Goal: Task Accomplishment & Management: Manage account settings

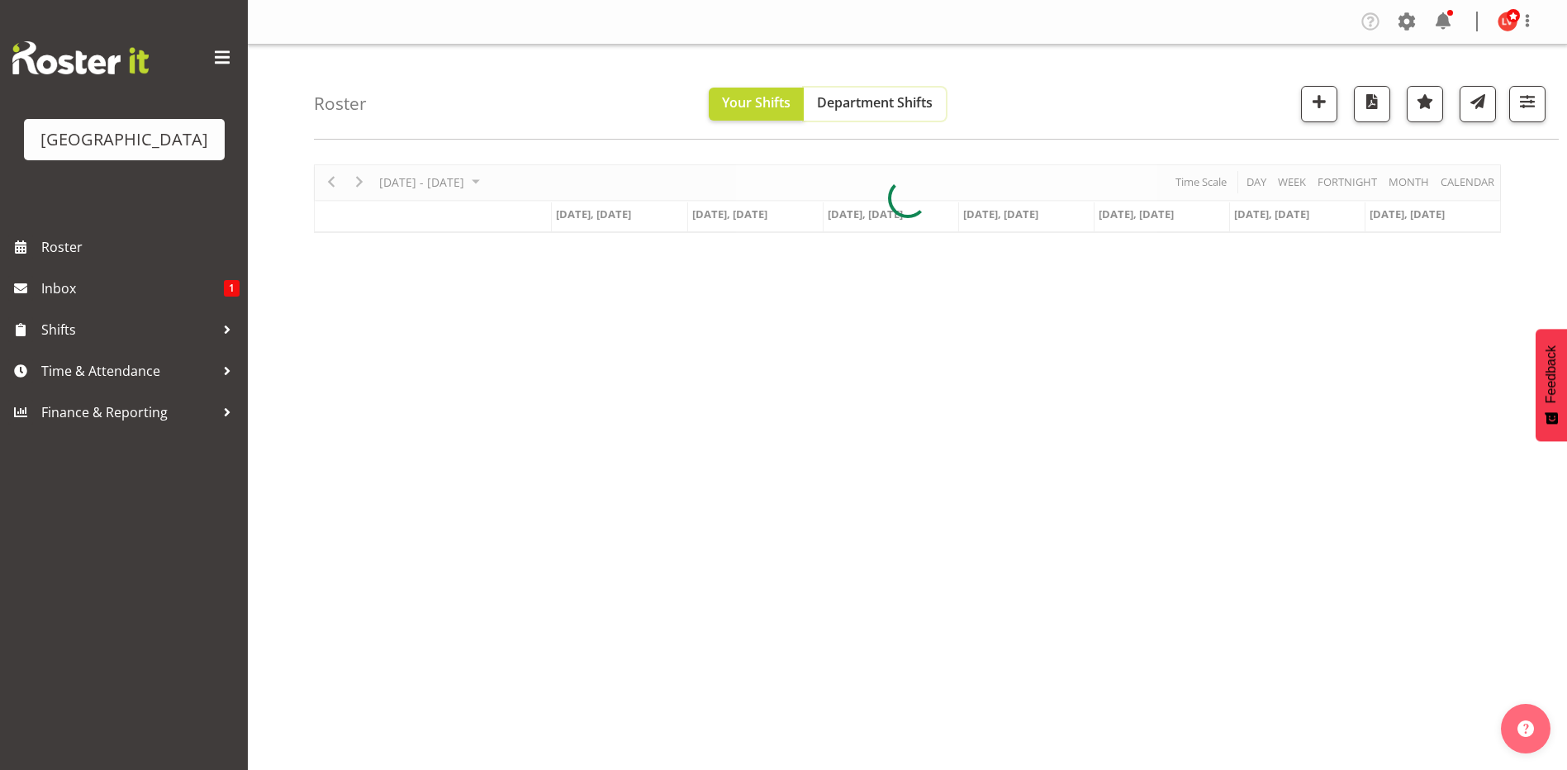
click at [904, 102] on span "Department Shifts" at bounding box center [875, 102] width 116 height 18
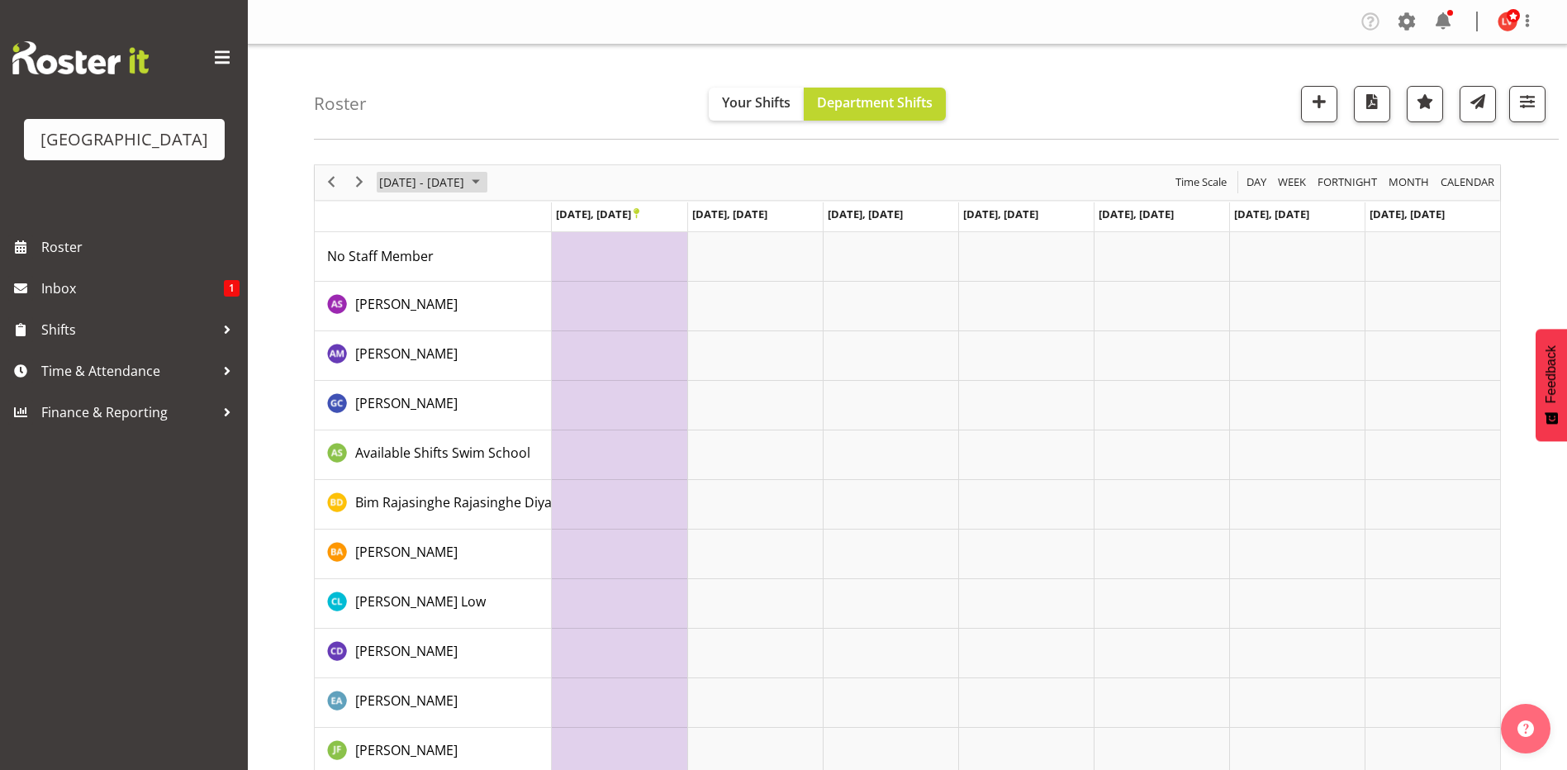
click at [466, 183] on span "[DATE] - [DATE]" at bounding box center [422, 182] width 88 height 21
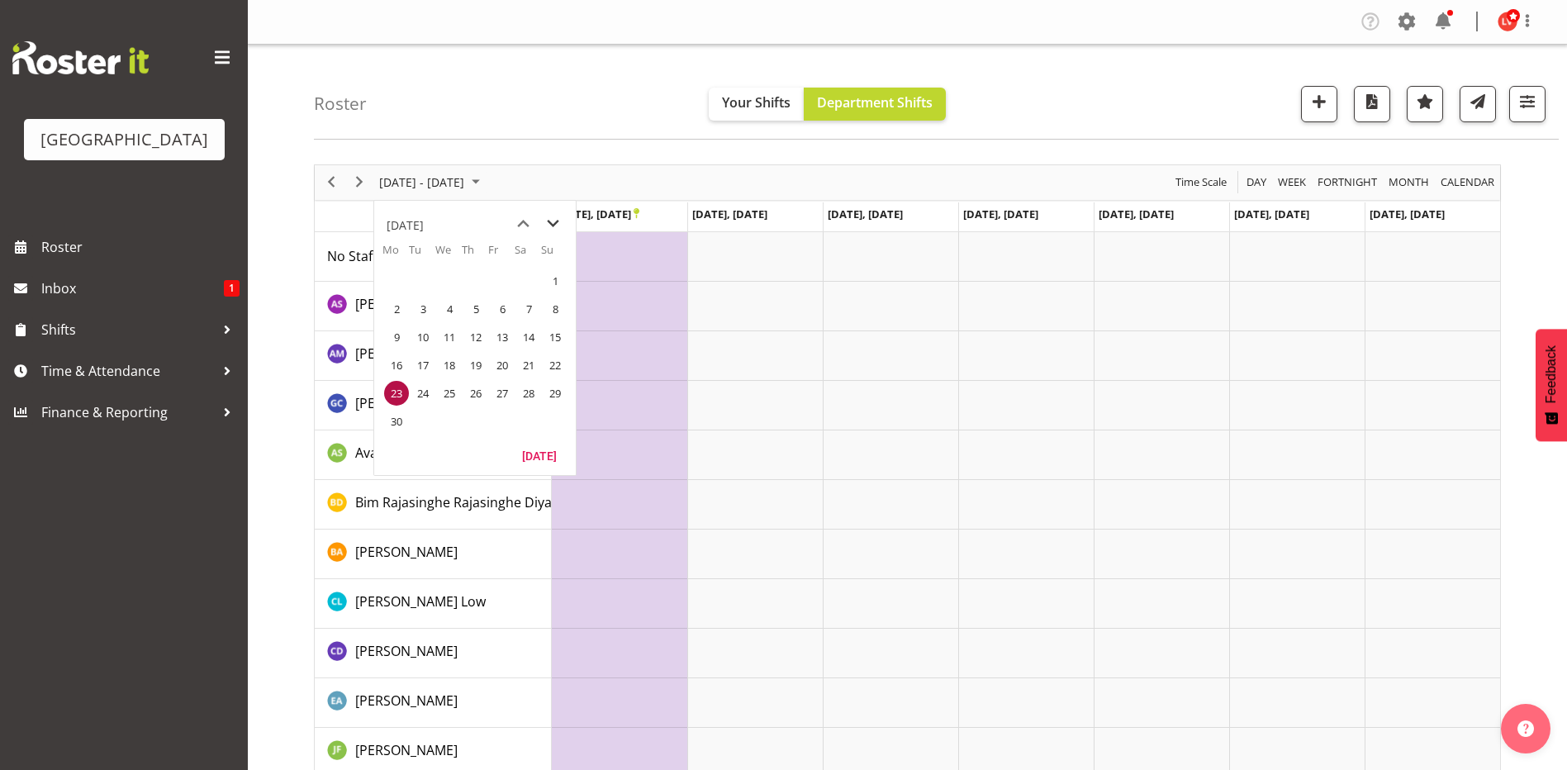
click at [562, 229] on span "next month" at bounding box center [553, 224] width 29 height 30
click at [555, 223] on span "next month" at bounding box center [553, 224] width 29 height 30
click at [555, 221] on span "next month" at bounding box center [553, 224] width 29 height 30
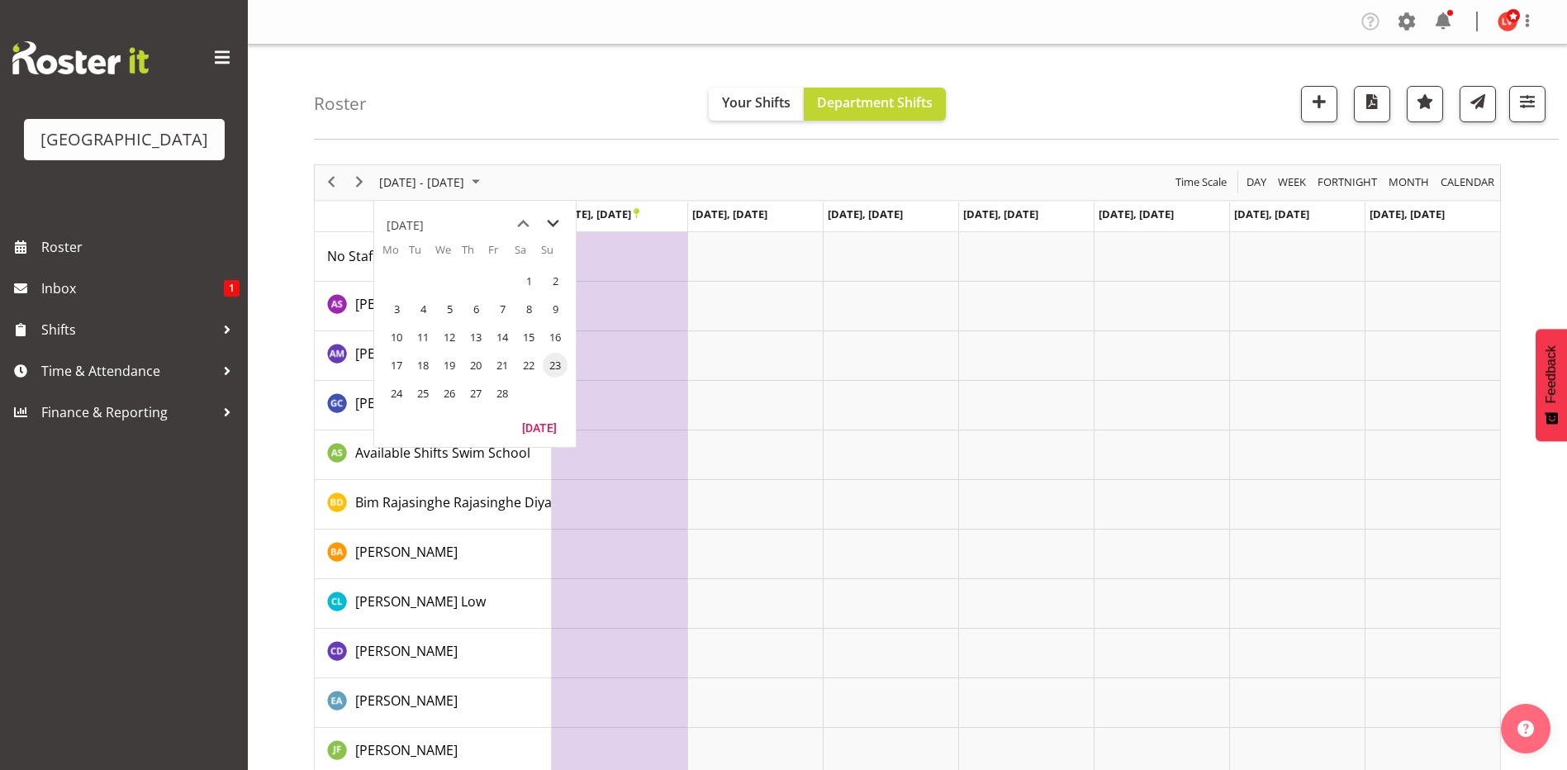
click at [555, 221] on span "next month" at bounding box center [553, 224] width 29 height 30
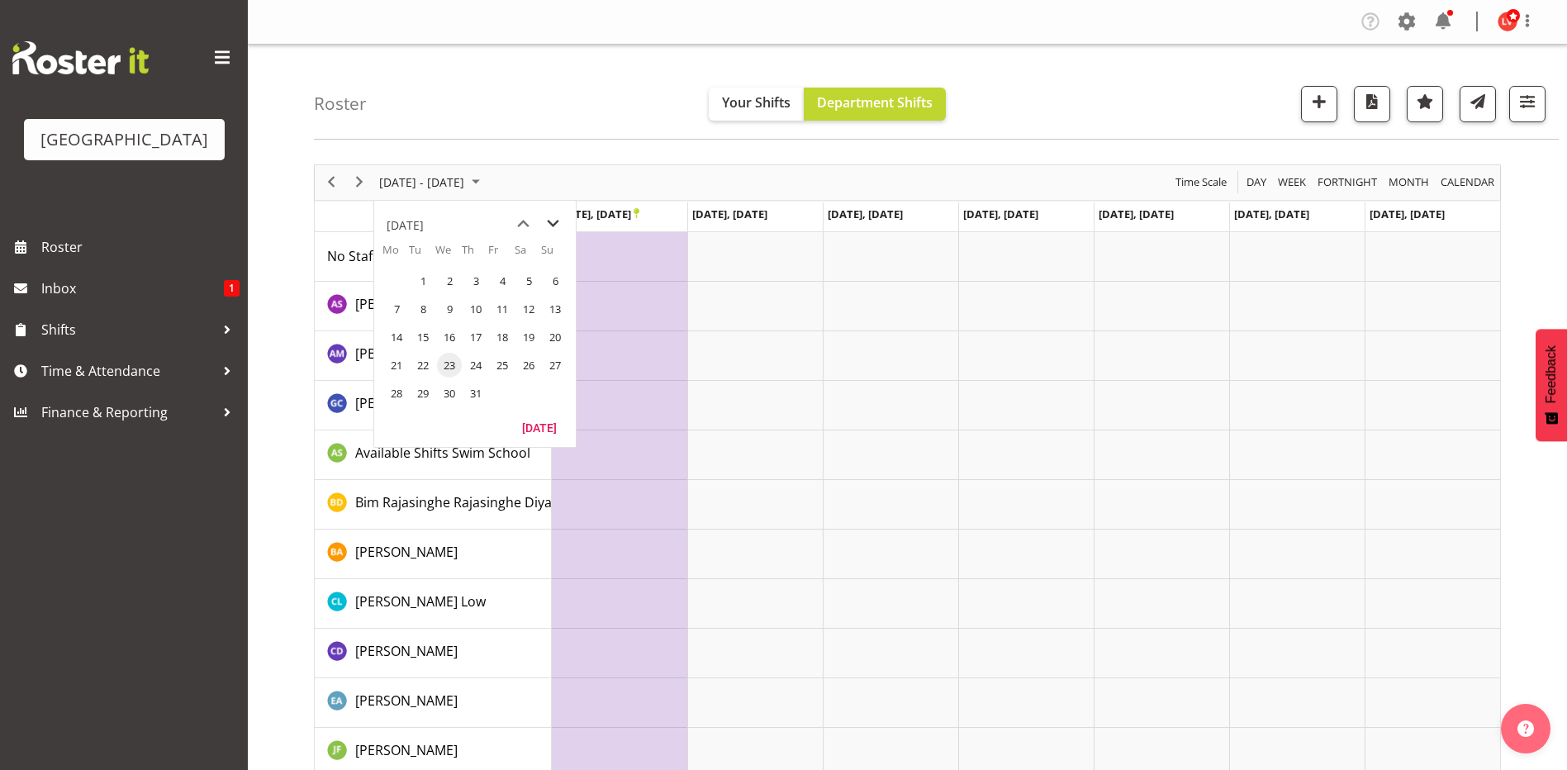
click at [555, 221] on span "next month" at bounding box center [553, 224] width 29 height 30
click at [526, 219] on span "previous month" at bounding box center [523, 224] width 29 height 30
click at [393, 335] on span "11" at bounding box center [396, 337] width 25 height 25
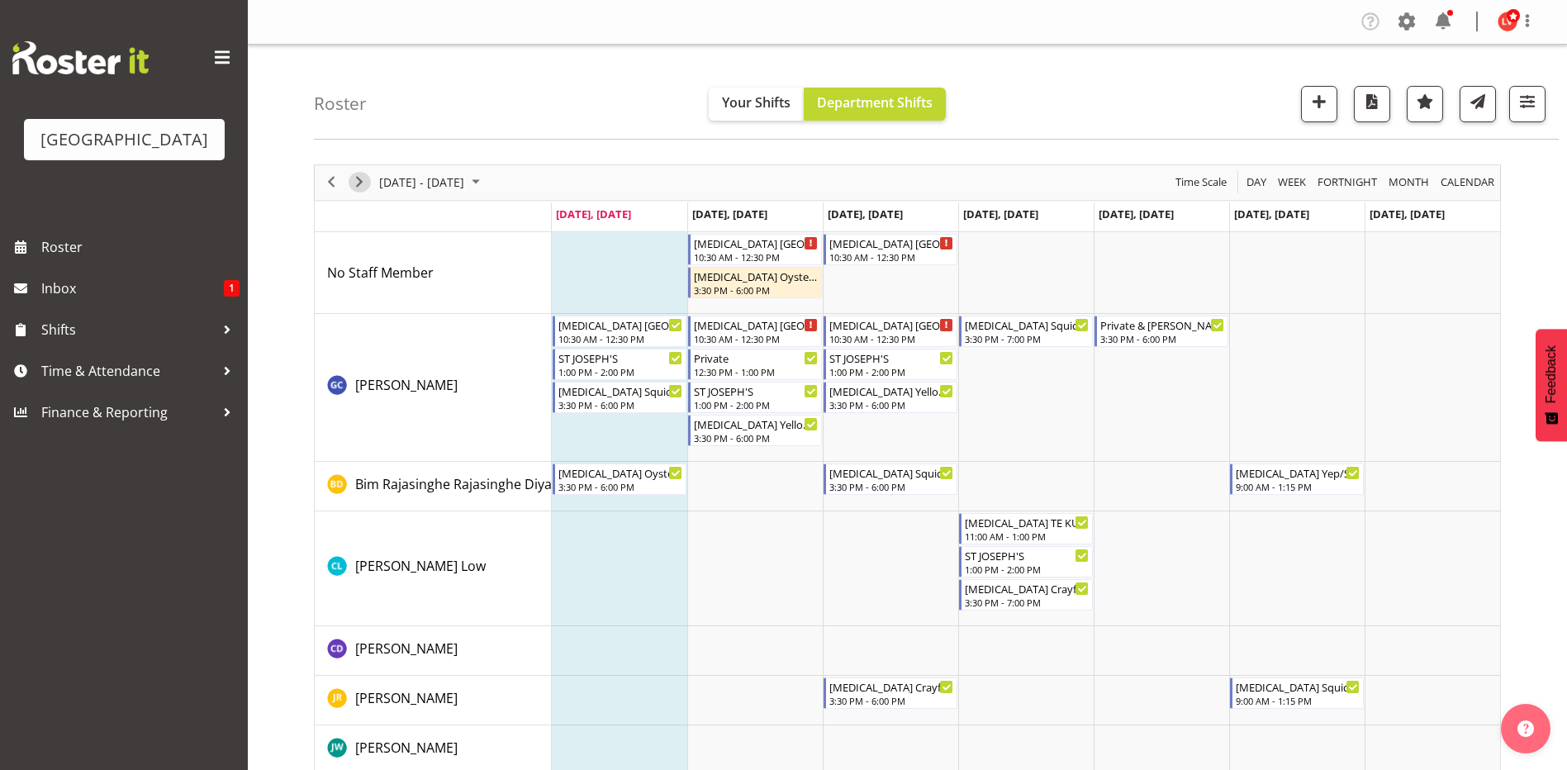
click at [358, 183] on span "Next" at bounding box center [360, 182] width 20 height 21
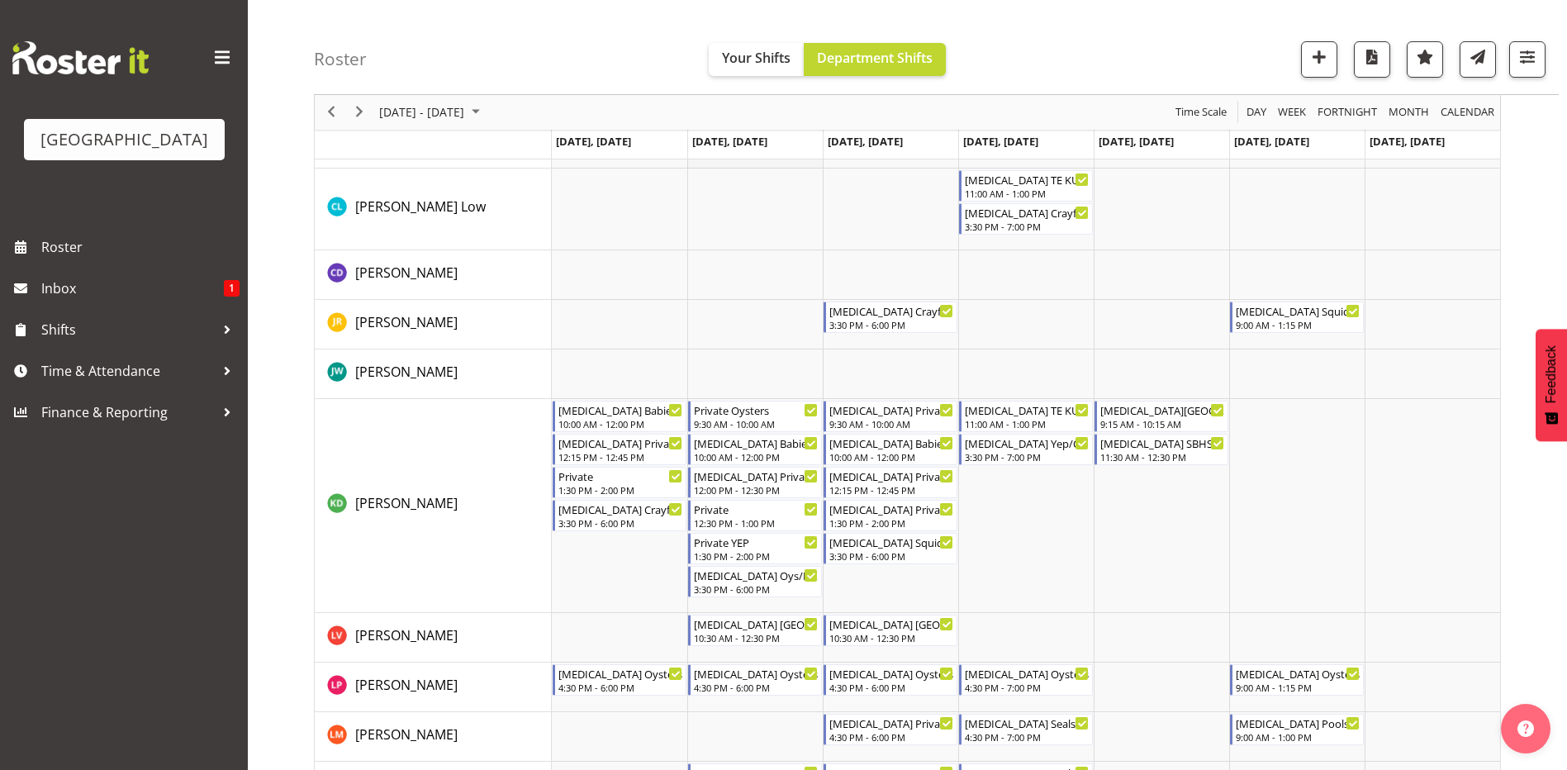
scroll to position [248, 0]
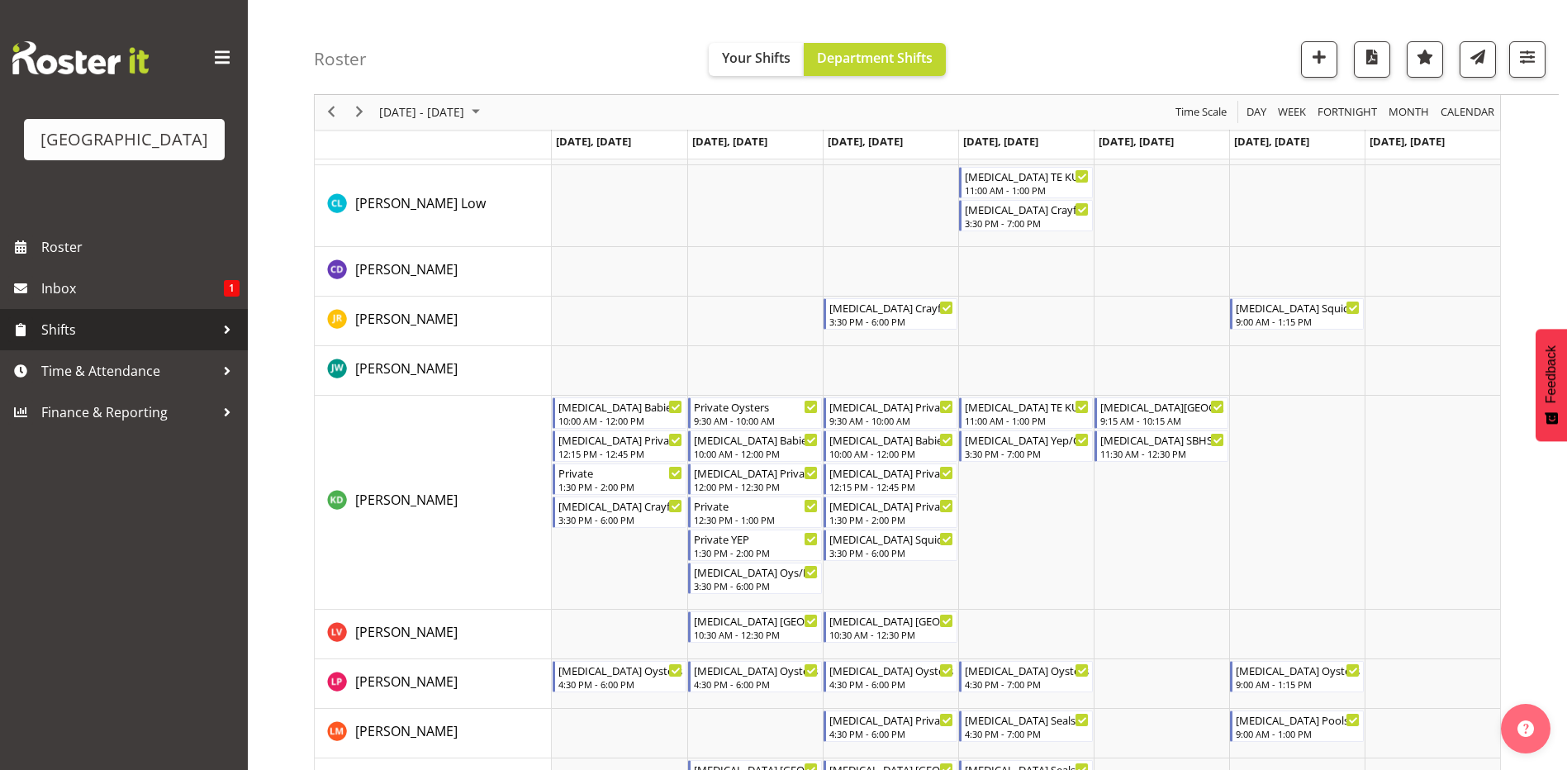
click at [81, 336] on span "Shifts" at bounding box center [128, 329] width 174 height 25
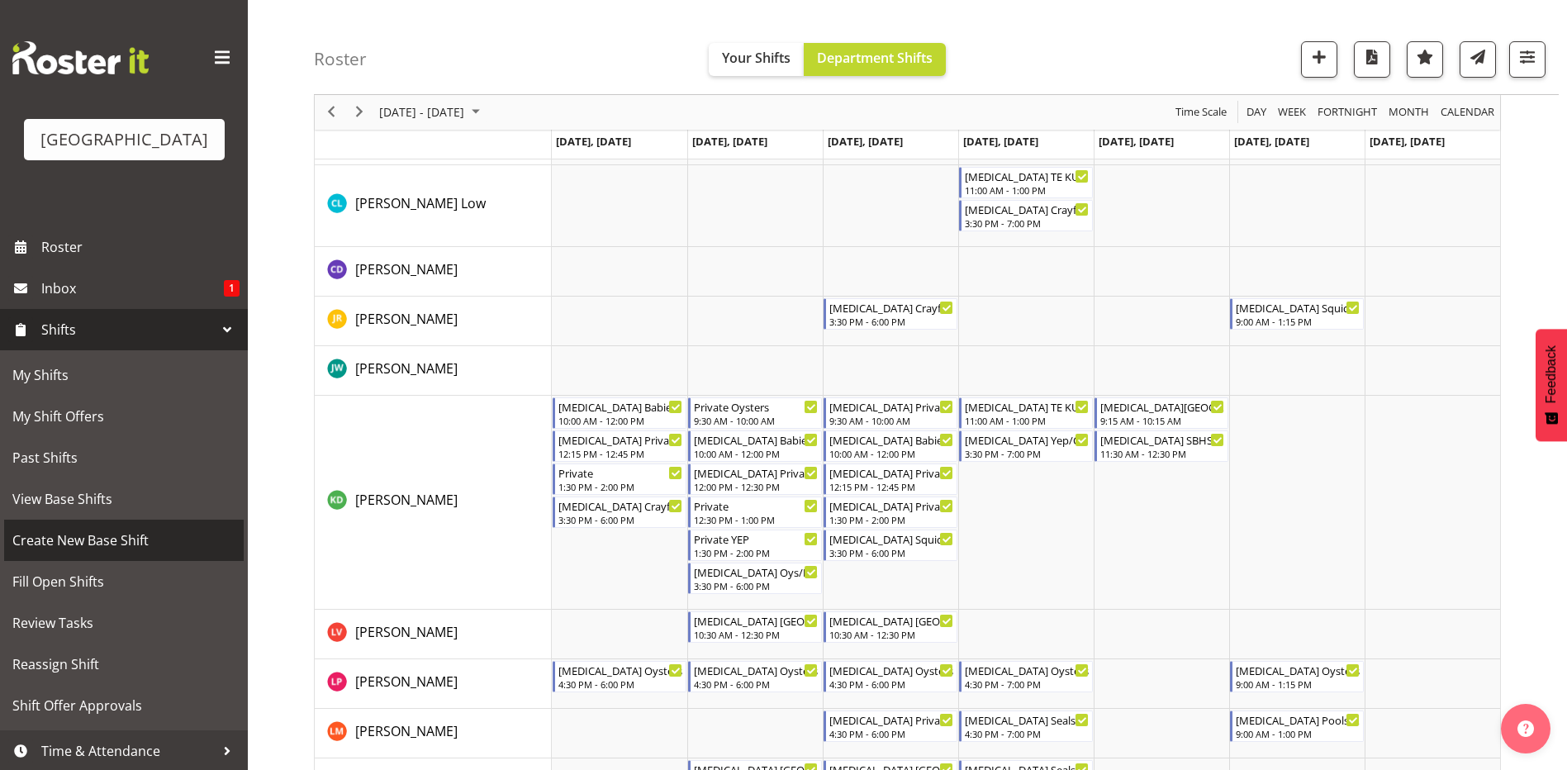
click at [81, 538] on span "Create New Base Shift" at bounding box center [123, 540] width 223 height 25
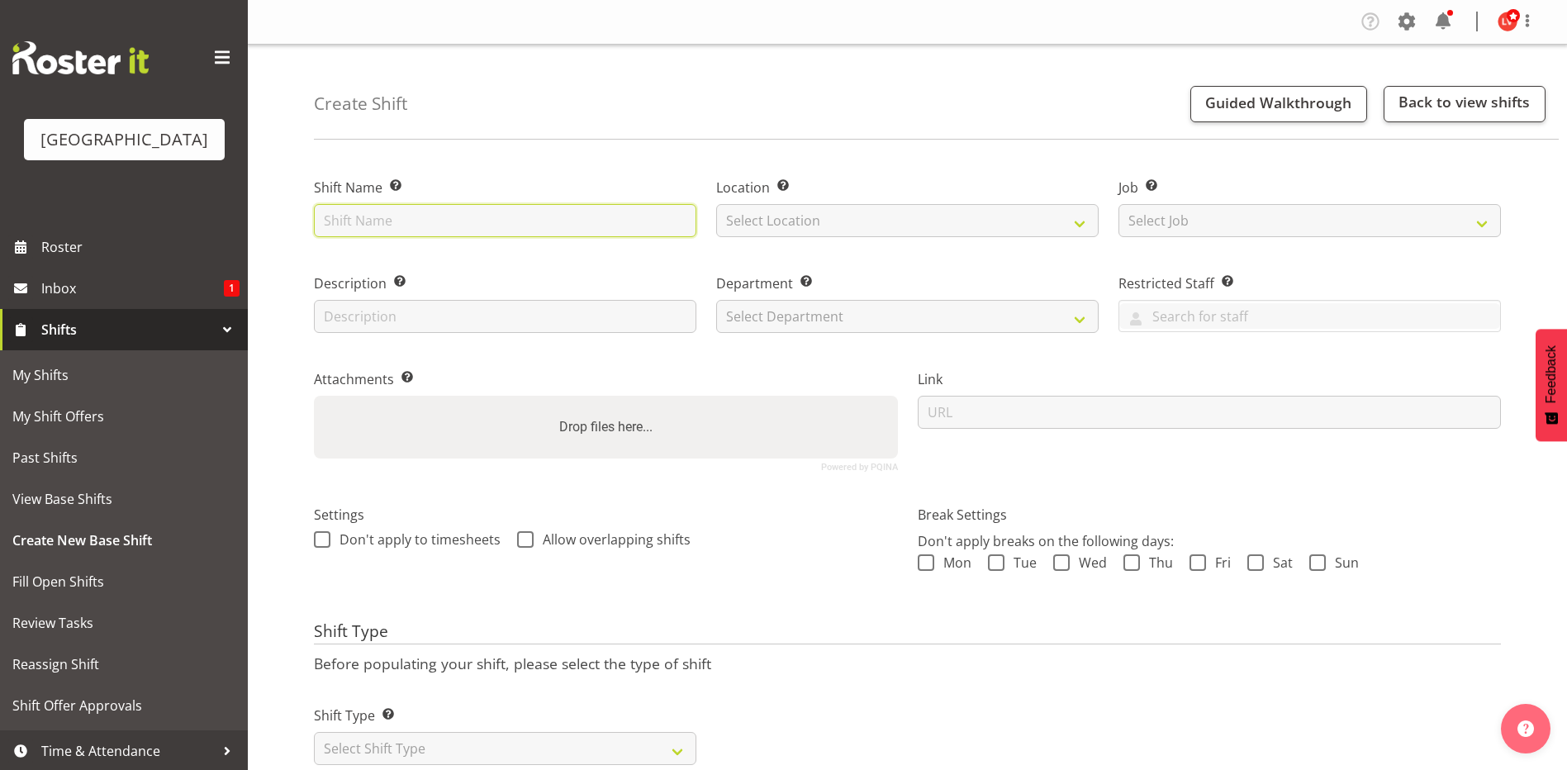
click at [348, 228] on input "text" at bounding box center [505, 220] width 383 height 33
type input "T3 Pvt Oyter"
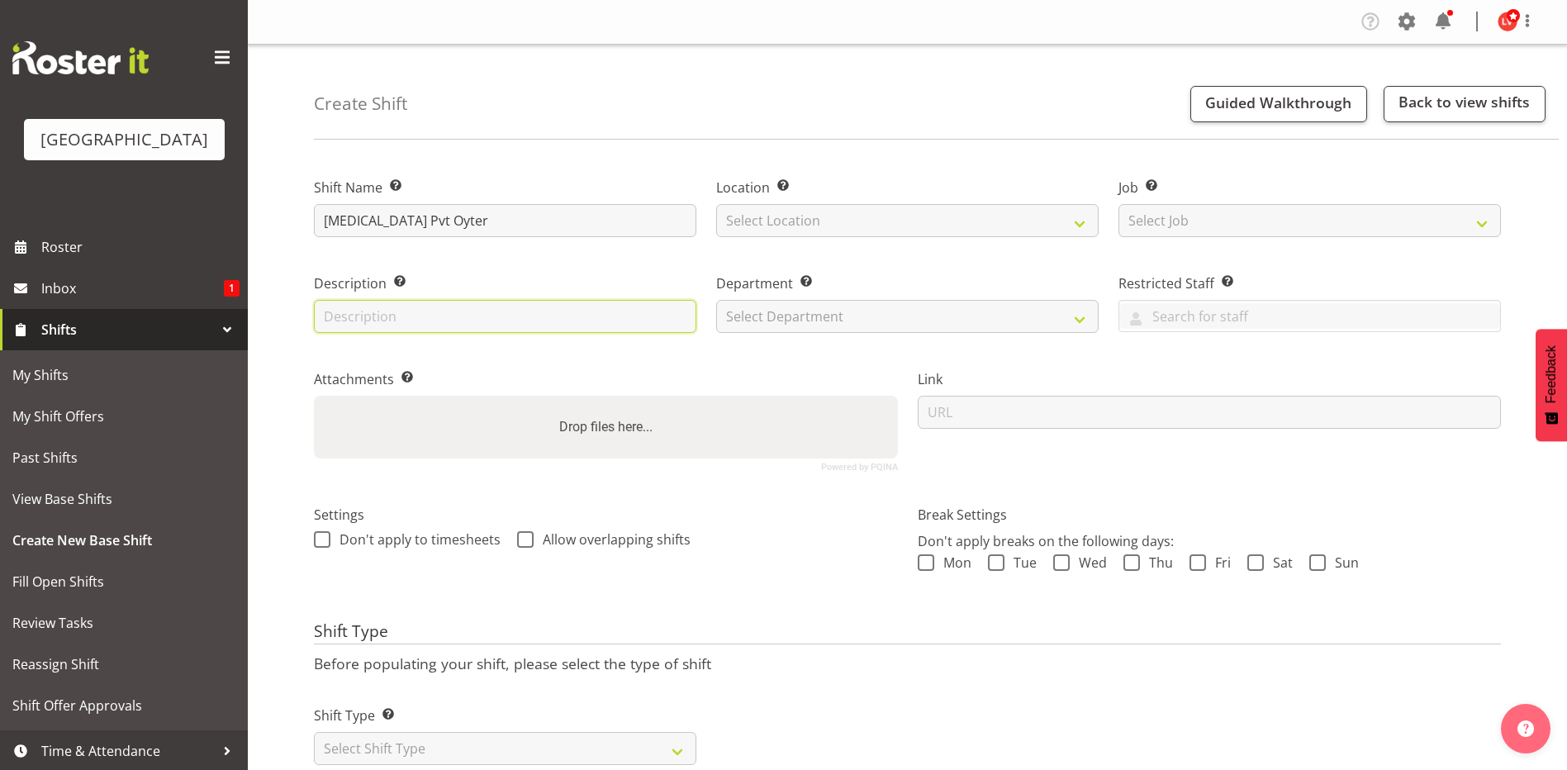
click at [426, 312] on input "text" at bounding box center [505, 316] width 383 height 33
click at [739, 370] on label "Attachments Add any relevant attachments to the shift (e.g. Health & Safety Pla…" at bounding box center [606, 379] width 584 height 20
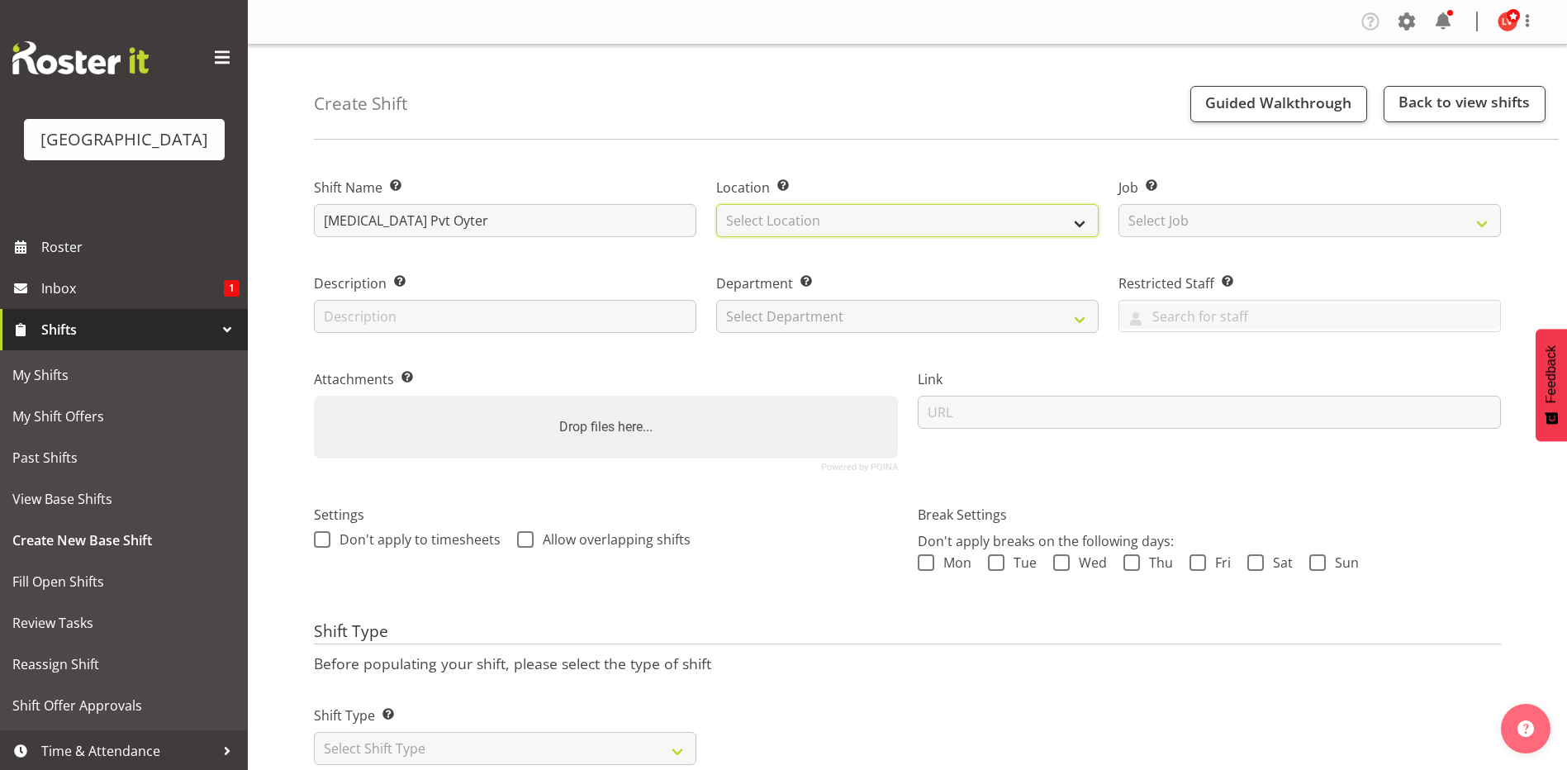
click at [783, 217] on select "Select Location Splash Palace" at bounding box center [907, 220] width 383 height 33
select select "83"
click at [716, 204] on select "Select Location Splash Palace" at bounding box center [907, 220] width 383 height 33
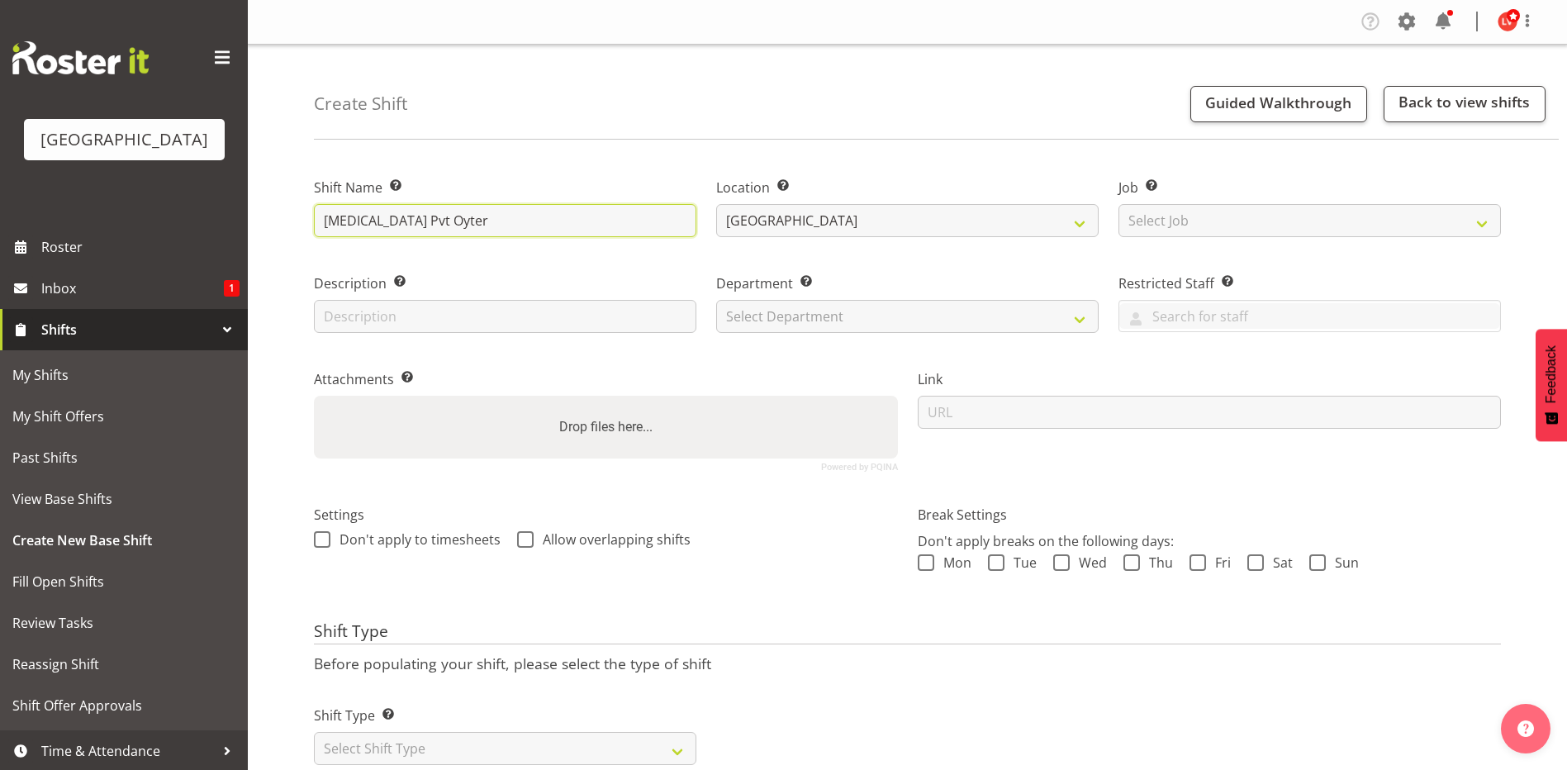
click at [383, 221] on input "T3 Pvt Oyter" at bounding box center [505, 220] width 383 height 33
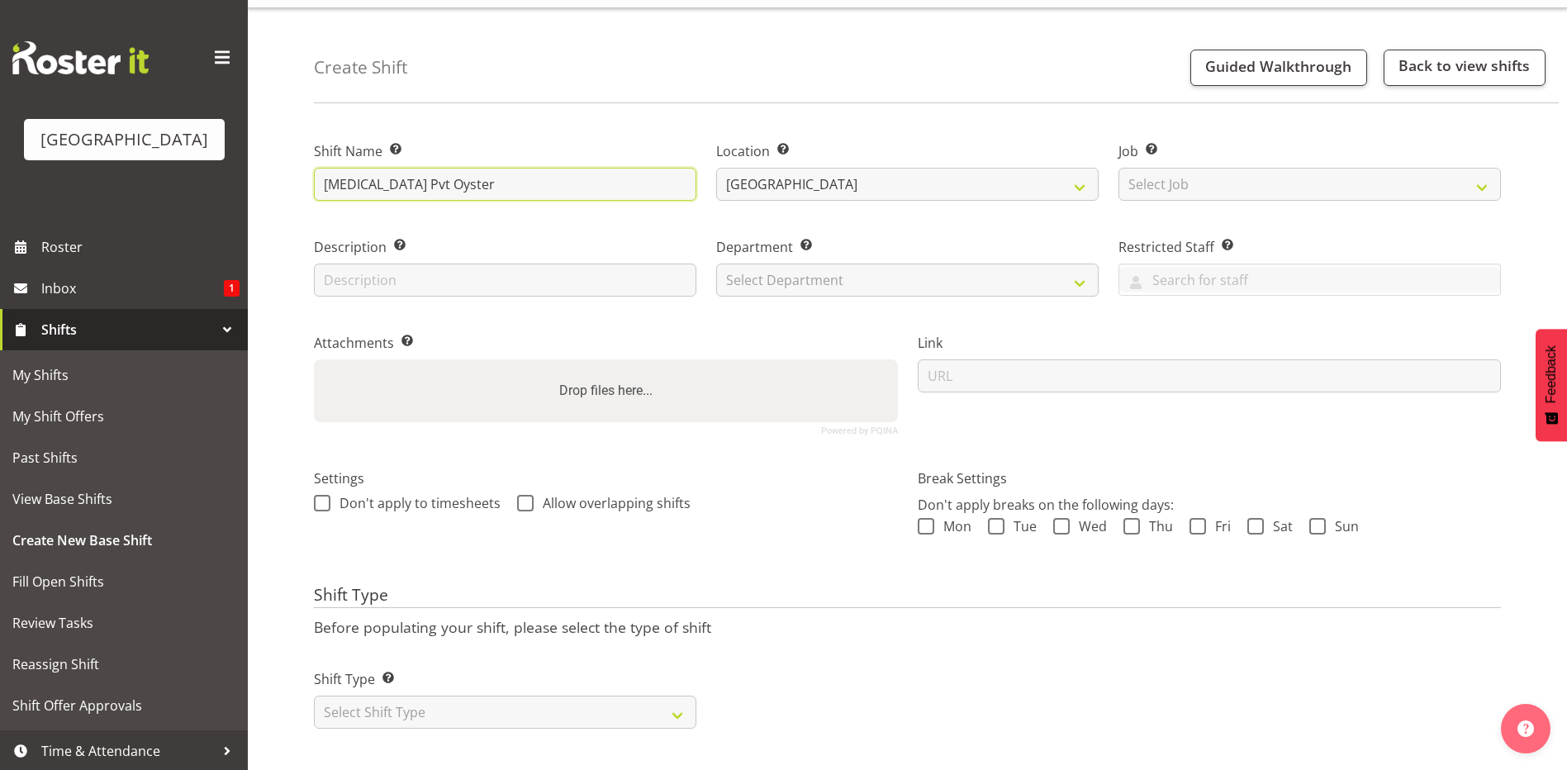
scroll to position [55, 0]
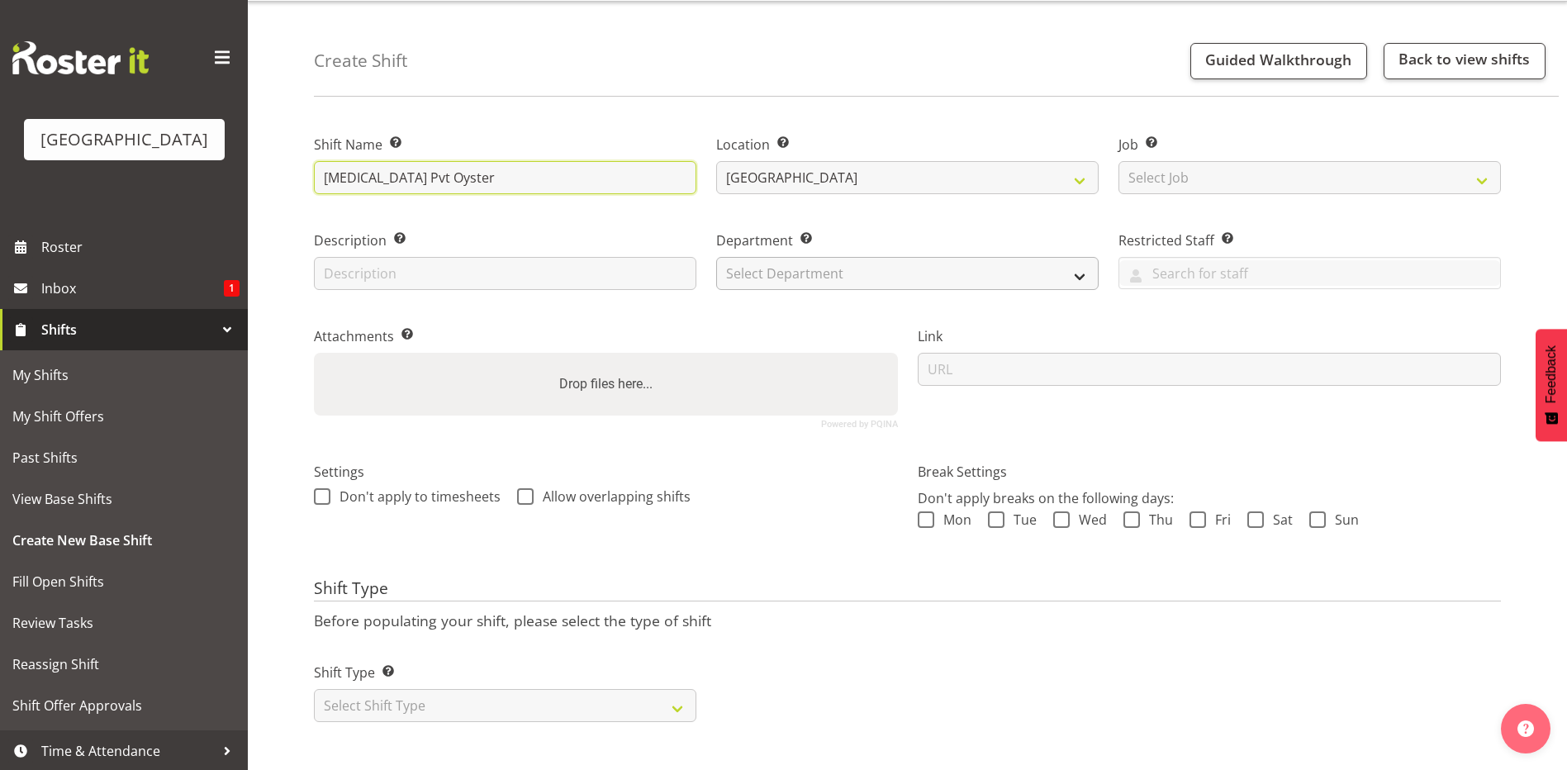
type input "T3 Pvt Oyster"
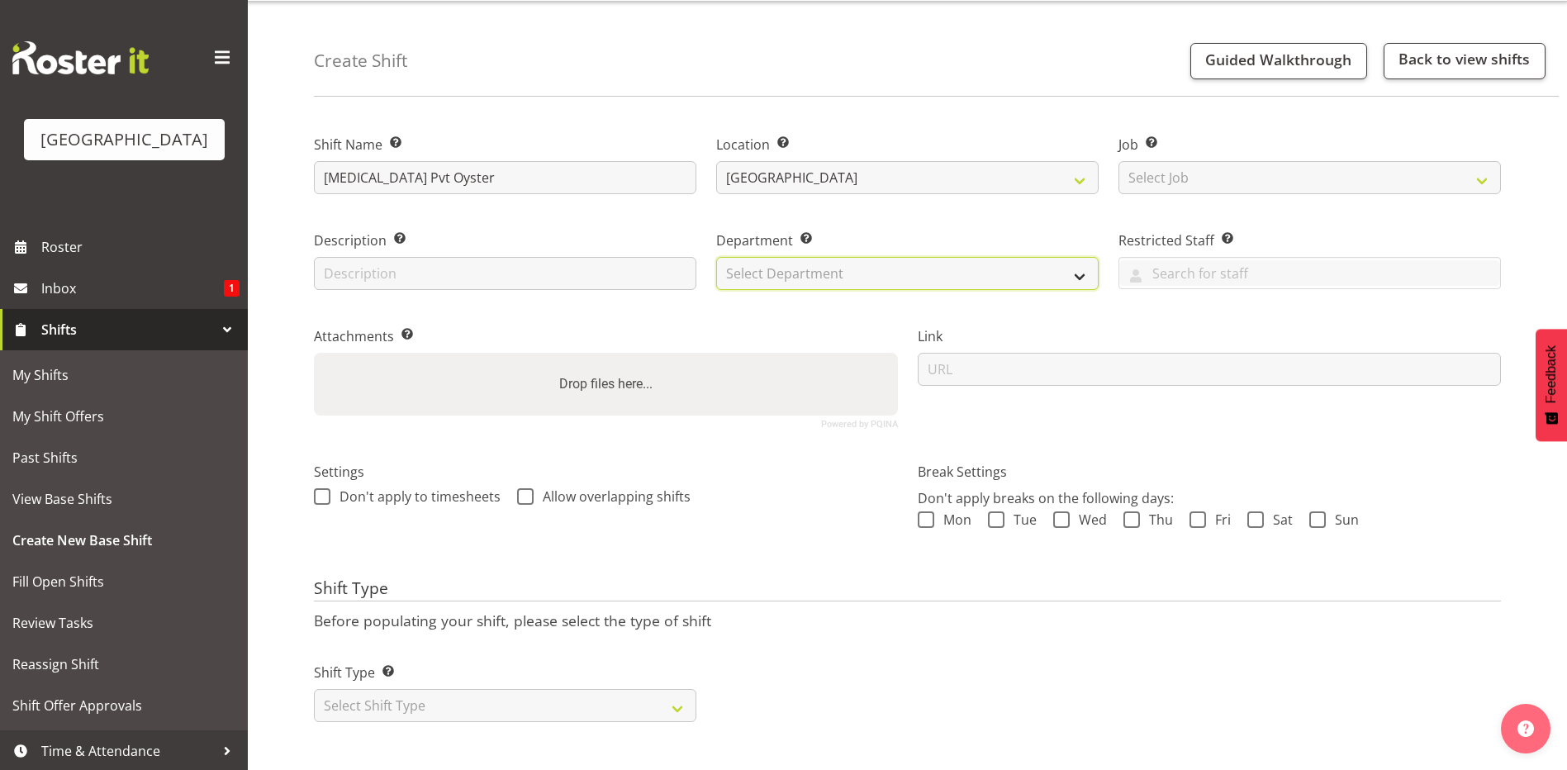
click at [739, 259] on select "Select Department Cleaning Crew Customer Services Crew Lifeguard Crew Maintenan…" at bounding box center [907, 273] width 383 height 33
select select "113"
click at [716, 257] on select "Select Department Cleaning Crew Customer Services Crew Lifeguard Crew Maintenan…" at bounding box center [907, 273] width 383 height 33
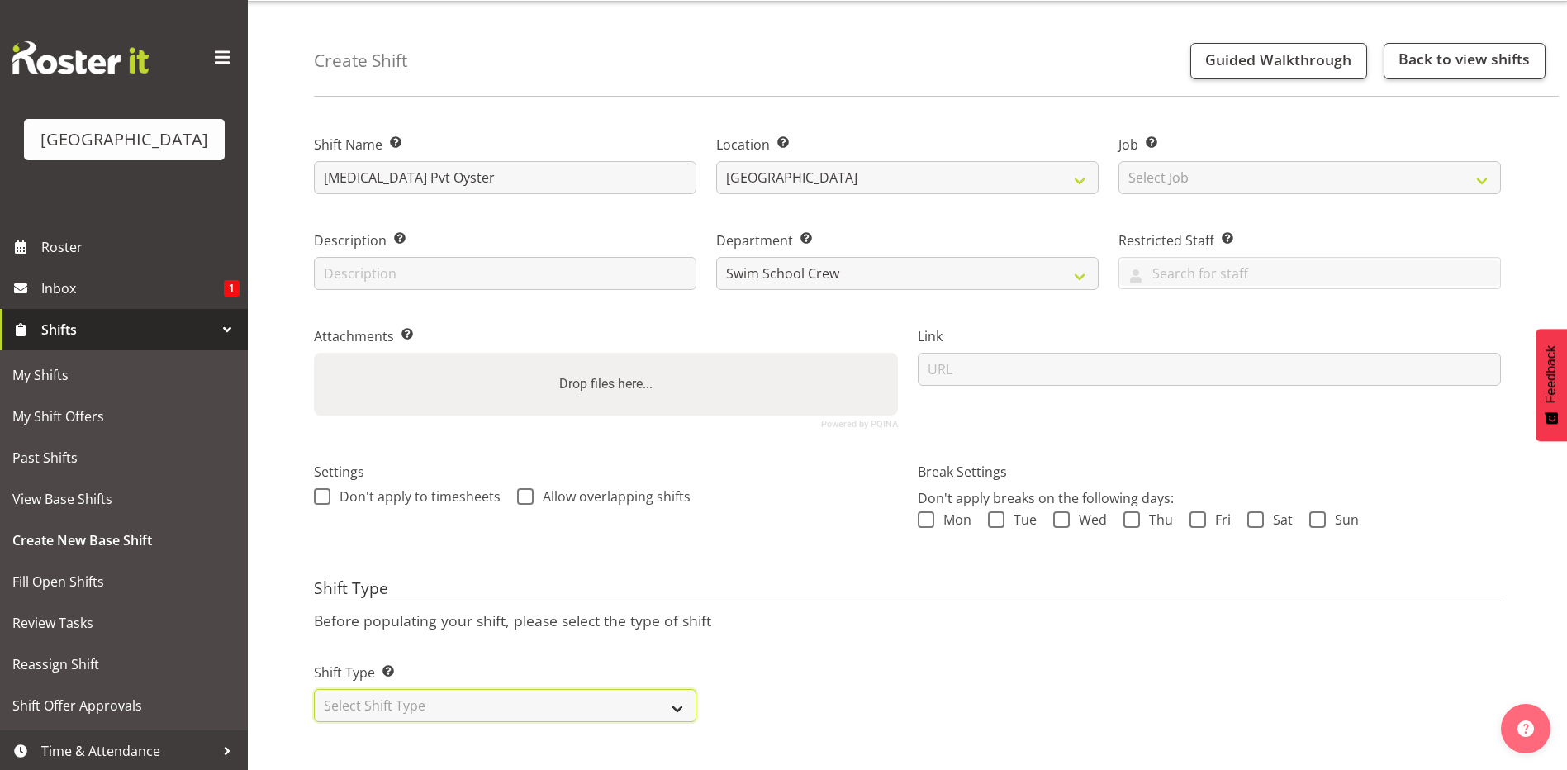
click at [412, 689] on select "Select Shift Type One Off Shift Recurring Shift Rotating Shift" at bounding box center [505, 705] width 383 height 33
select select "recurring"
click at [314, 689] on select "Select Shift Type One Off Shift Recurring Shift Rotating Shift" at bounding box center [505, 705] width 383 height 33
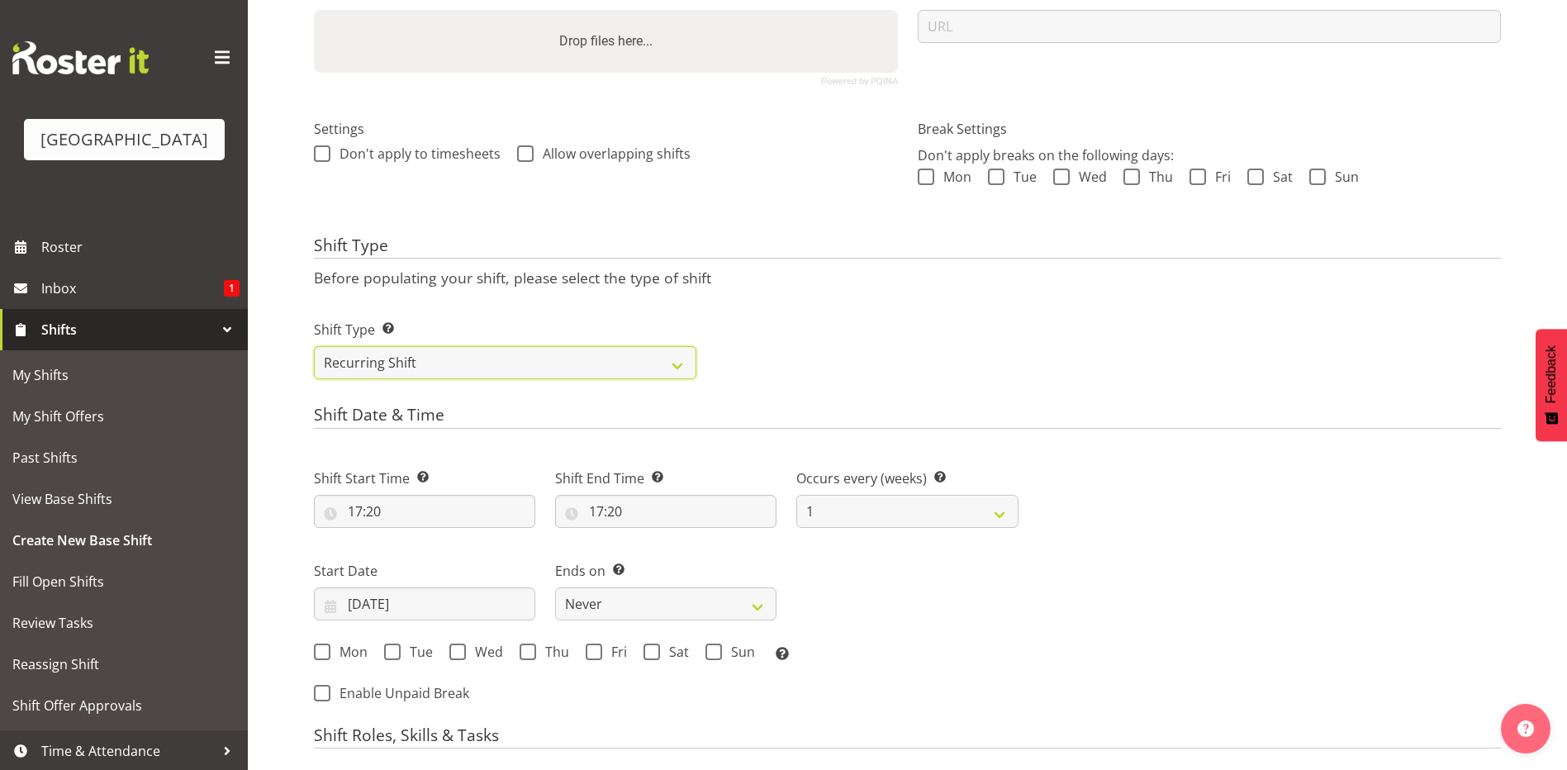
scroll to position [551, 0]
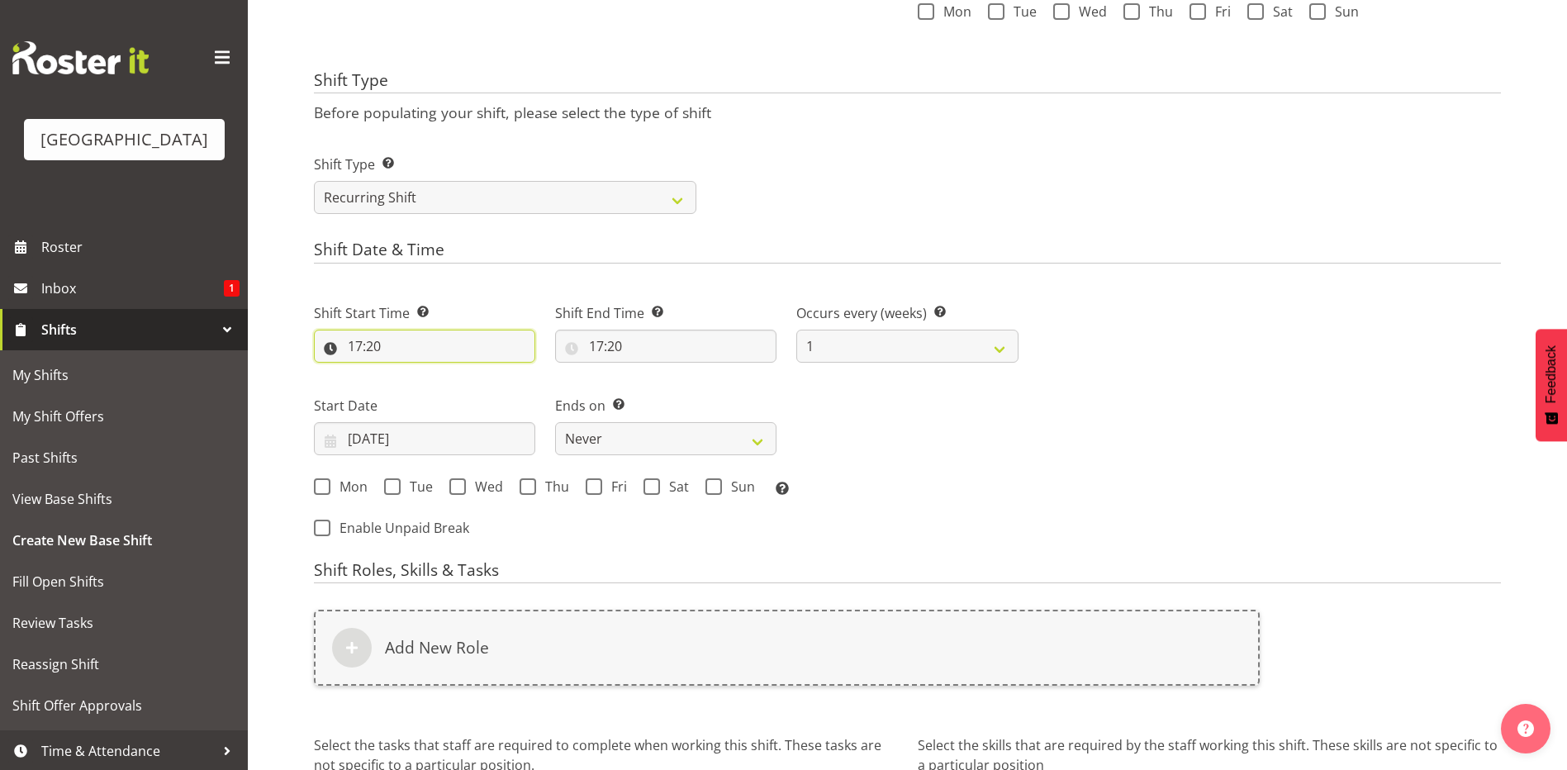
click at [354, 345] on input "17:20" at bounding box center [424, 346] width 221 height 33
click at [426, 382] on select "00 01 02 03 04 05 06 07 08 09 10 11 12 13 14 15 16 17 18 19 20 21 22 23" at bounding box center [426, 389] width 37 height 33
select select "13"
click at [408, 373] on select "00 01 02 03 04 05 06 07 08 09 10 11 12 13 14 15 16 17 18 19 20 21 22 23" at bounding box center [426, 389] width 37 height 33
type input "13:20"
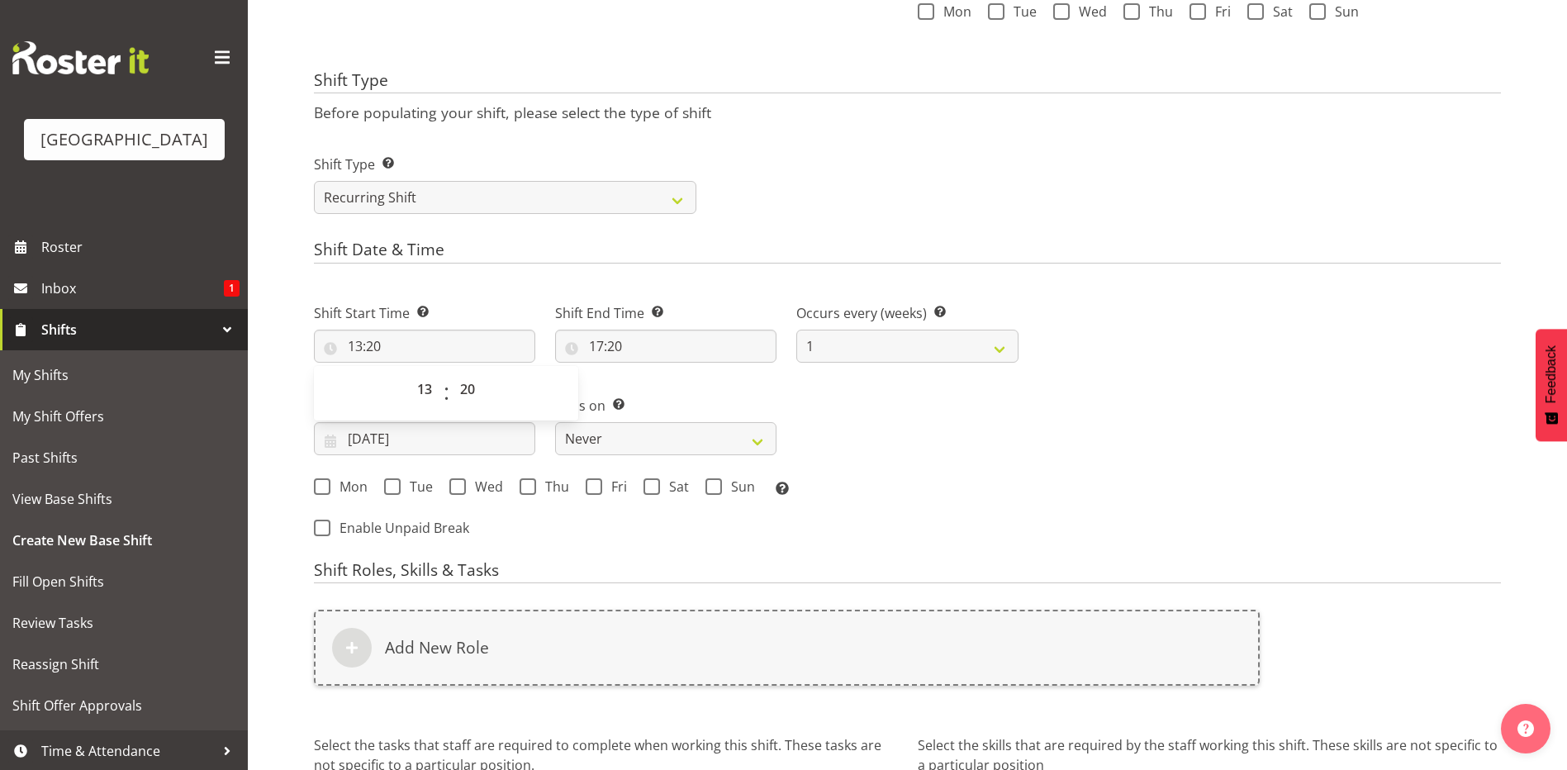
click at [1017, 230] on form "Shift Name Enter a name for the shift (e.g. Day Shift). T3 Pvt Oyster Location …" at bounding box center [907, 255] width 1187 height 1305
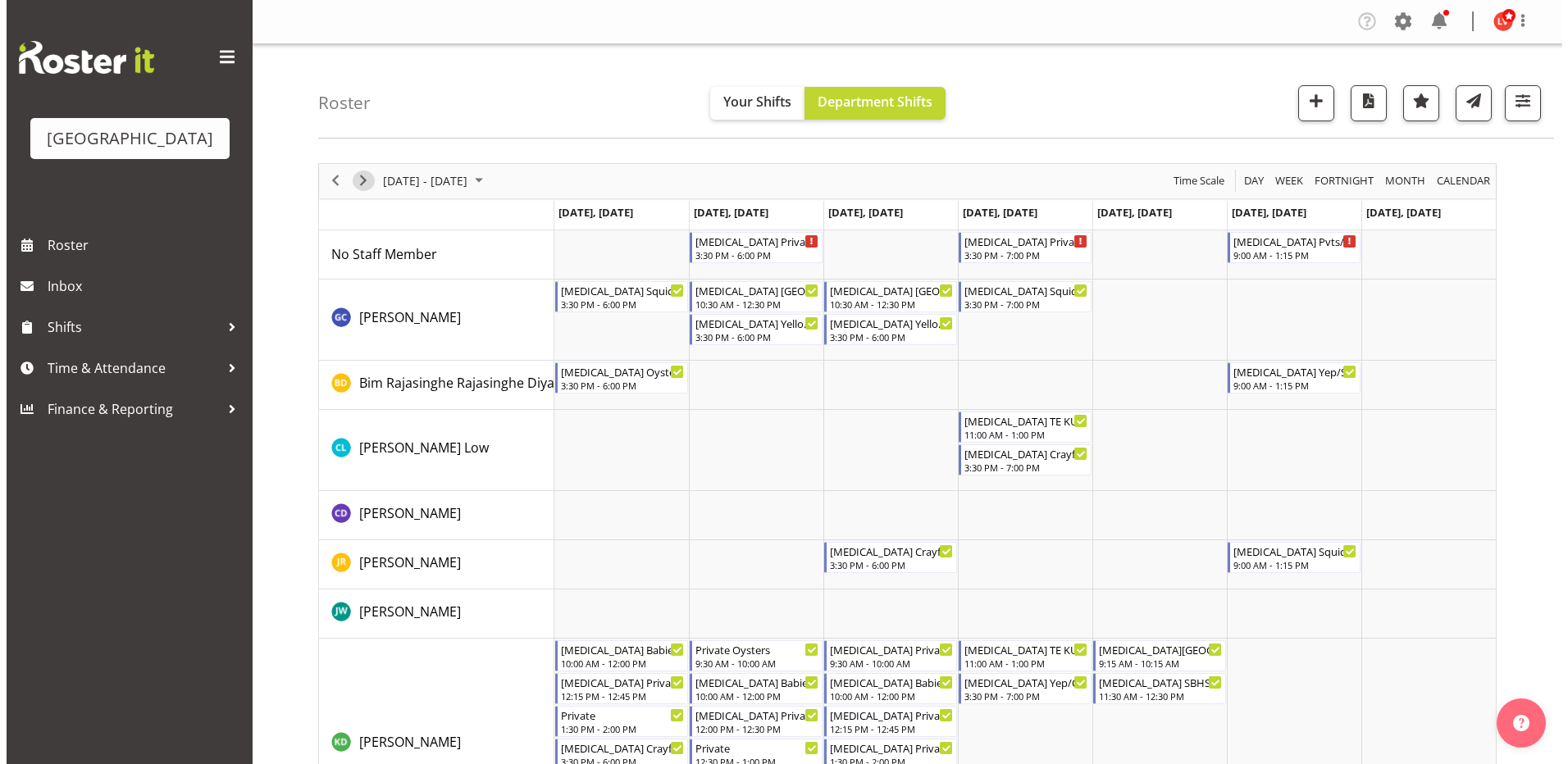
scroll to position [246, 0]
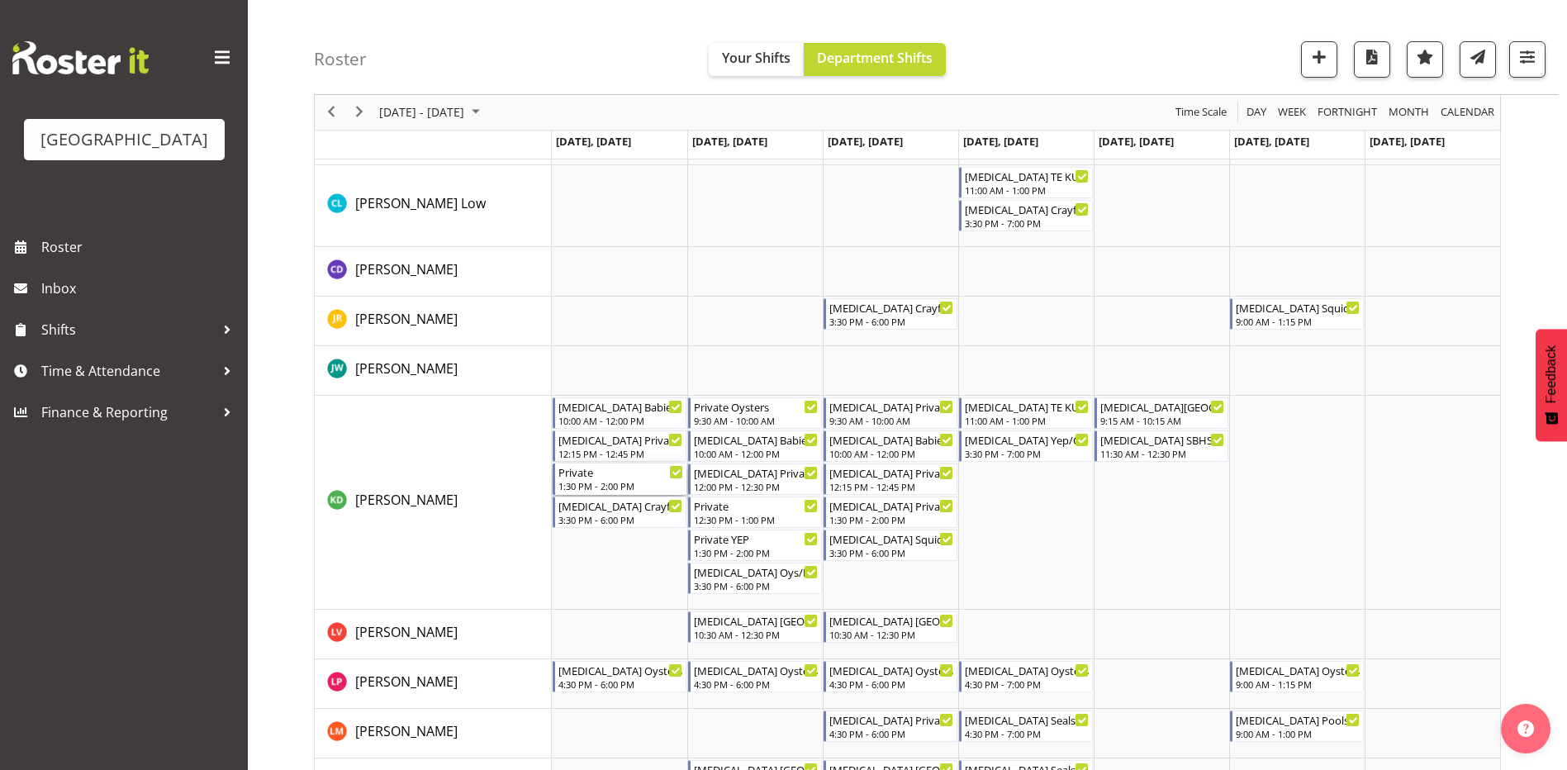
click at [605, 478] on div "Private" at bounding box center [621, 472] width 125 height 17
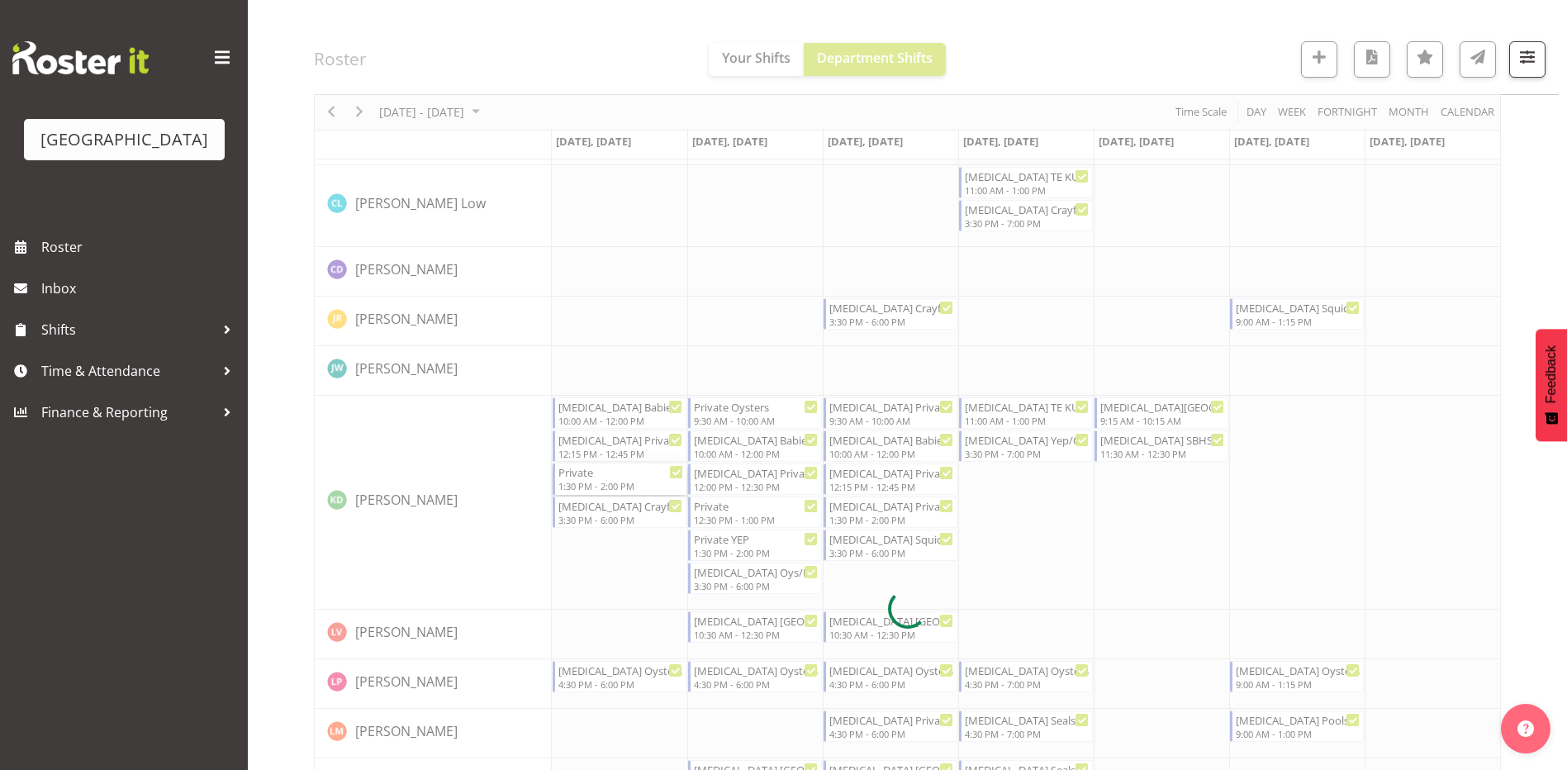
select select "7"
select select "2025"
select select "13"
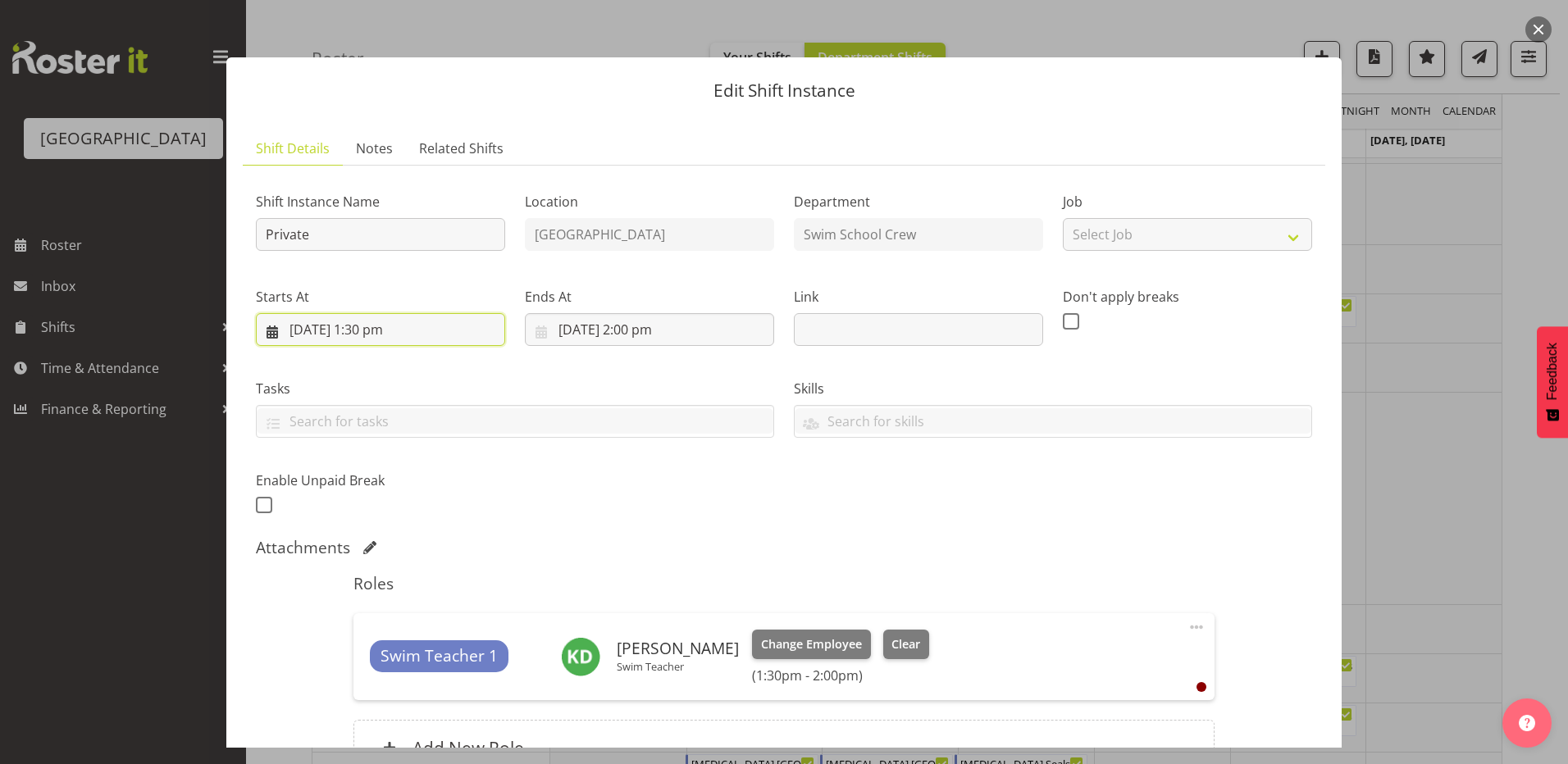
click at [374, 331] on input "18/08/2025, 1:30 pm" at bounding box center [380, 329] width 249 height 33
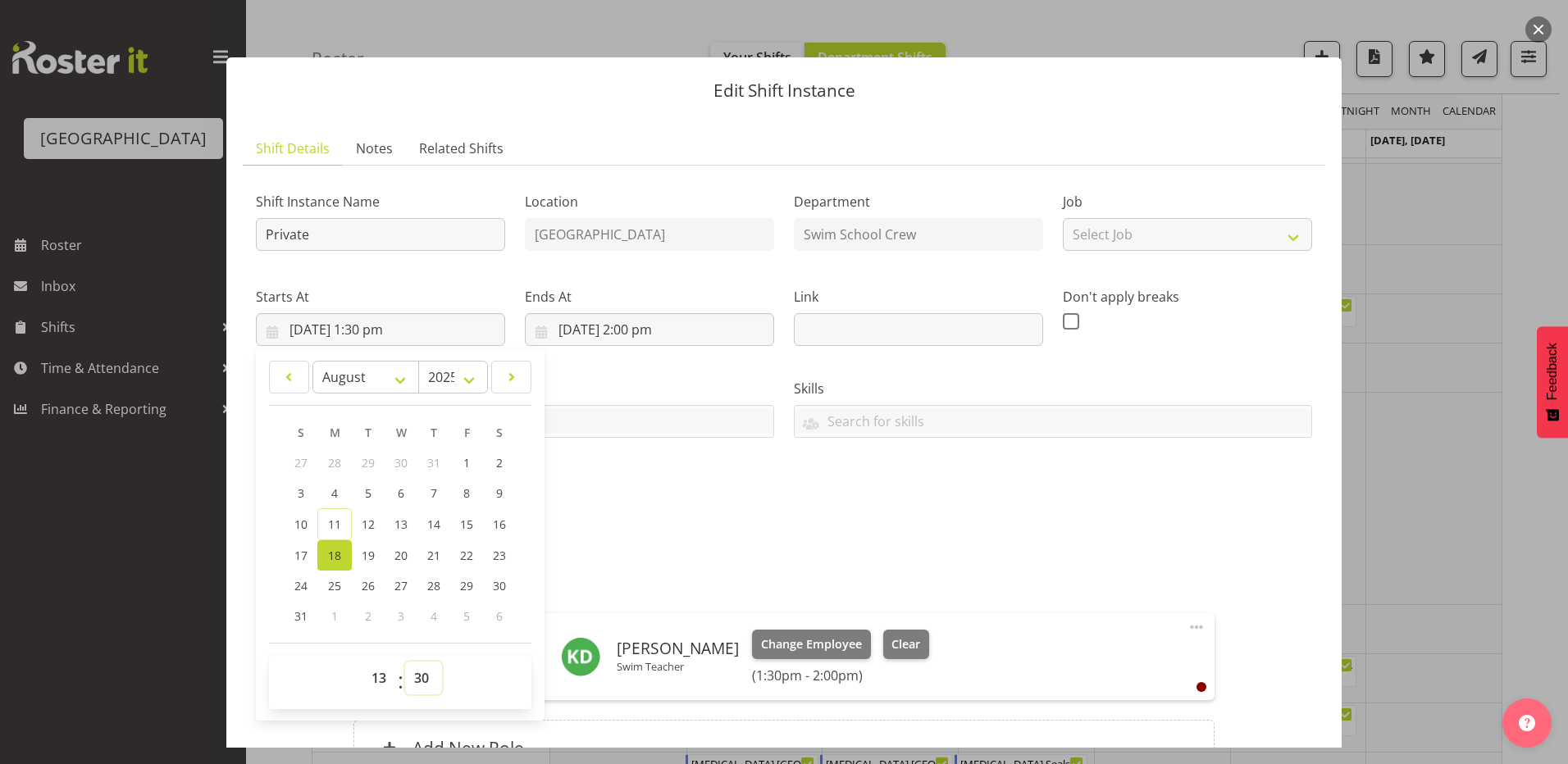
click at [418, 676] on select "00 01 02 03 04 05 06 07 08 09 10 11 12 13 14 15 16 17 18 19 20 21 22 23 24 25 2…" at bounding box center [423, 678] width 37 height 33
select select "0"
click at [405, 662] on select "00 01 02 03 04 05 06 07 08 09 10 11 12 13 14 15 16 17 18 19 20 21 22 23 24 25 2…" at bounding box center [423, 678] width 37 height 33
type input "18/08/2025, 1:00 pm"
click at [307, 238] on input "Private" at bounding box center [380, 234] width 249 height 33
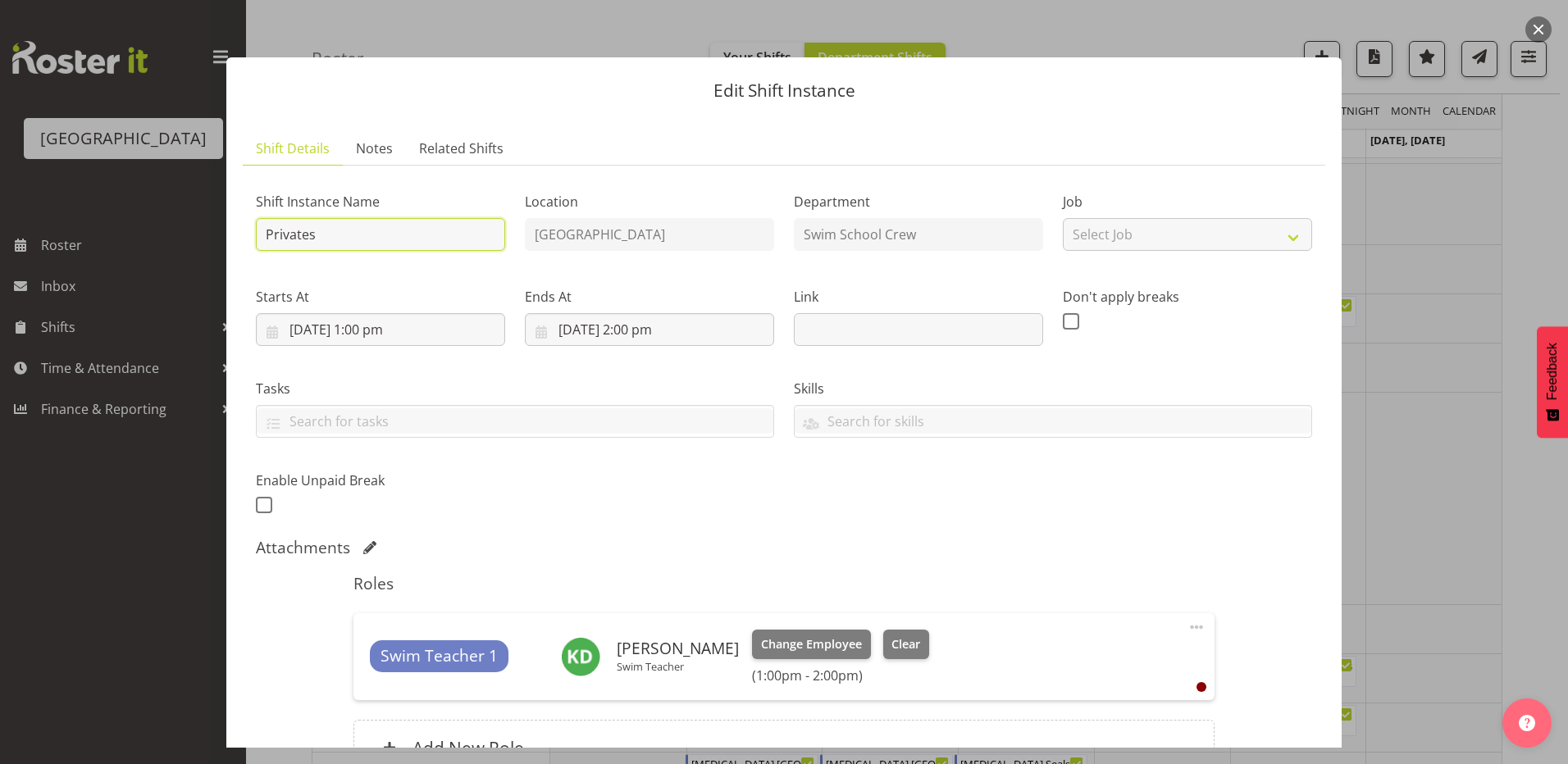
type input "Privates"
click at [921, 498] on div "Shift Instance Name Privates Location Splash Palace Department Swim School Crew…" at bounding box center [784, 348] width 1076 height 359
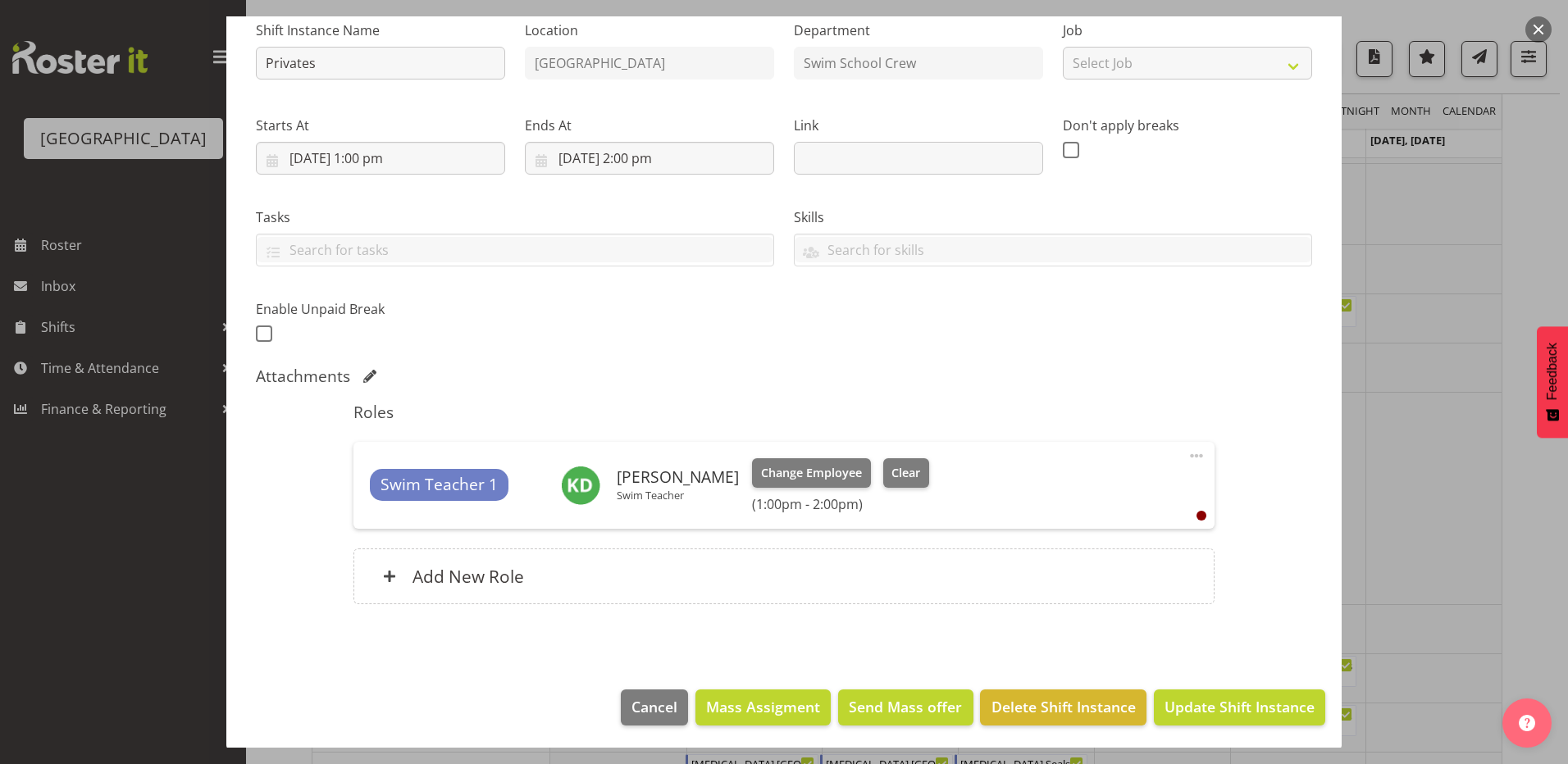
scroll to position [174, 0]
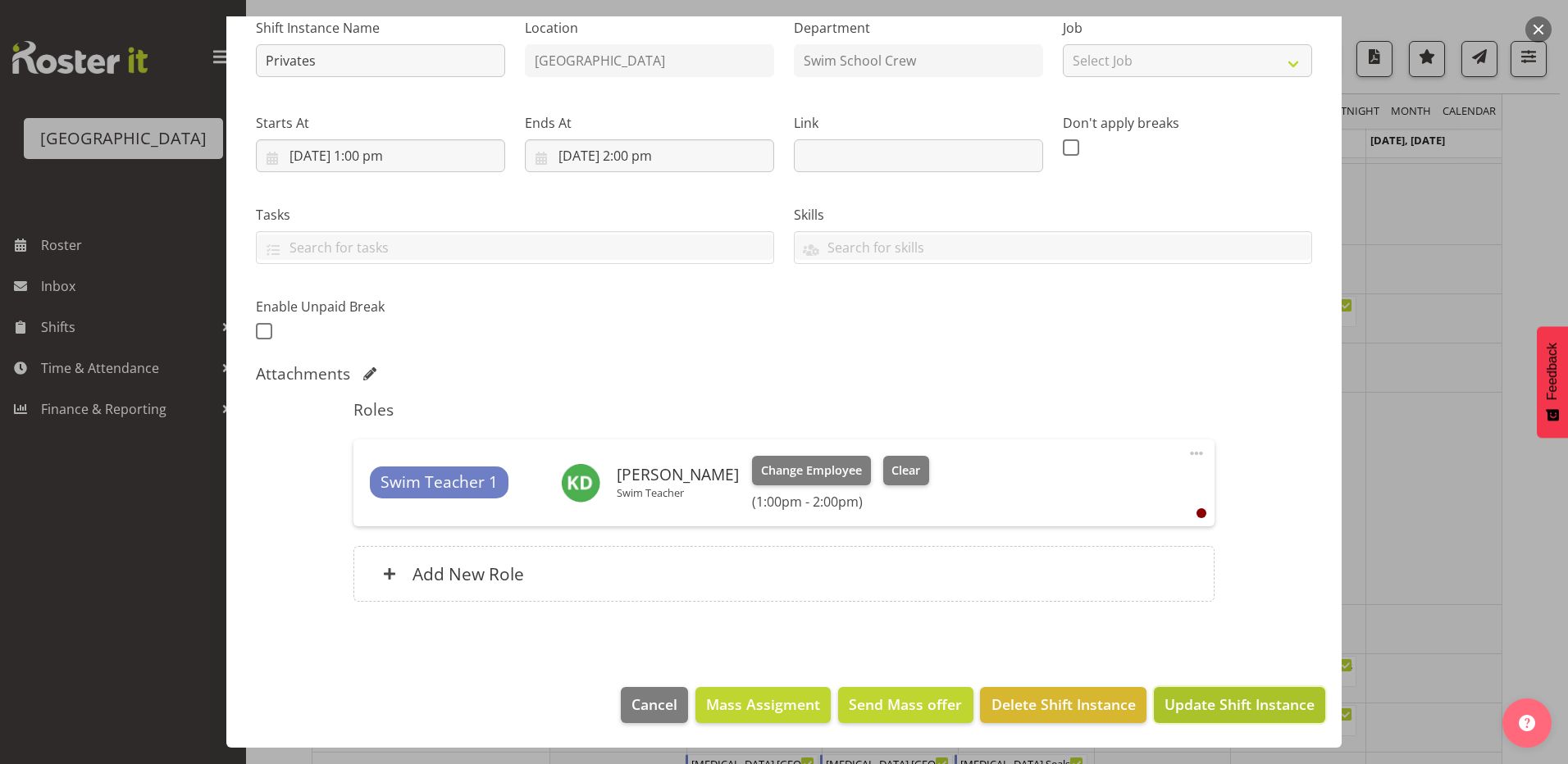
click at [1196, 704] on span "Update Shift Instance" at bounding box center [1239, 703] width 150 height 21
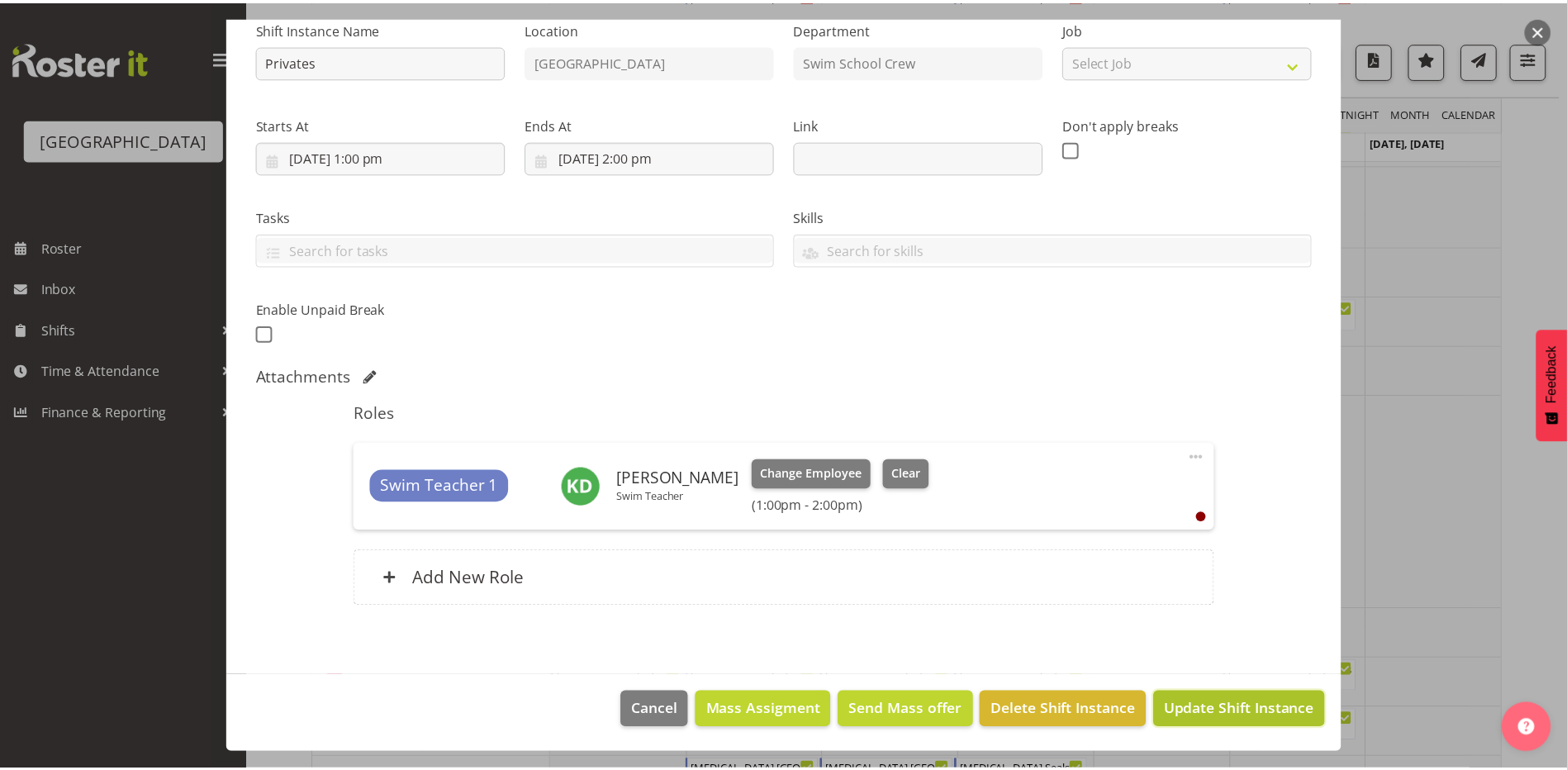
scroll to position [109, 0]
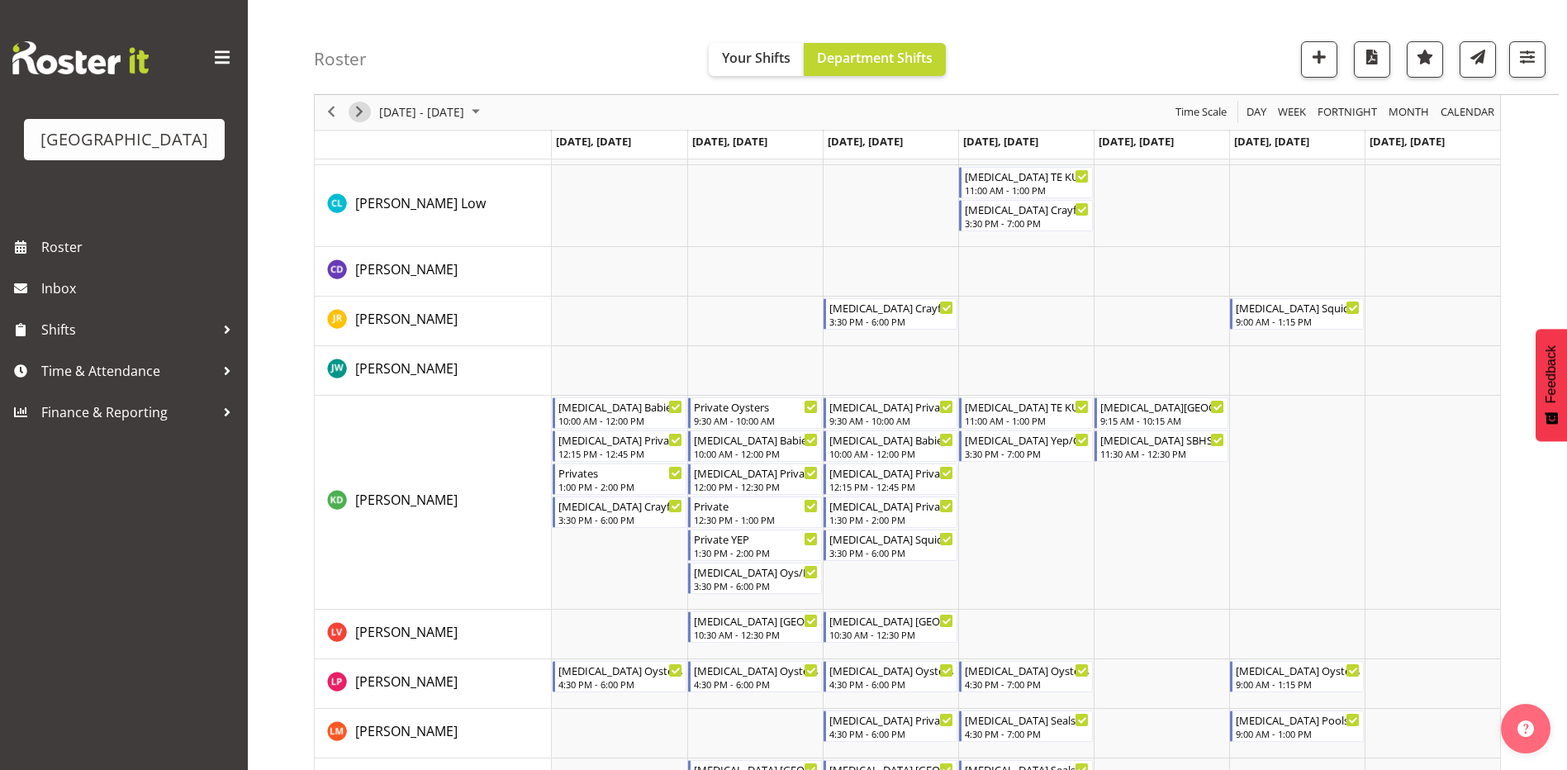
click at [360, 108] on span "Next" at bounding box center [360, 112] width 20 height 21
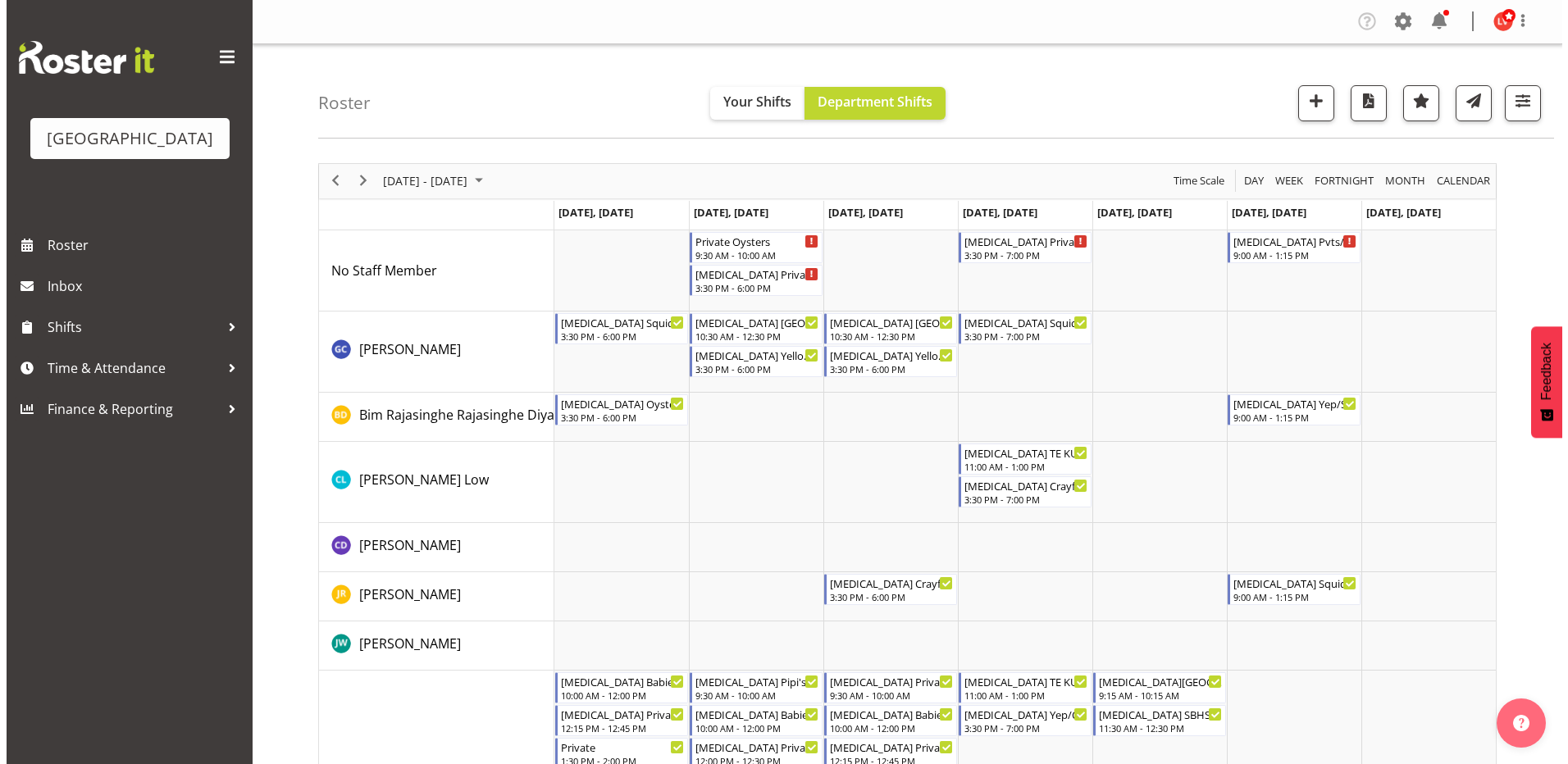
scroll to position [246, 0]
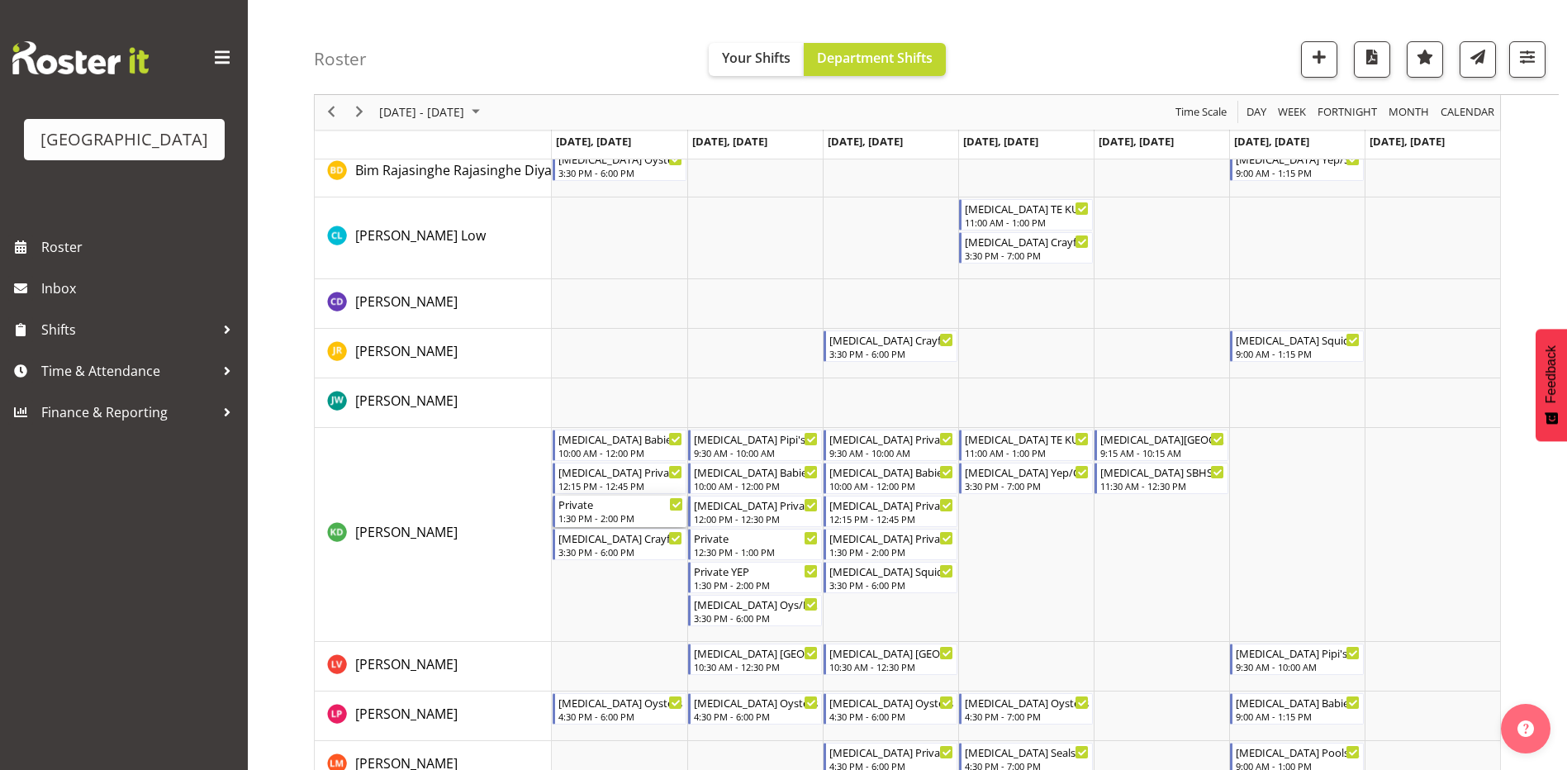
click at [606, 521] on div "1:30 PM - 2:00 PM" at bounding box center [621, 517] width 125 height 13
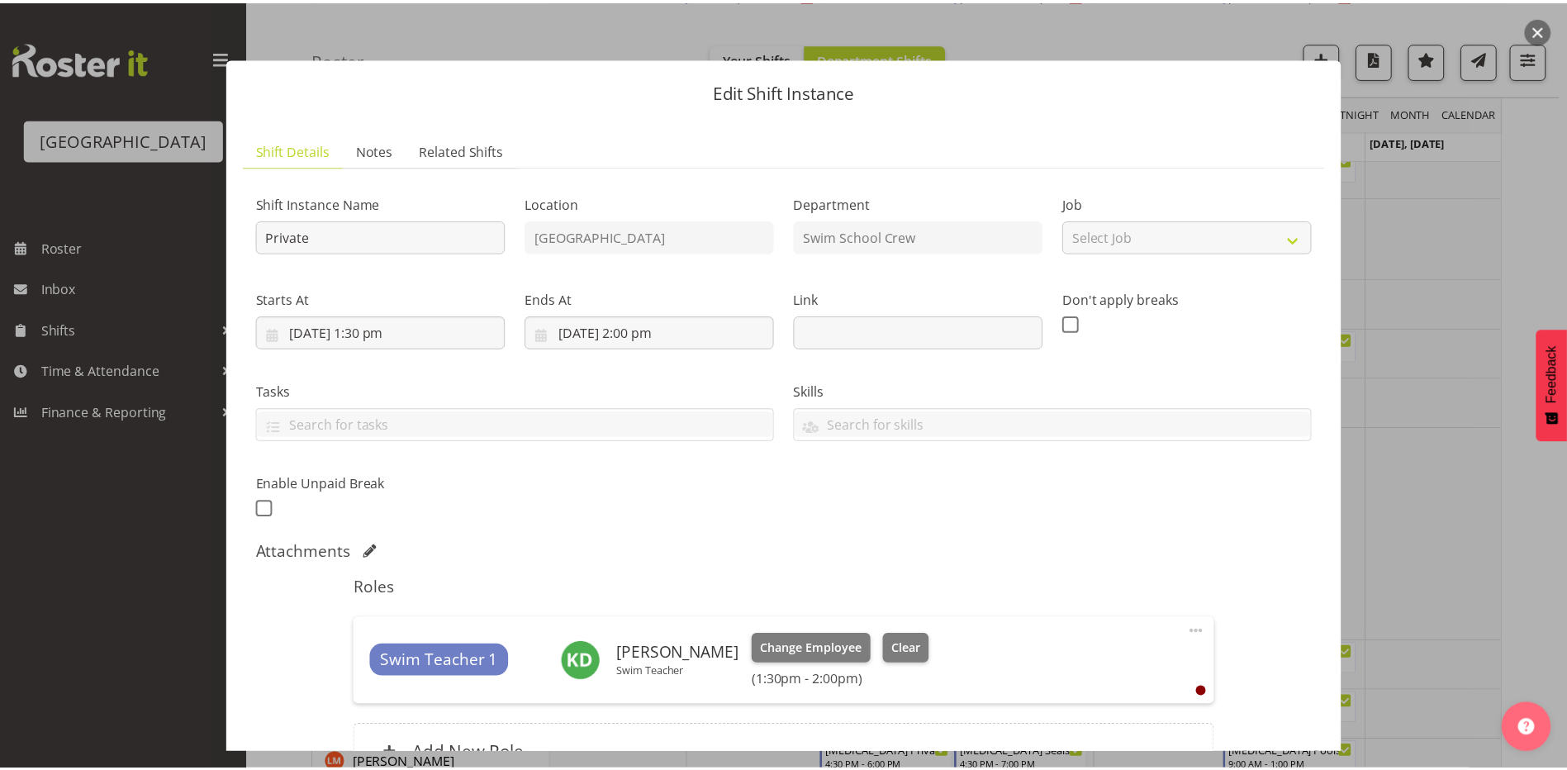
scroll to position [175, 0]
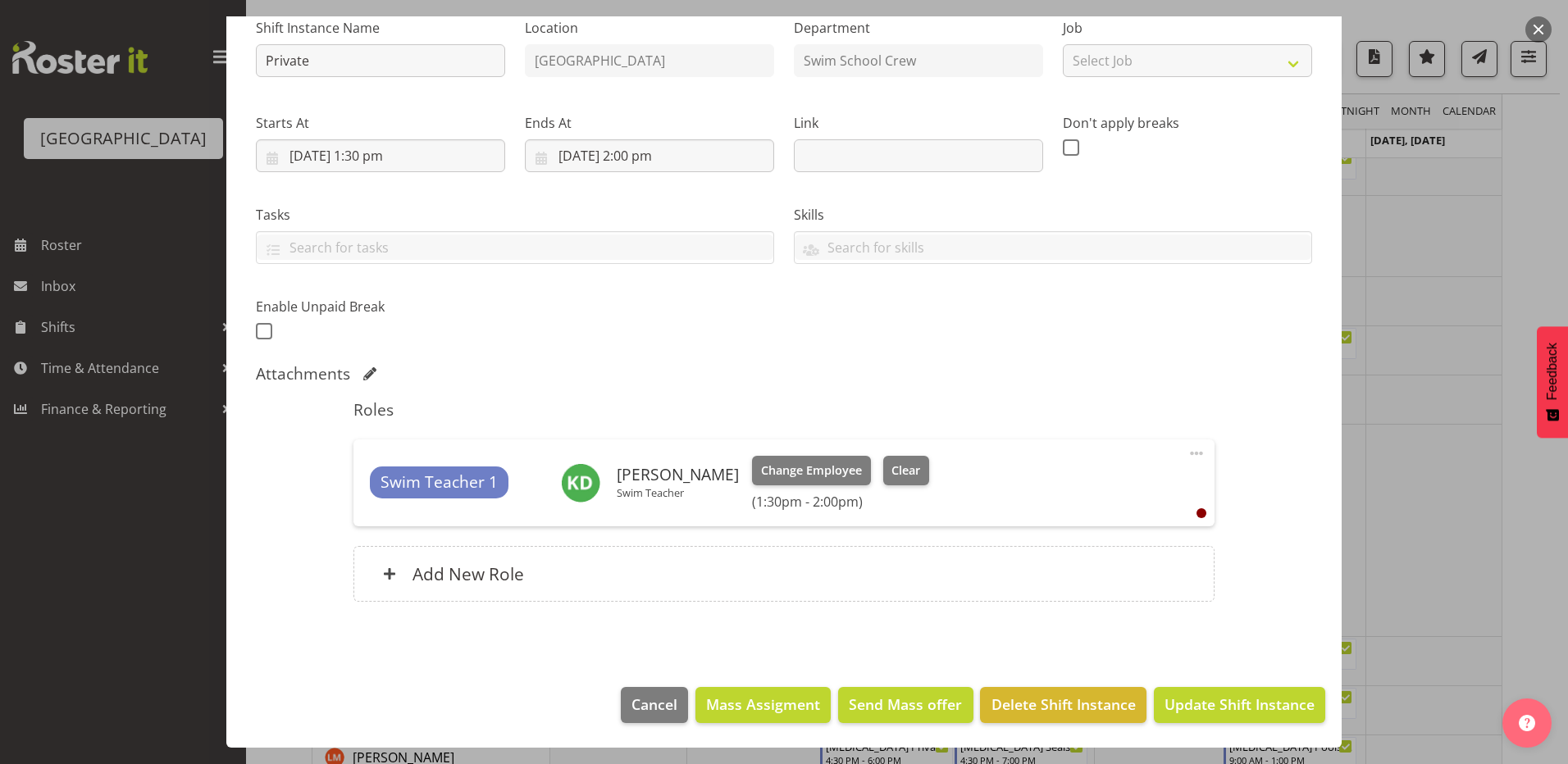
click at [13, 493] on div at bounding box center [784, 382] width 1568 height 764
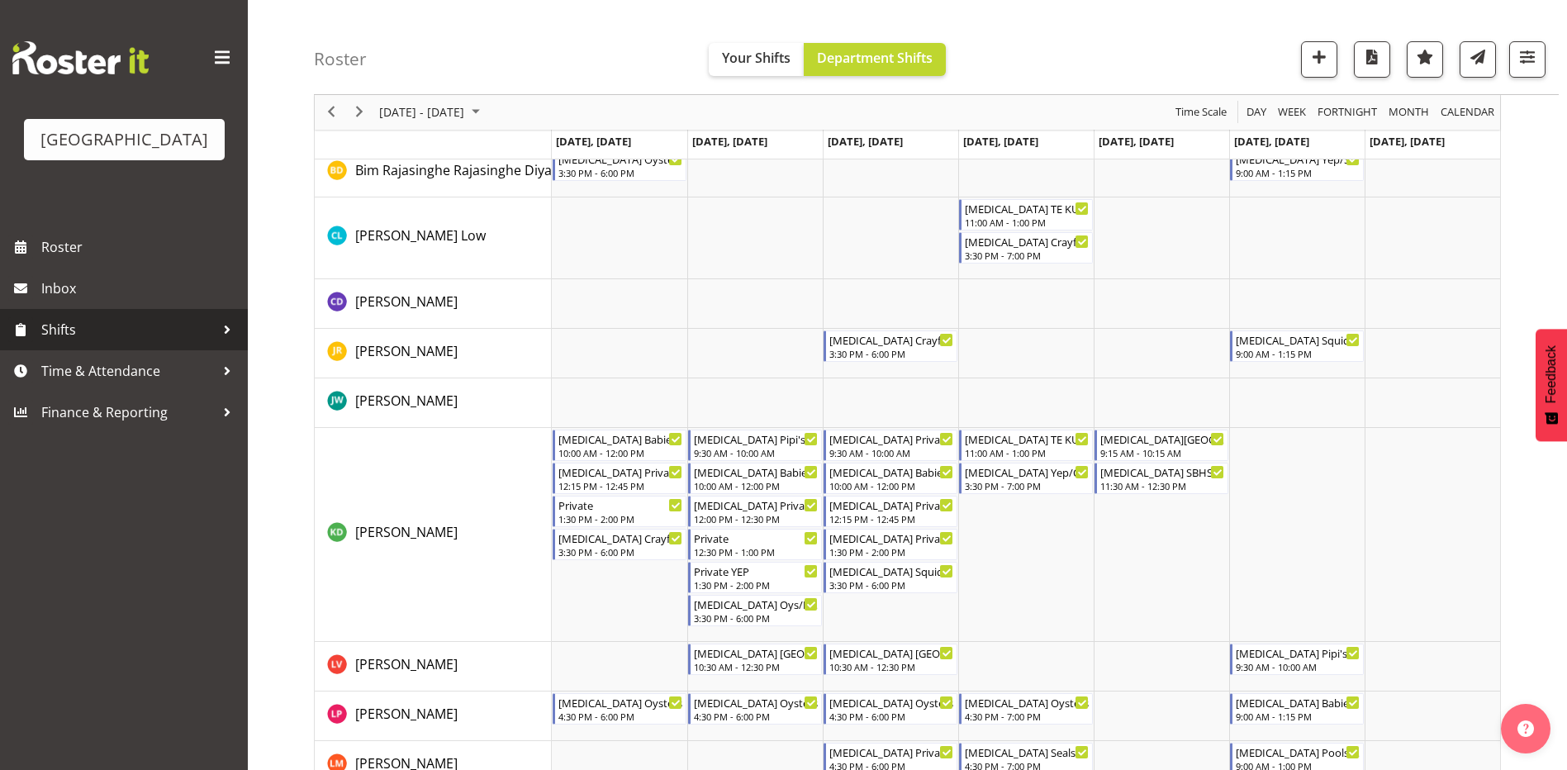
click at [66, 332] on span "Shifts" at bounding box center [128, 329] width 174 height 25
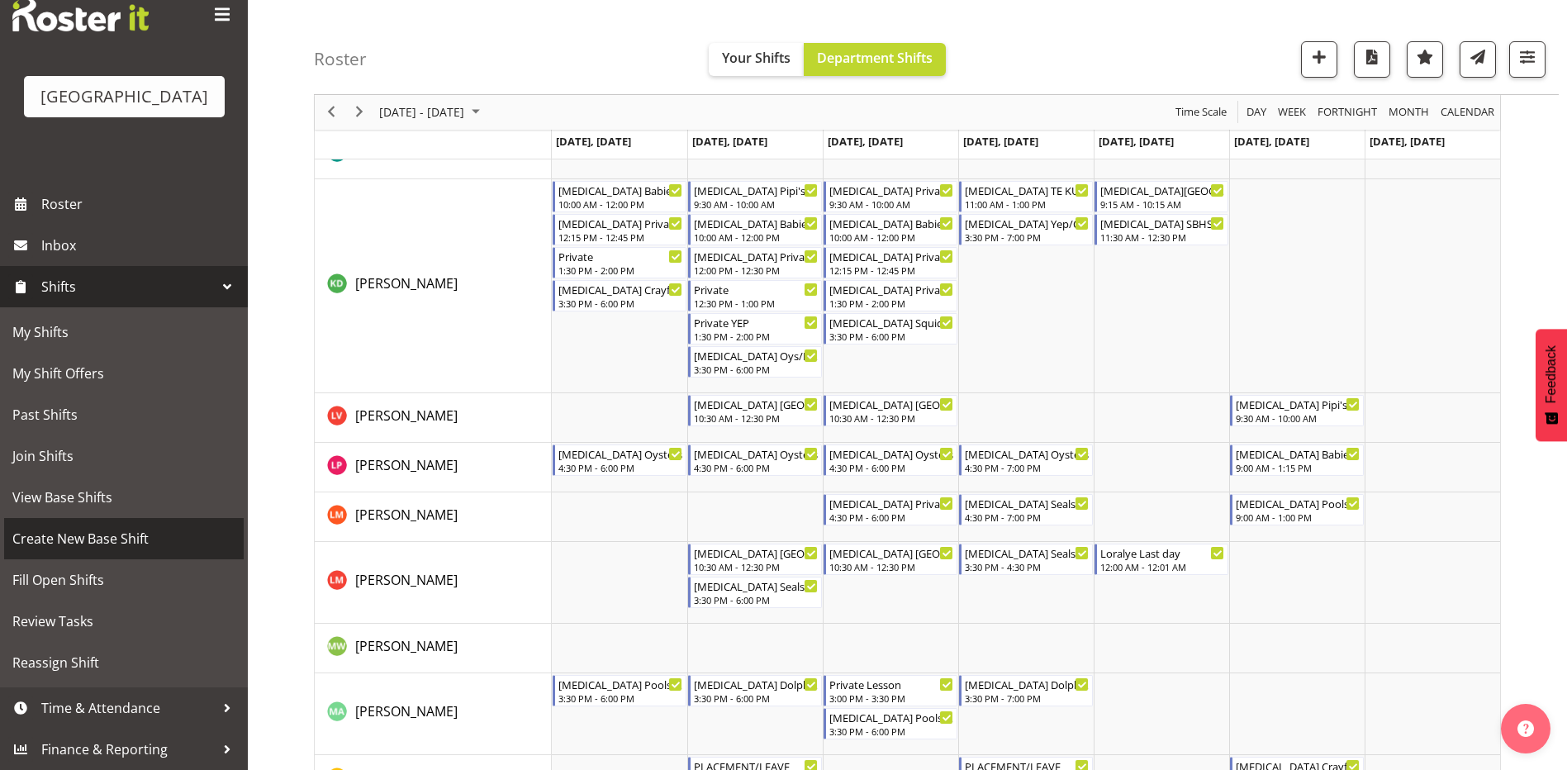
scroll to position [496, 0]
click at [60, 497] on span "View Base Shifts" at bounding box center [123, 497] width 223 height 25
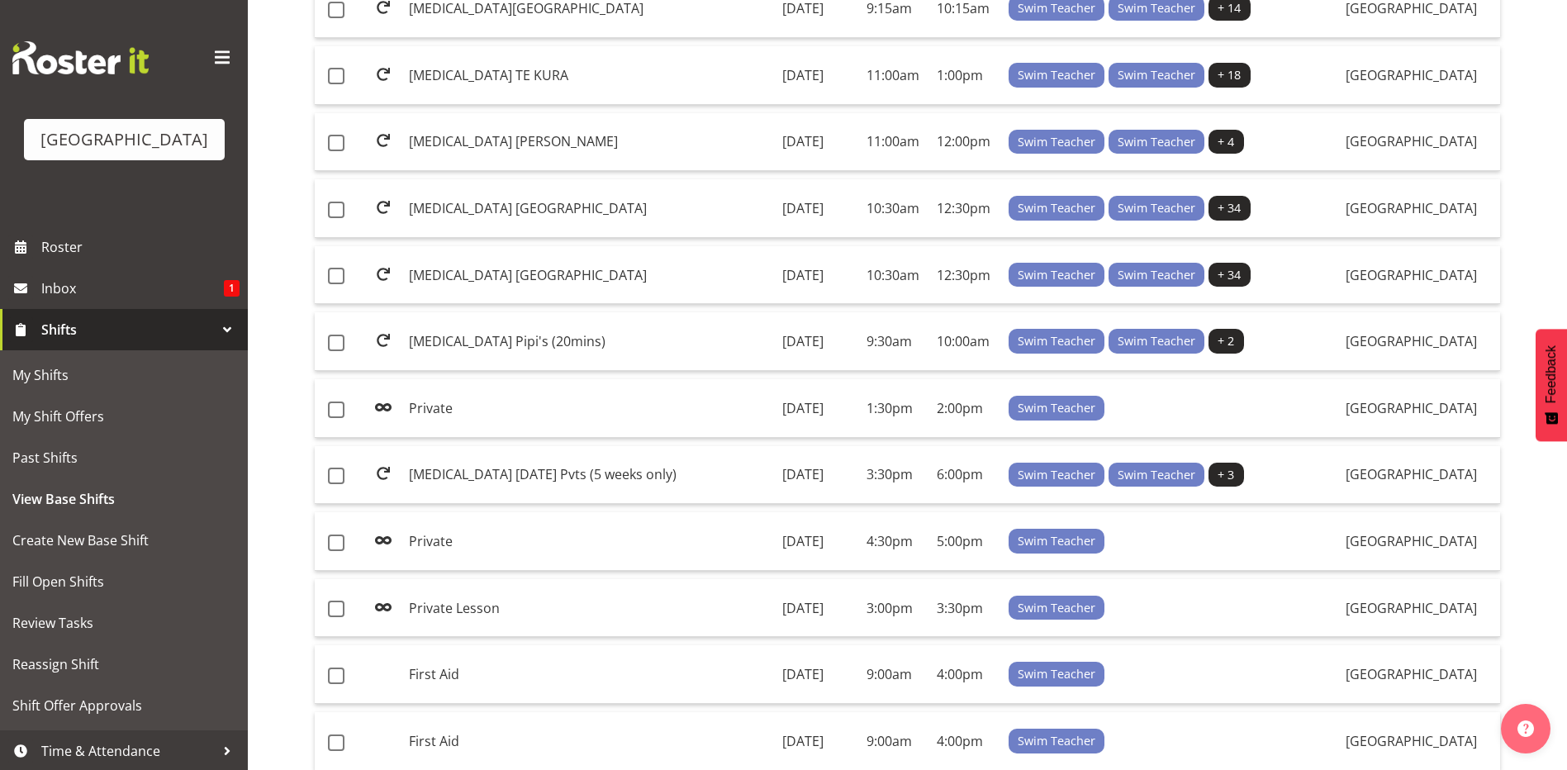
scroll to position [1074, 0]
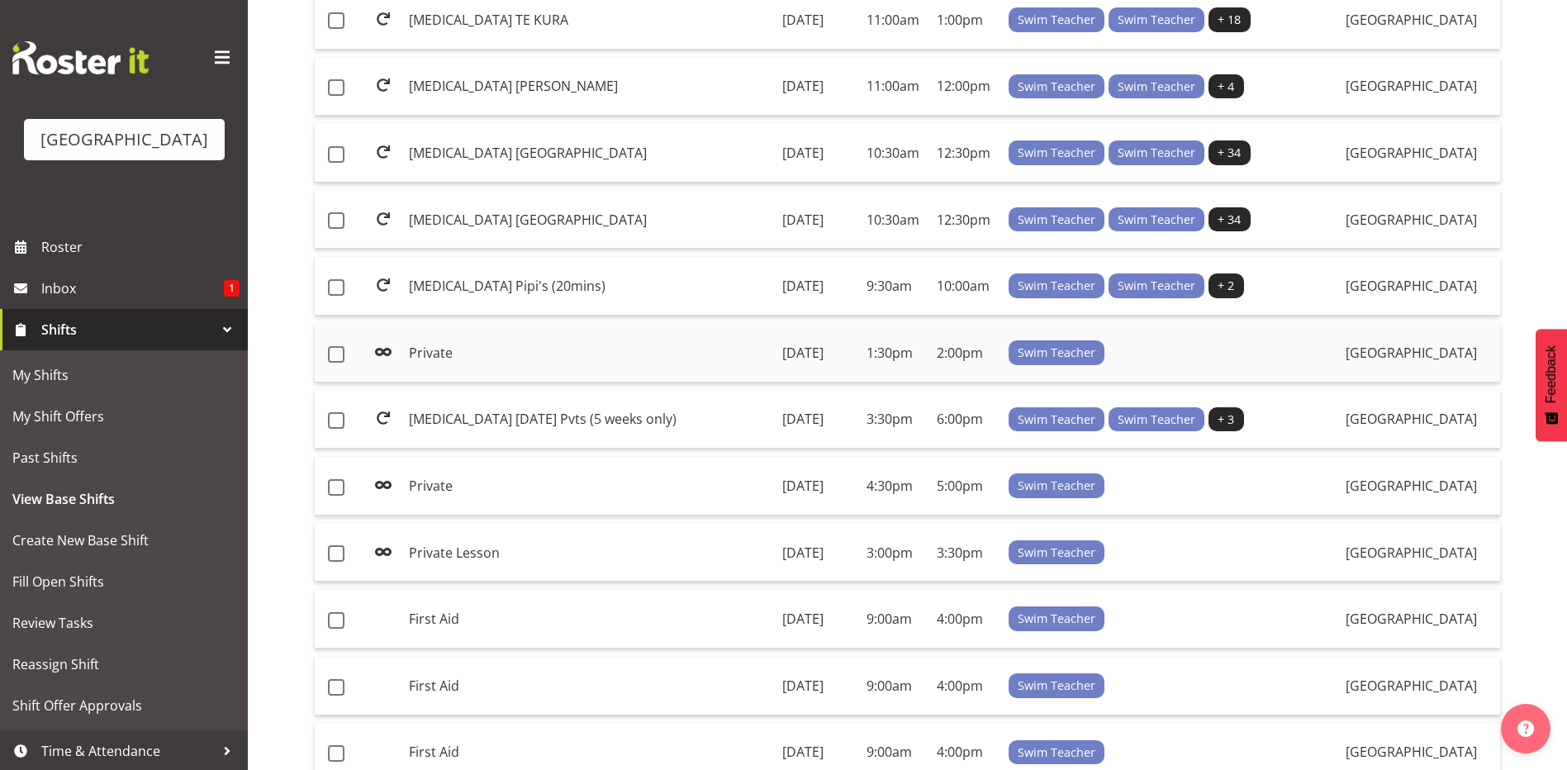
click at [776, 354] on td "Monday, 18th Aug 2025" at bounding box center [818, 353] width 84 height 59
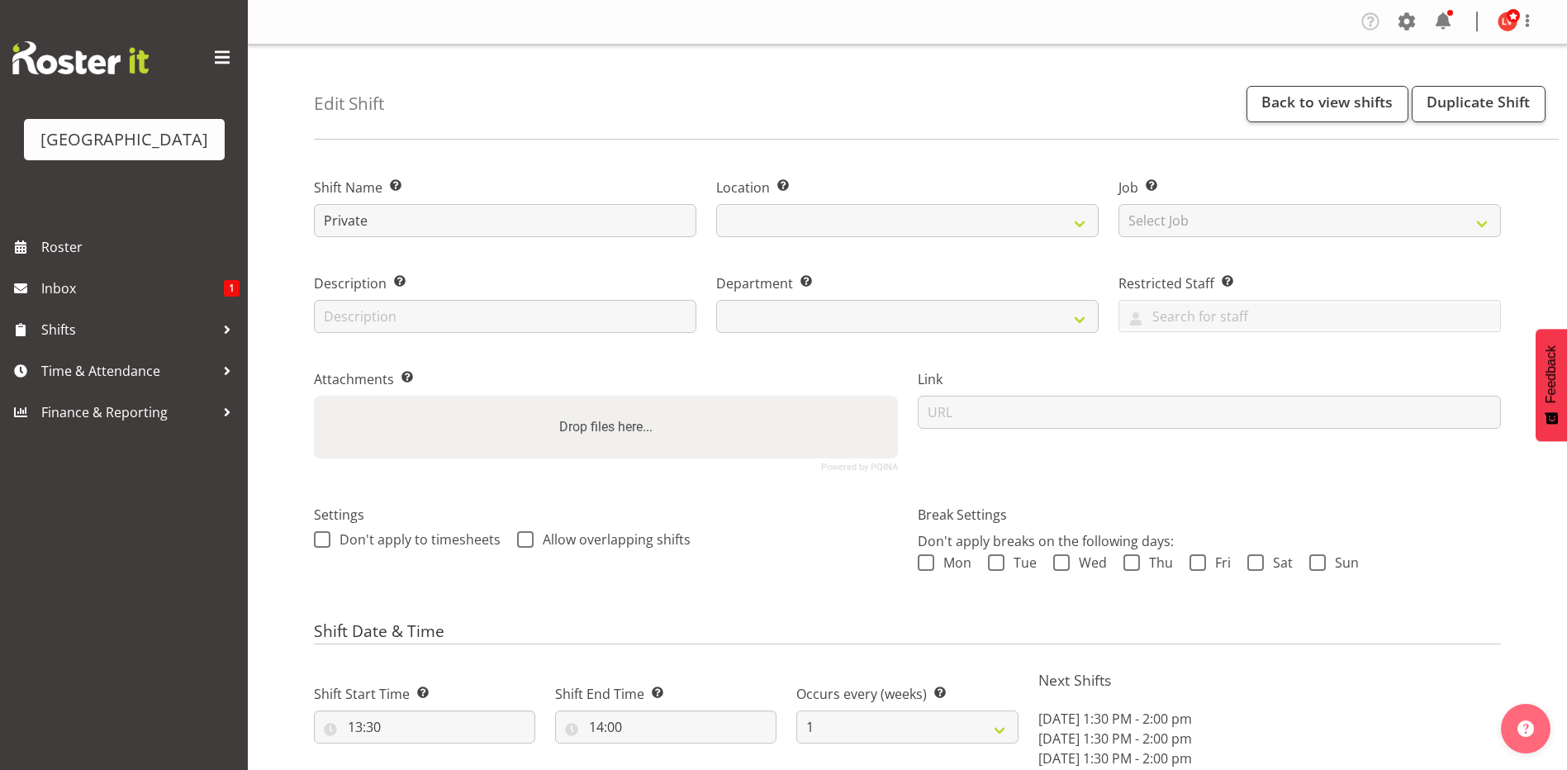
select select "date"
select select
select select "113"
click at [378, 228] on input "Private" at bounding box center [505, 220] width 383 height 33
type input "Privates"
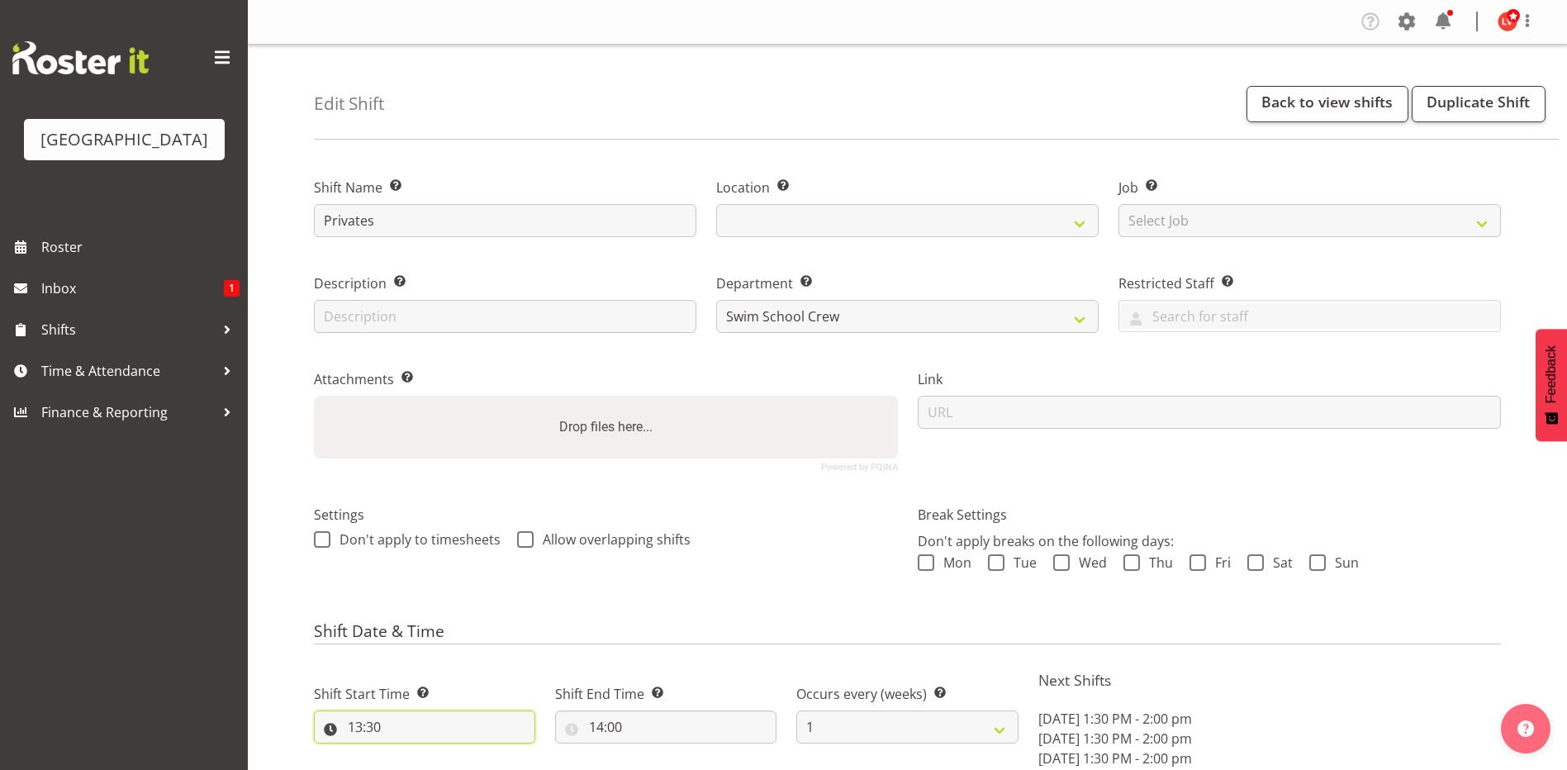
click at [360, 728] on input "13:30" at bounding box center [424, 727] width 221 height 33
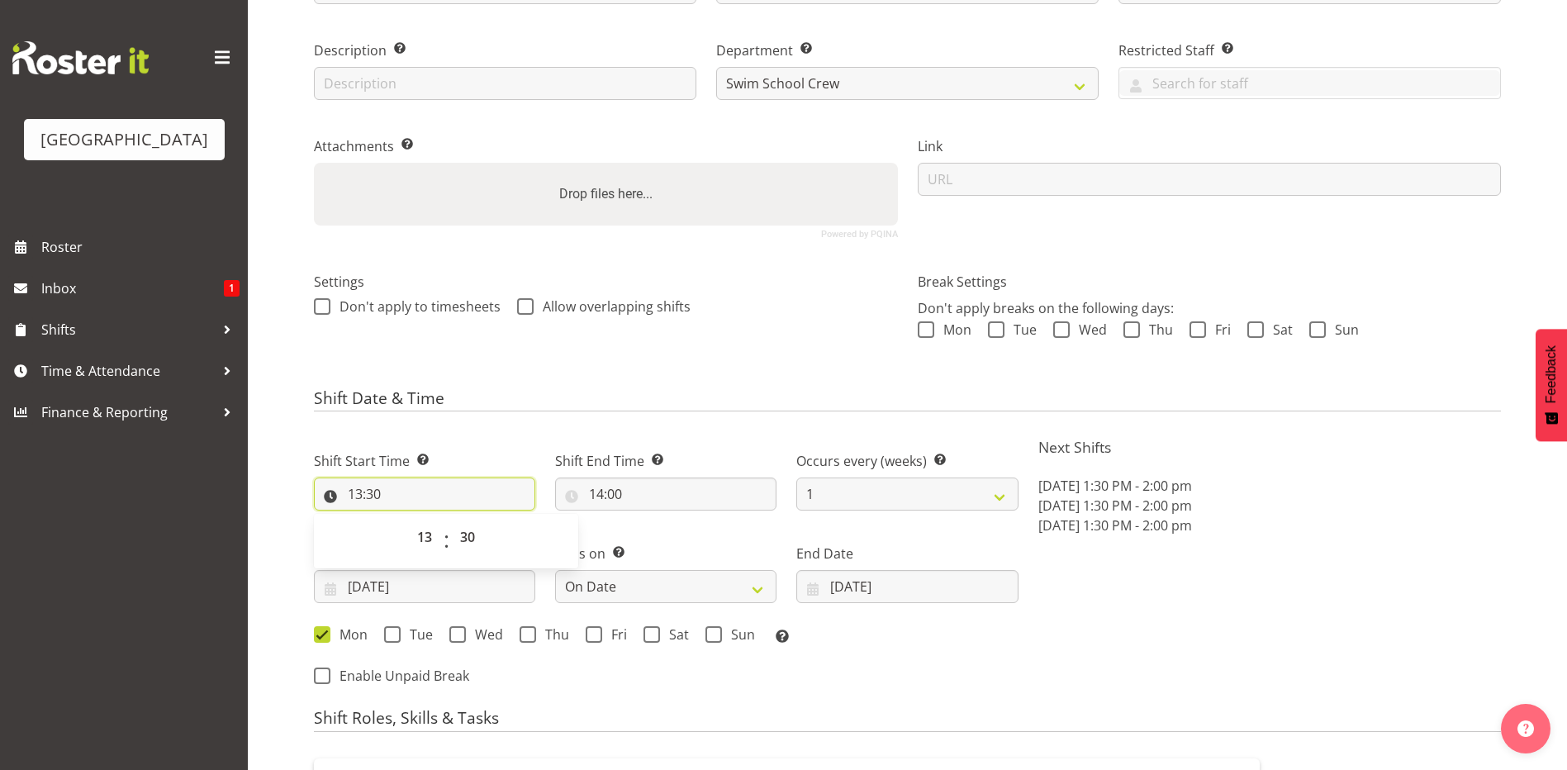
scroll to position [248, 0]
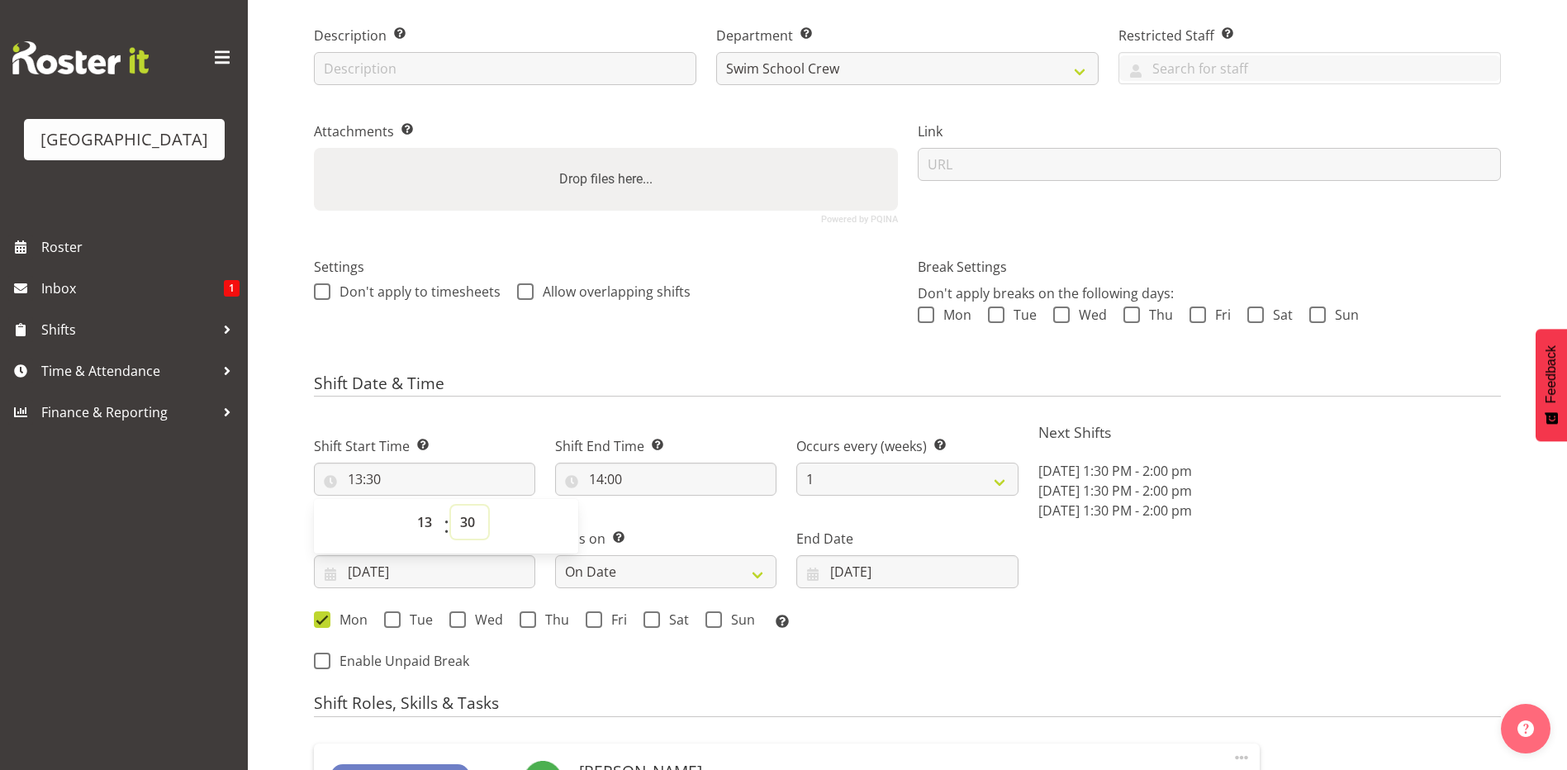
click at [460, 523] on select "00 01 02 03 04 05 06 07 08 09 10 11 12 13 14 15 16 17 18 19 20 21 22 23 24 25 2…" at bounding box center [469, 522] width 37 height 33
select select "0"
click at [451, 506] on select "00 01 02 03 04 05 06 07 08 09 10 11 12 13 14 15 16 17 18 19 20 21 22 23 24 25 2…" at bounding box center [469, 522] width 37 height 33
type input "13:00"
click at [764, 328] on div "Settings Don't apply to timesheets Allow overlapping shifts" at bounding box center [606, 299] width 604 height 131
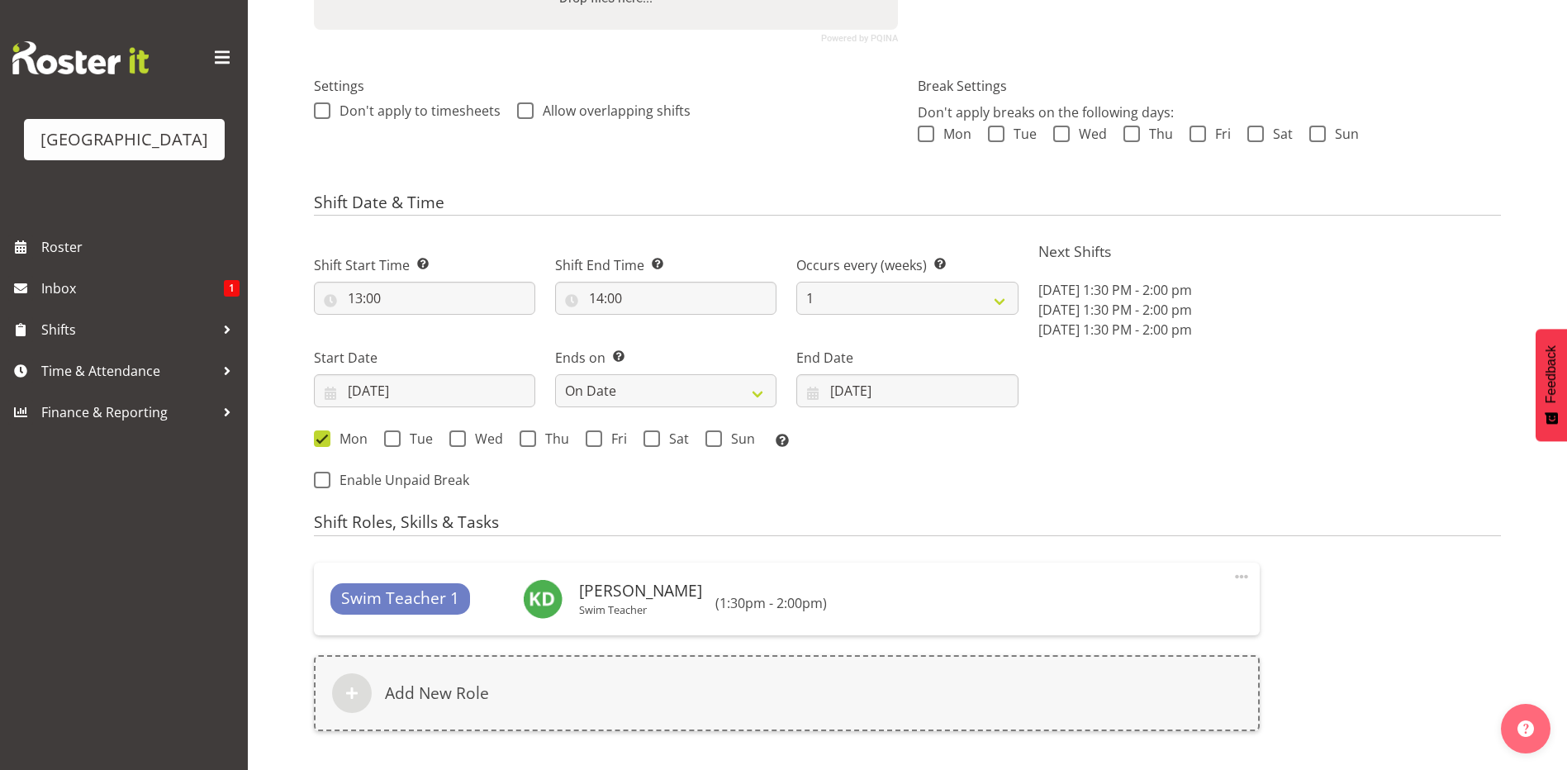
scroll to position [636, 0]
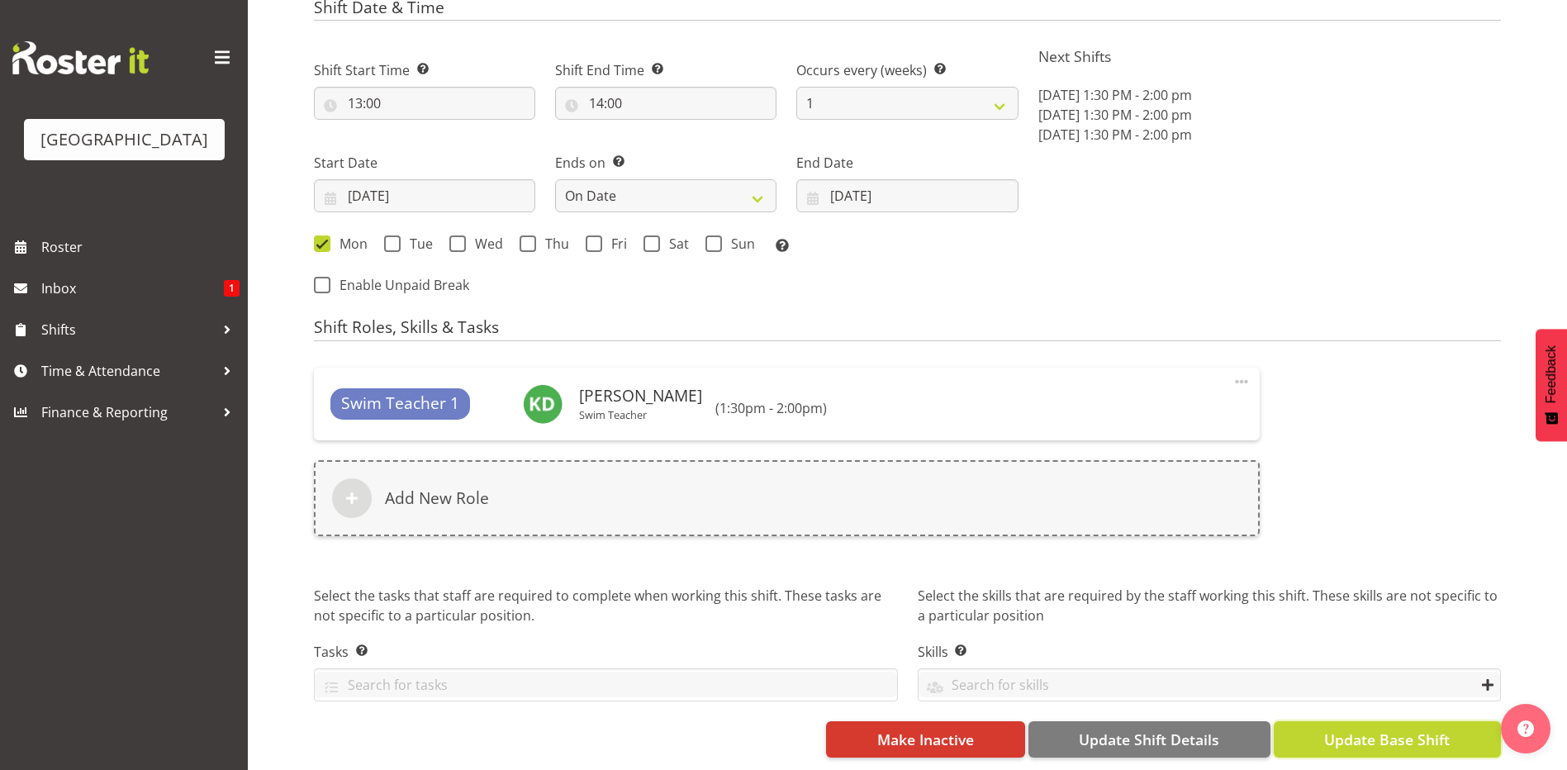
click at [1309, 728] on button "Update Base Shift" at bounding box center [1387, 739] width 227 height 36
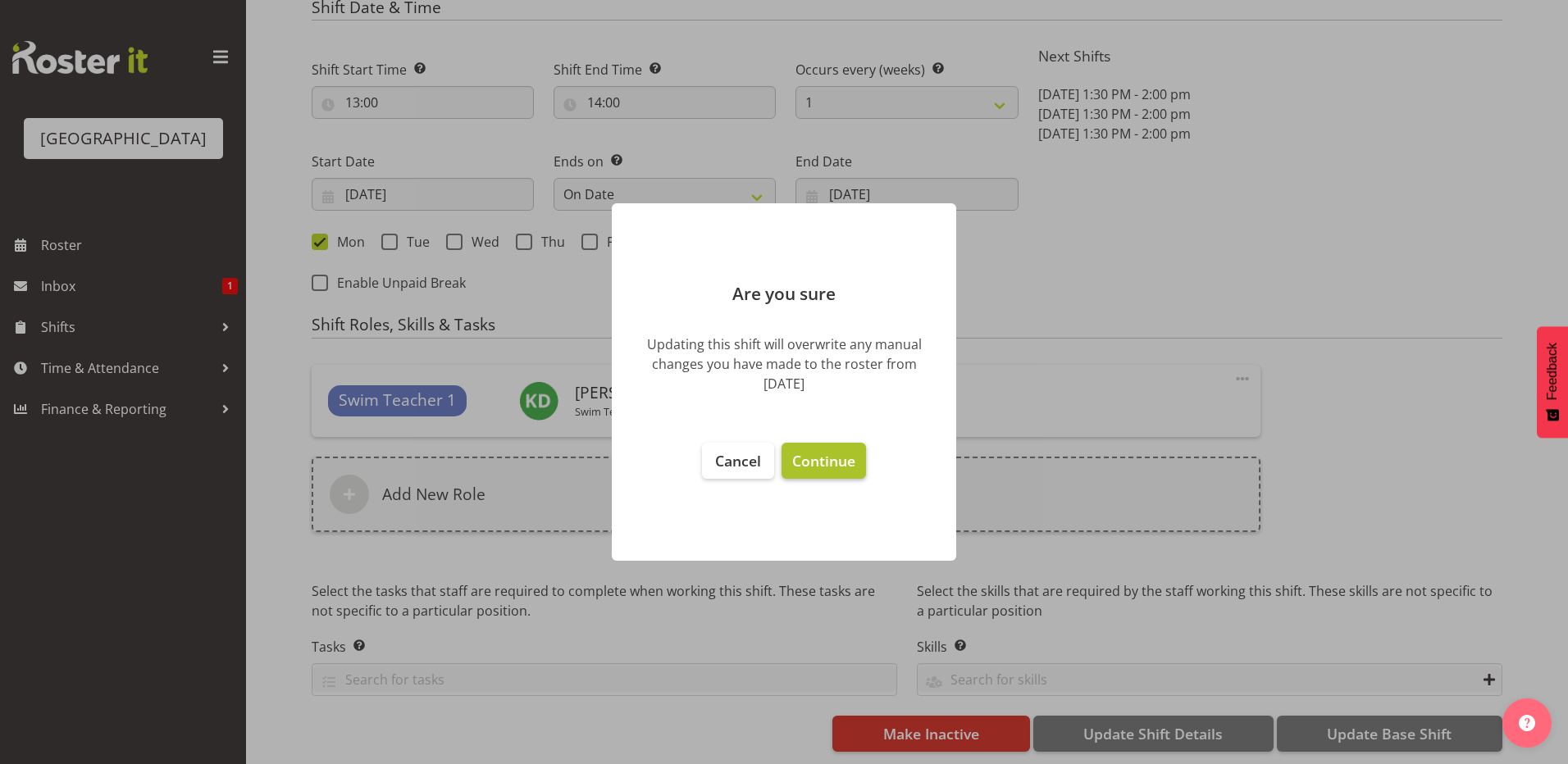
click at [823, 465] on span "Continue" at bounding box center [824, 460] width 64 height 20
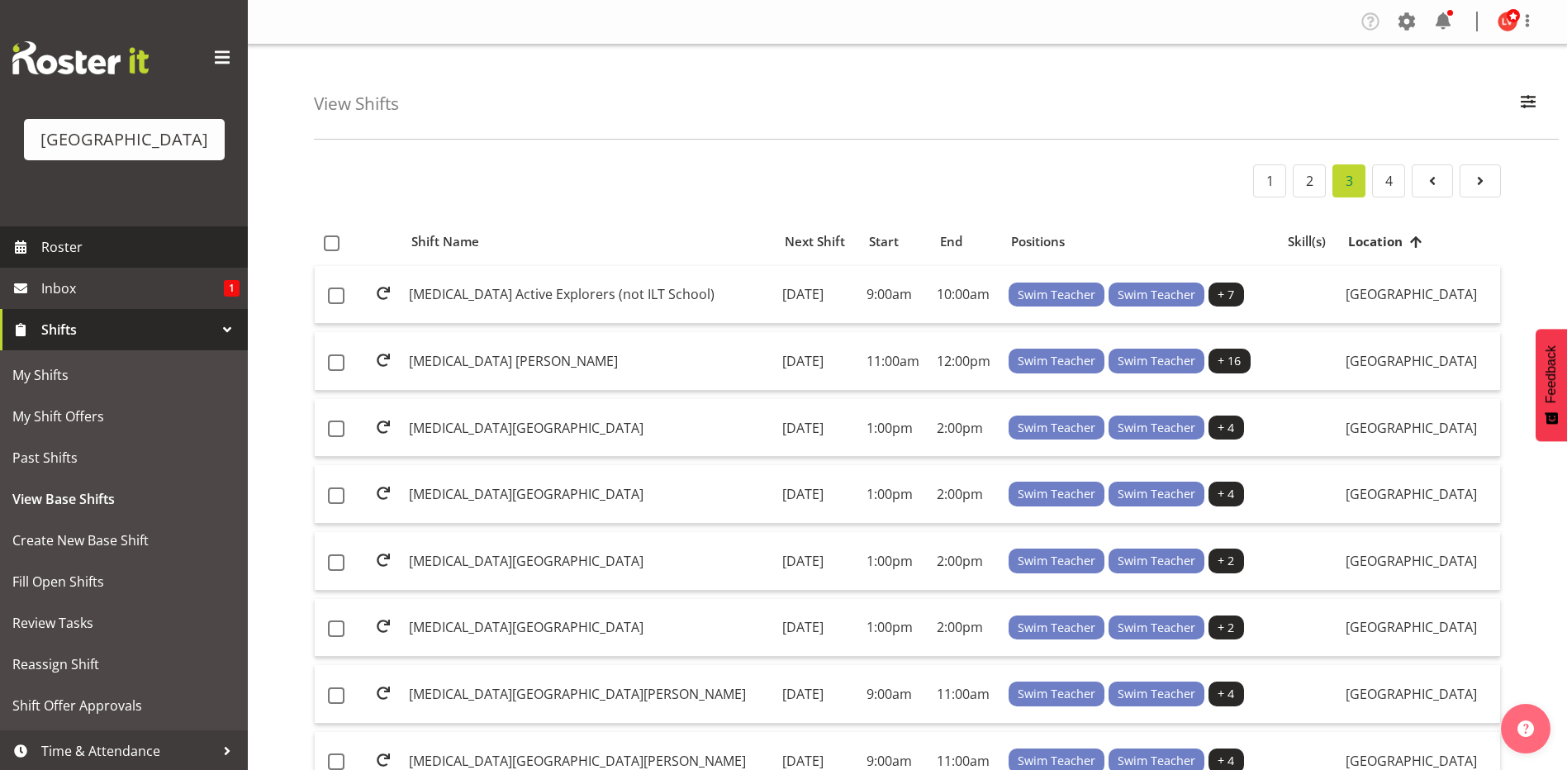
click at [59, 240] on span "Roster" at bounding box center [140, 247] width 198 height 25
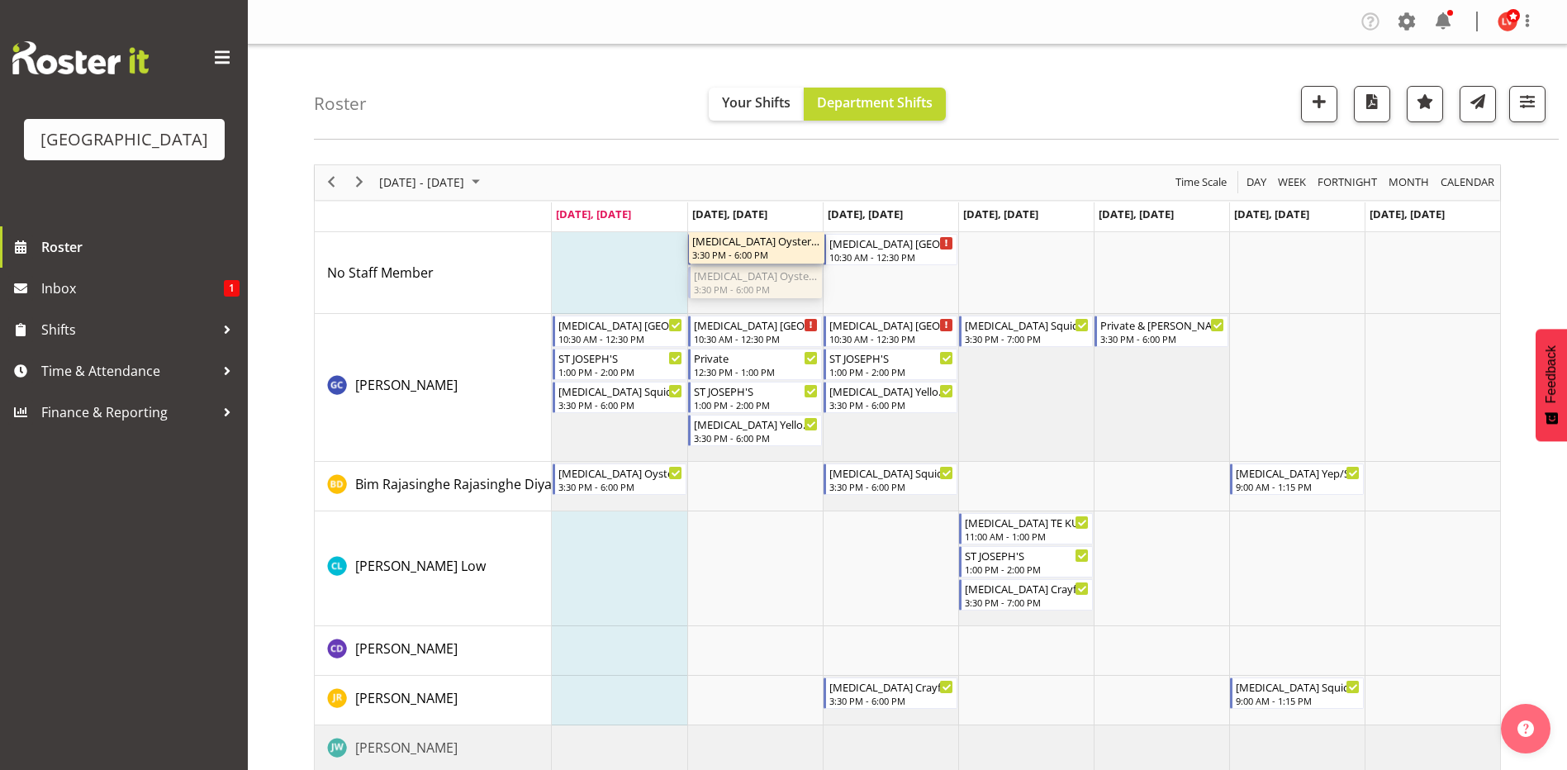
drag, startPoint x: 739, startPoint y: 278, endPoint x: 737, endPoint y: 297, distance: 19.9
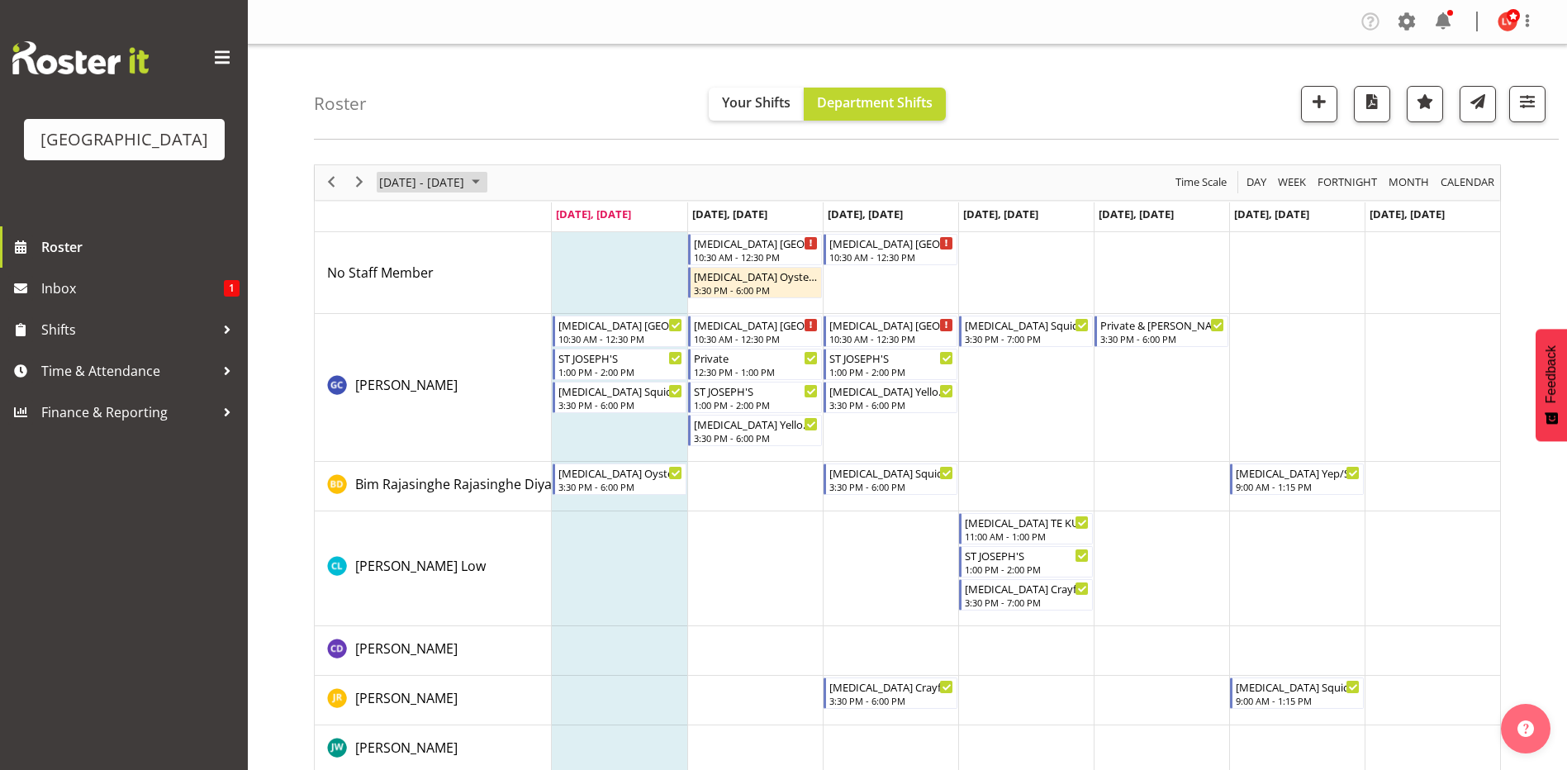
click at [433, 175] on span "August 11 - 17, 2025" at bounding box center [422, 182] width 88 height 21
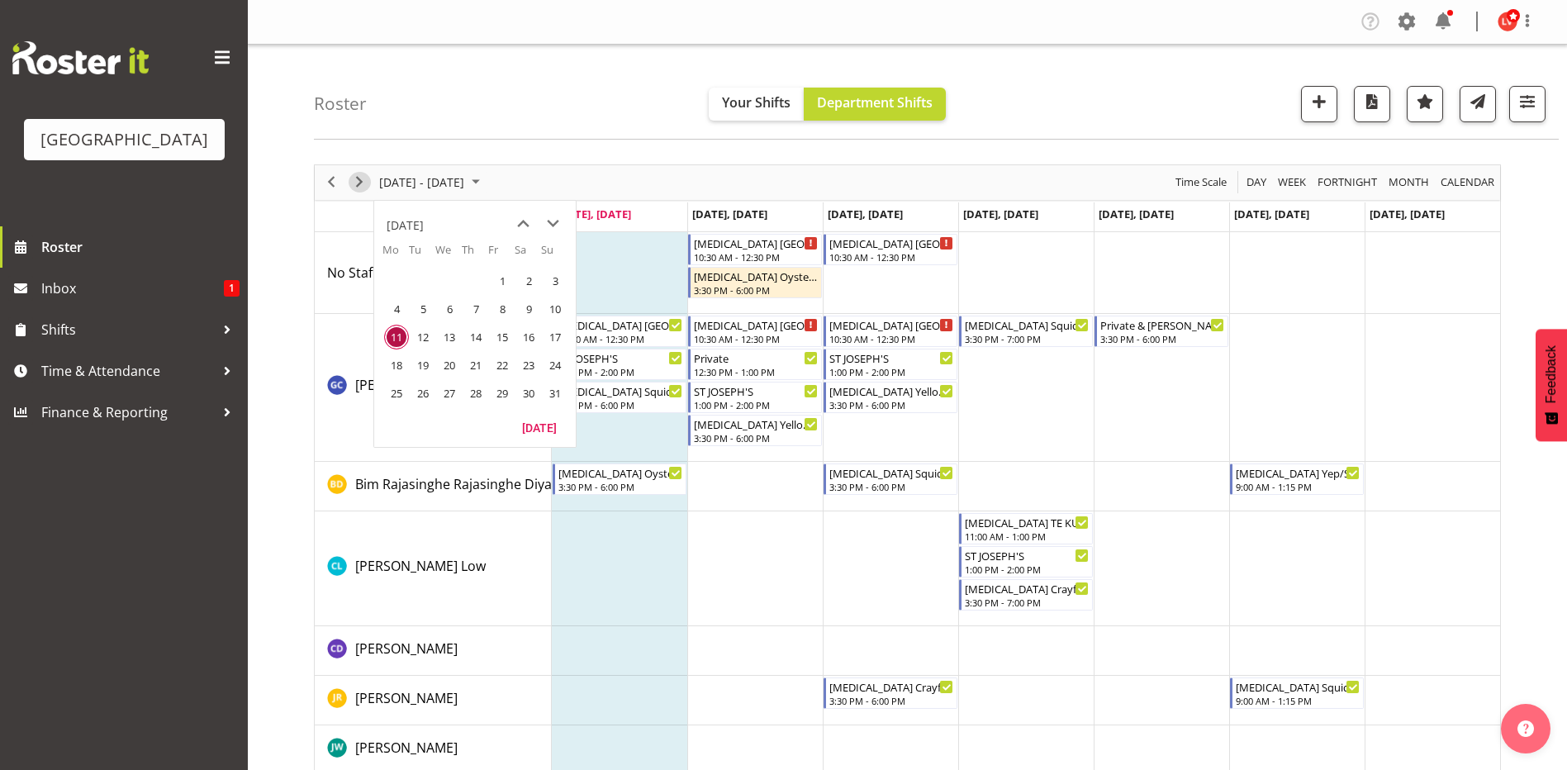
click at [352, 179] on span "Next" at bounding box center [360, 182] width 20 height 21
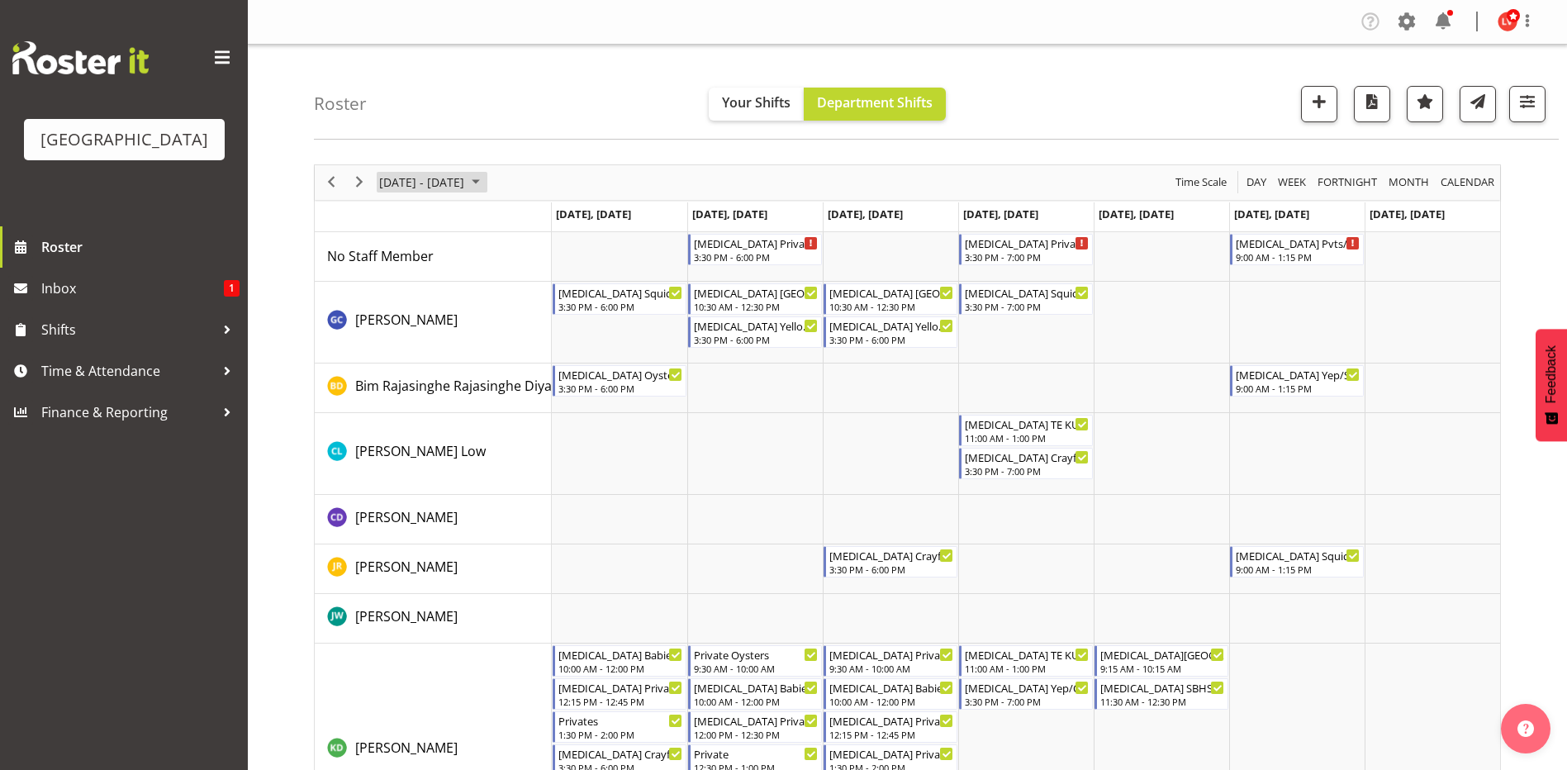
click at [466, 180] on span "[DATE] - [DATE]" at bounding box center [422, 182] width 88 height 21
click at [590, 113] on div "Roster Your Shifts Department Shifts All Locations Clear Splash Palace Select A…" at bounding box center [936, 92] width 1245 height 95
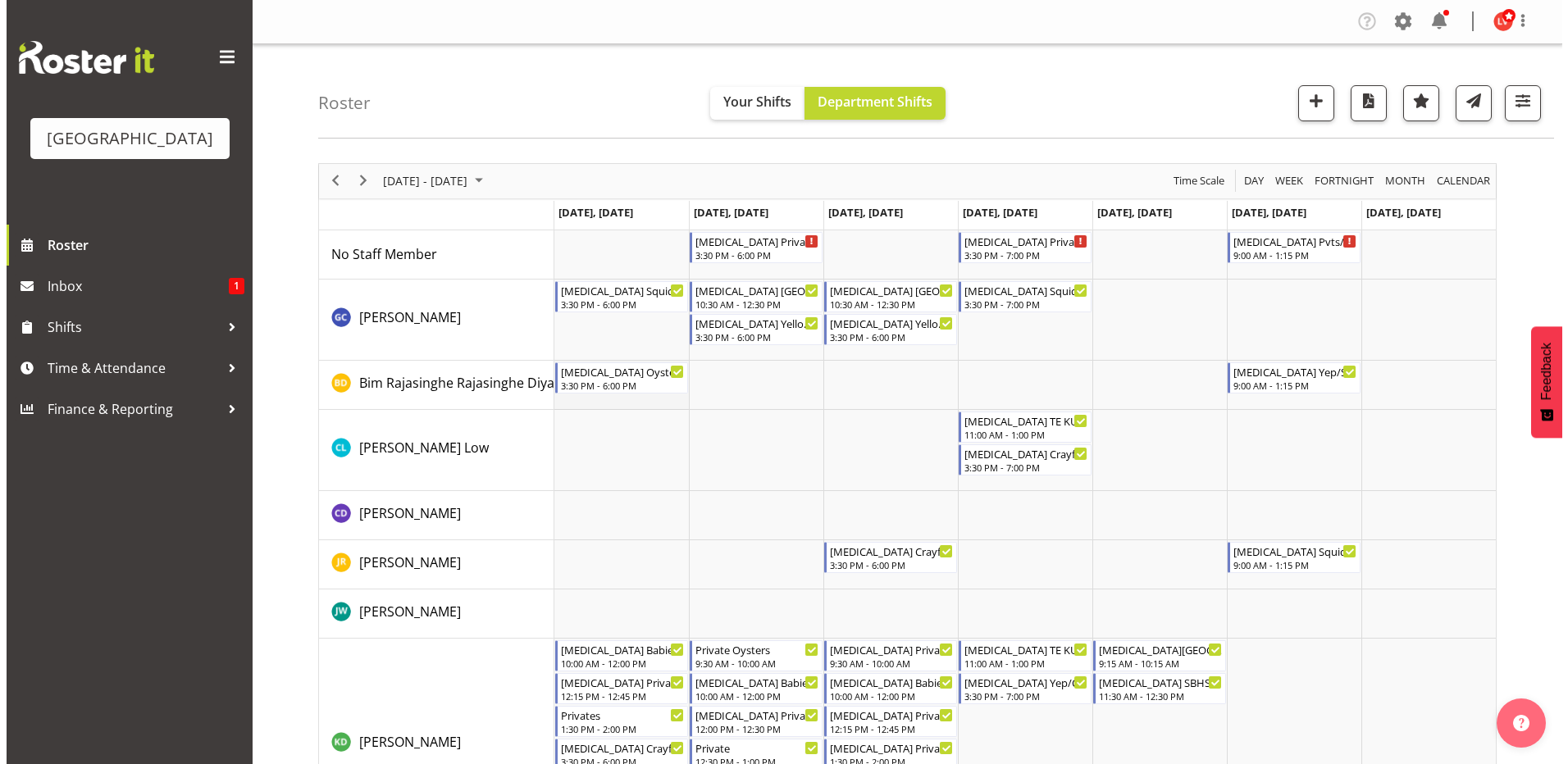
scroll to position [246, 0]
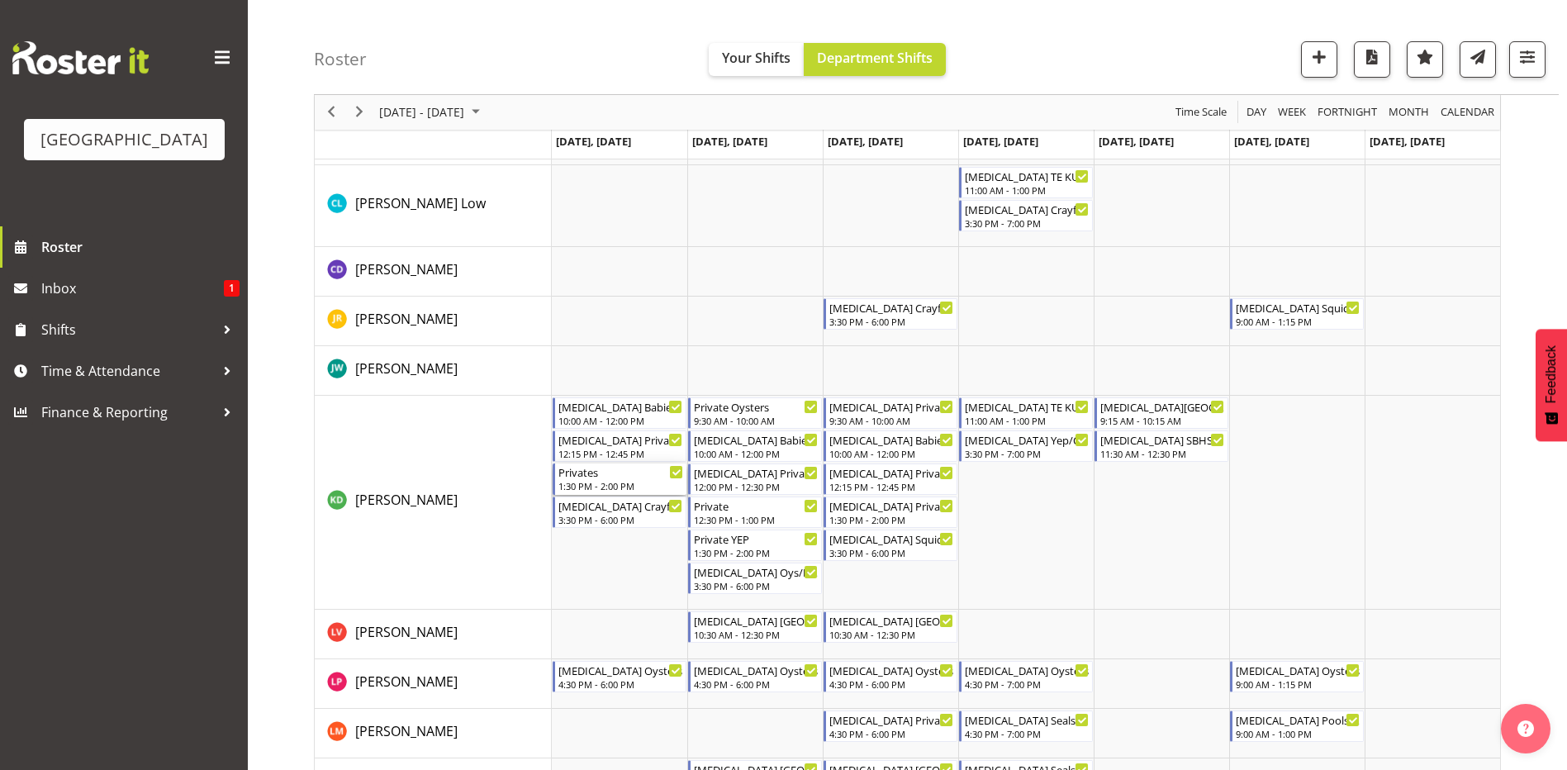
click at [602, 486] on div "1:30 PM - 2:00 PM" at bounding box center [621, 485] width 125 height 13
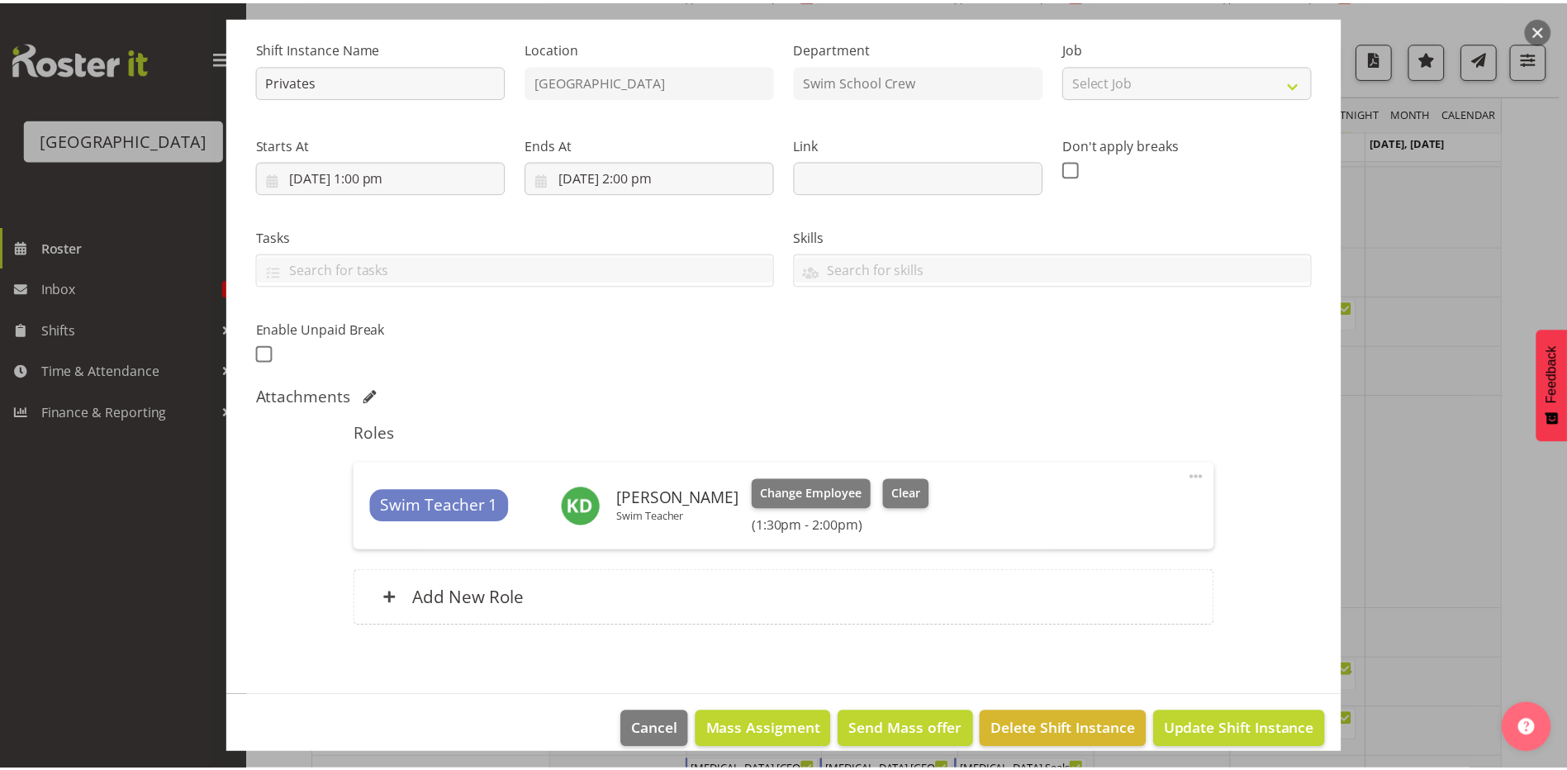
scroll to position [175, 0]
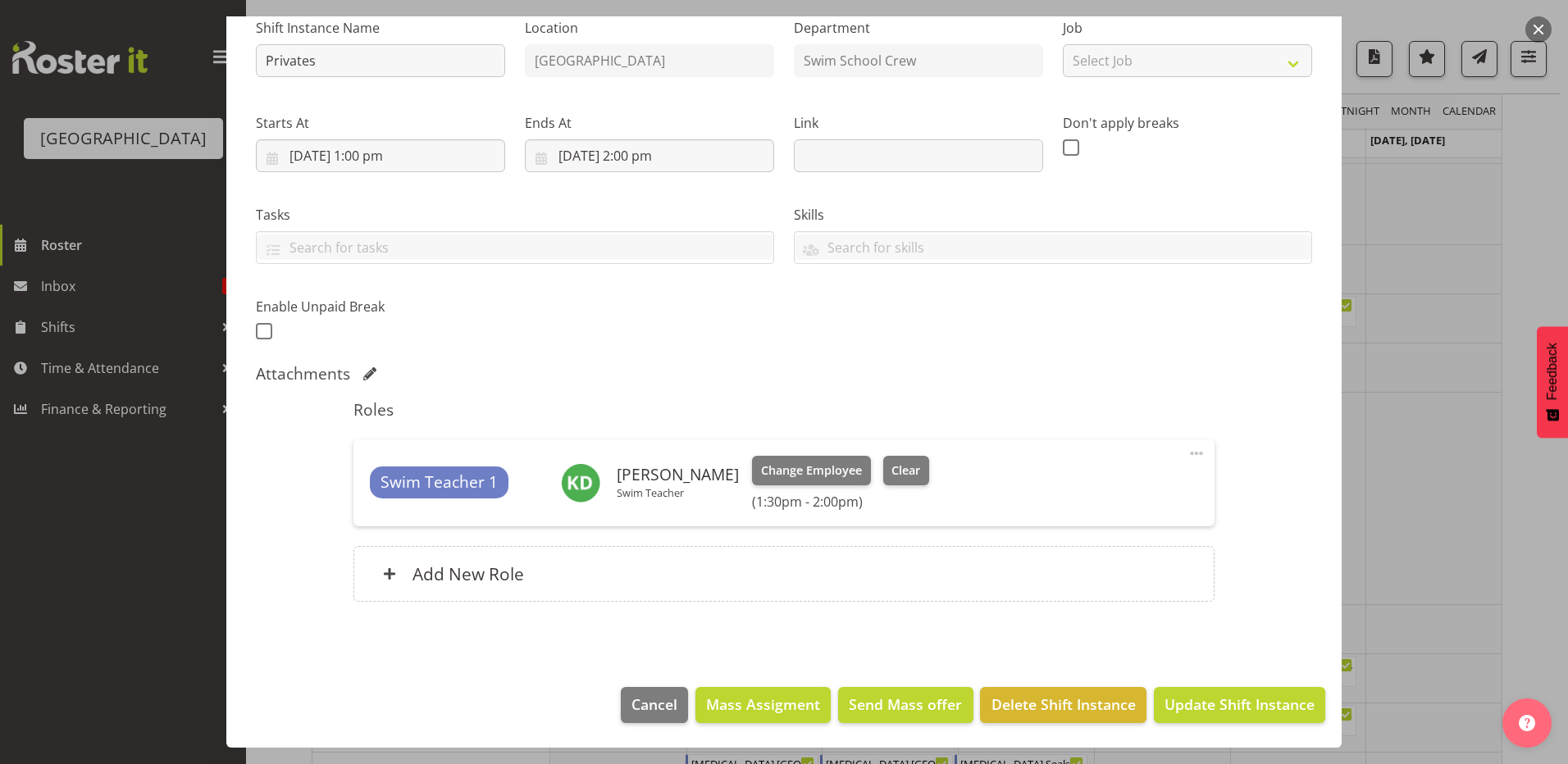
click at [669, 486] on p "Swim Teacher" at bounding box center [677, 492] width 122 height 13
drag, startPoint x: 1401, startPoint y: 254, endPoint x: 1378, endPoint y: 257, distance: 23.2
click at [1401, 255] on div at bounding box center [784, 382] width 1568 height 764
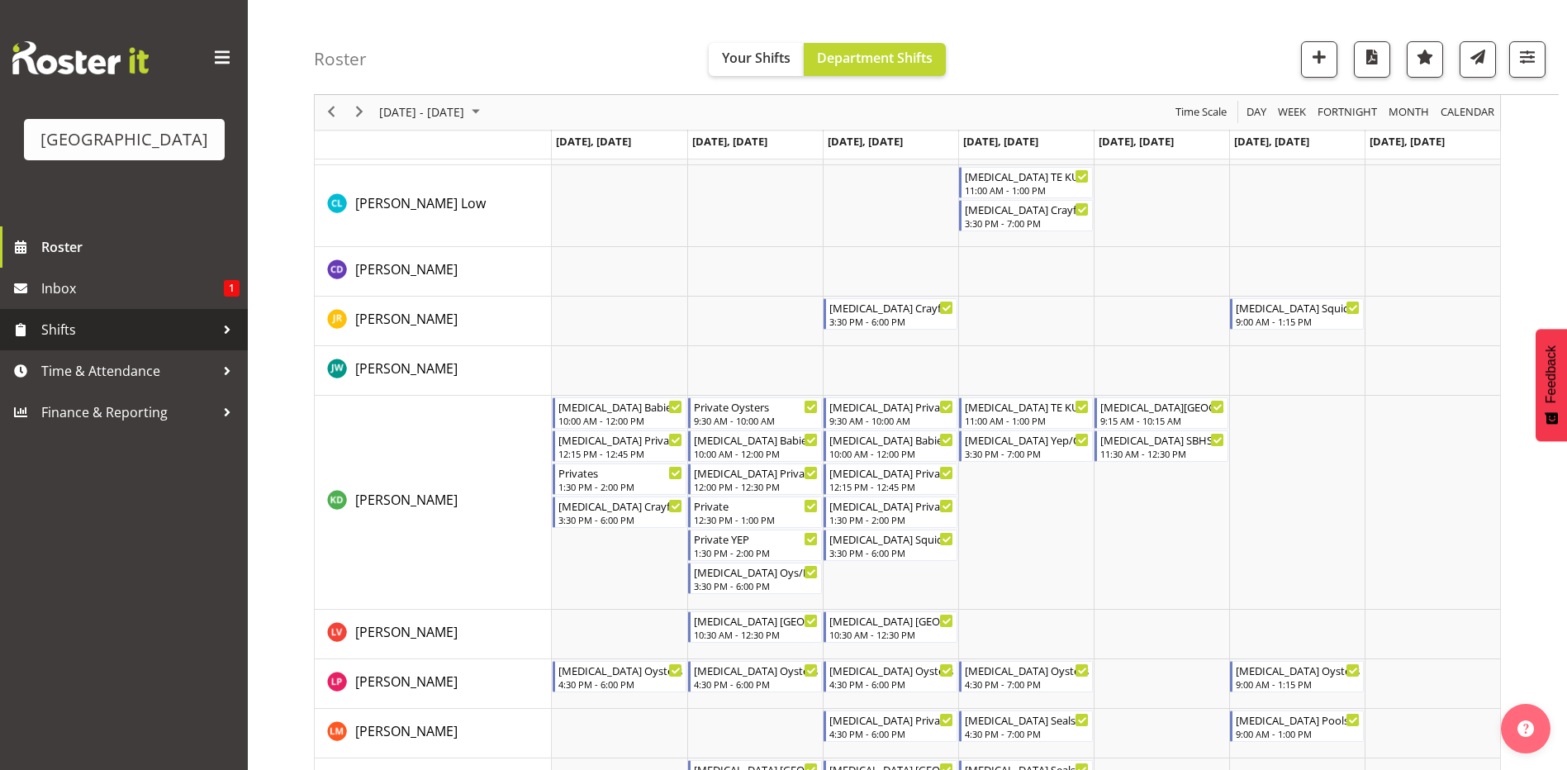
click at [84, 331] on span "Shifts" at bounding box center [128, 329] width 174 height 25
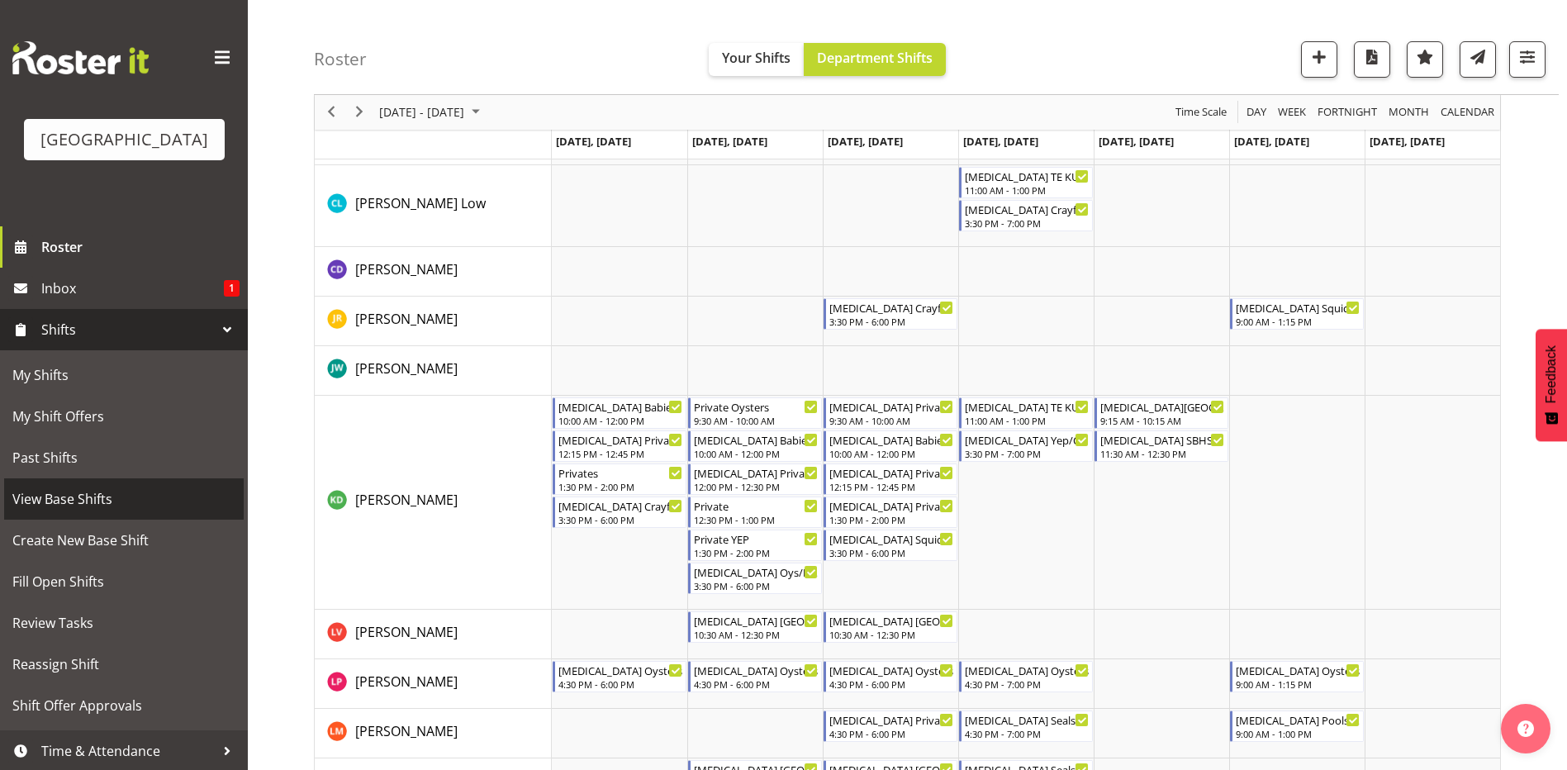
click at [48, 510] on span "View Base Shifts" at bounding box center [123, 499] width 223 height 25
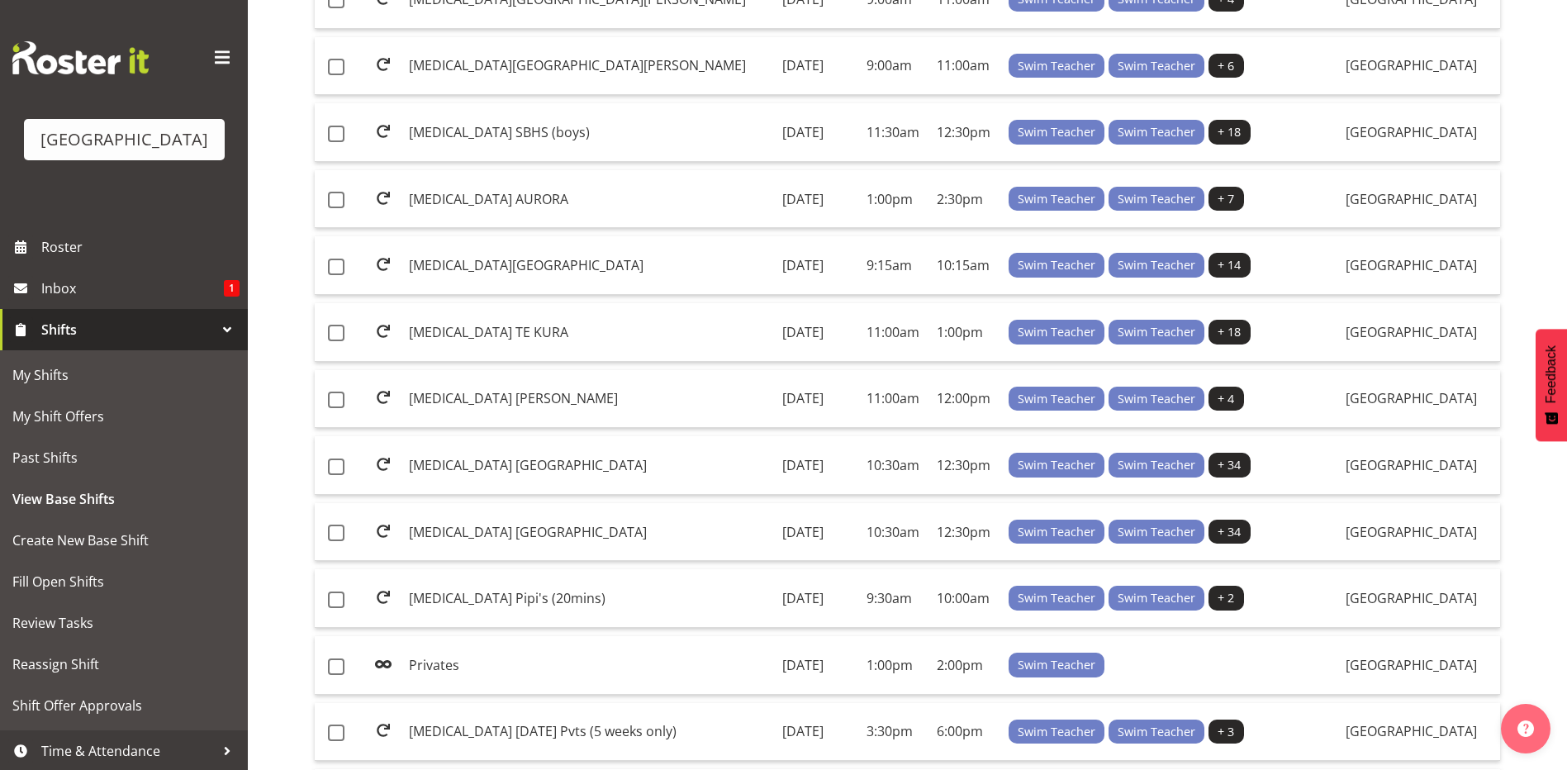
scroll to position [826, 0]
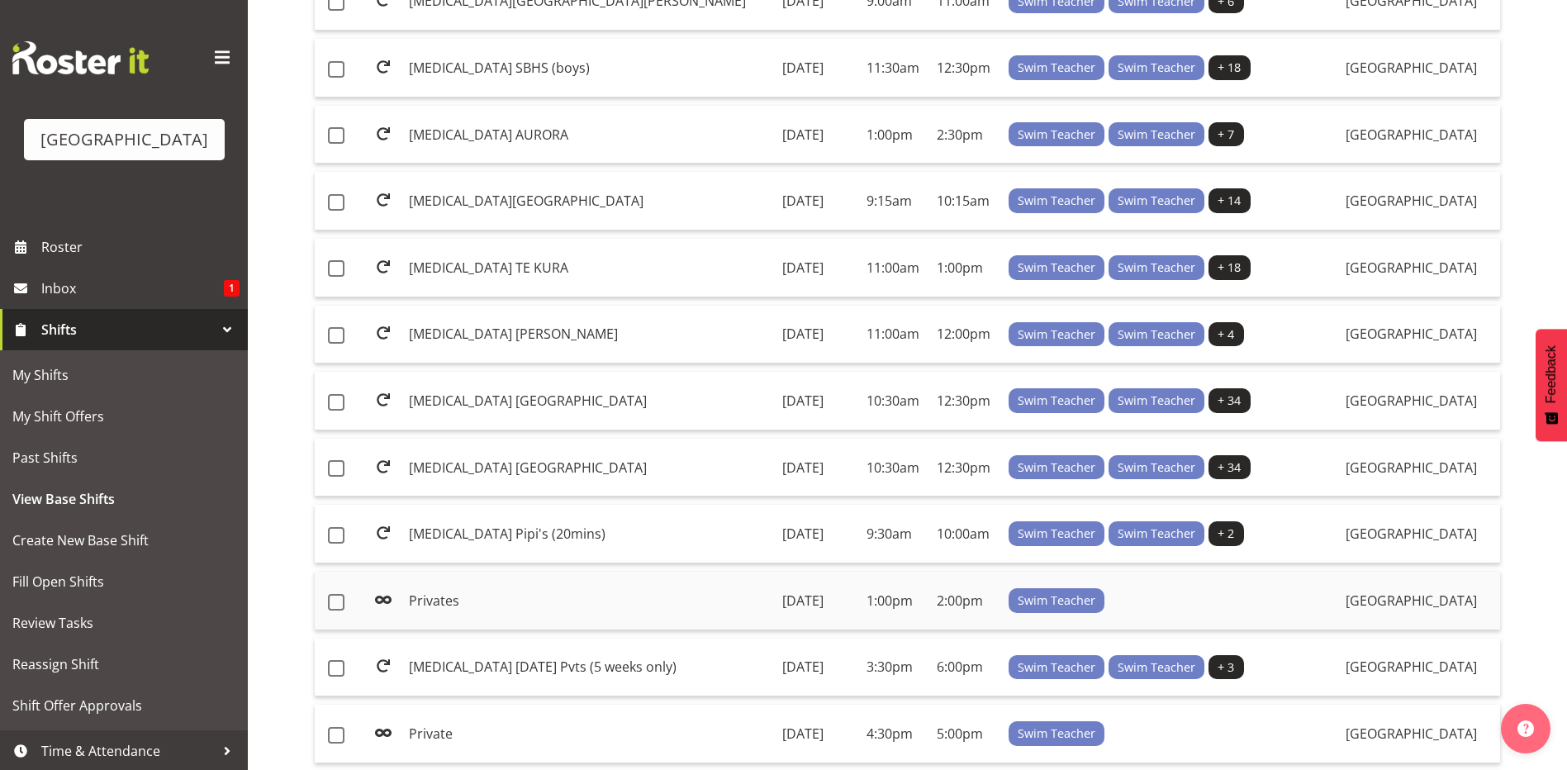
click at [810, 594] on td "[DATE]" at bounding box center [818, 601] width 84 height 59
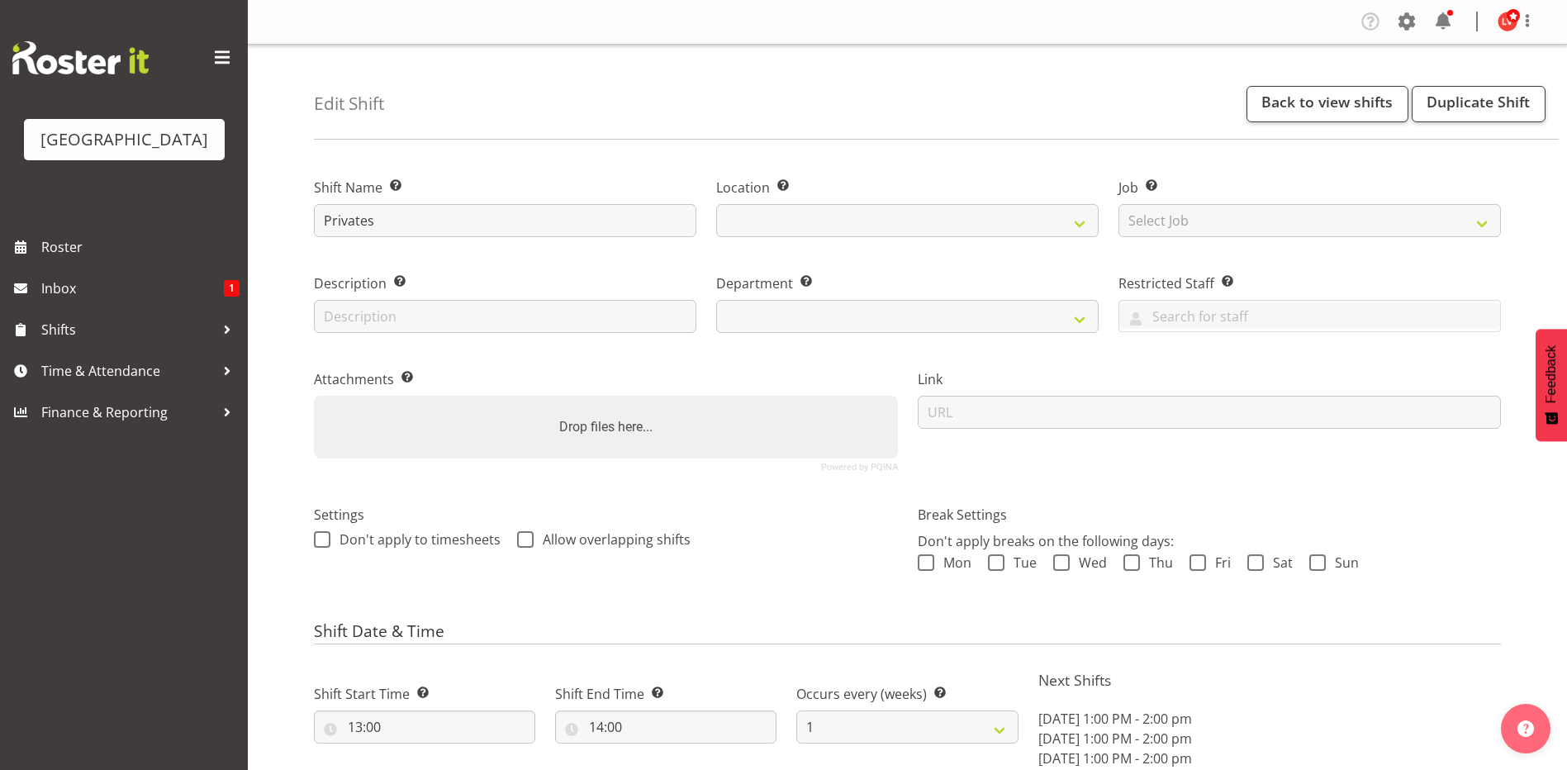
select select "date"
select select
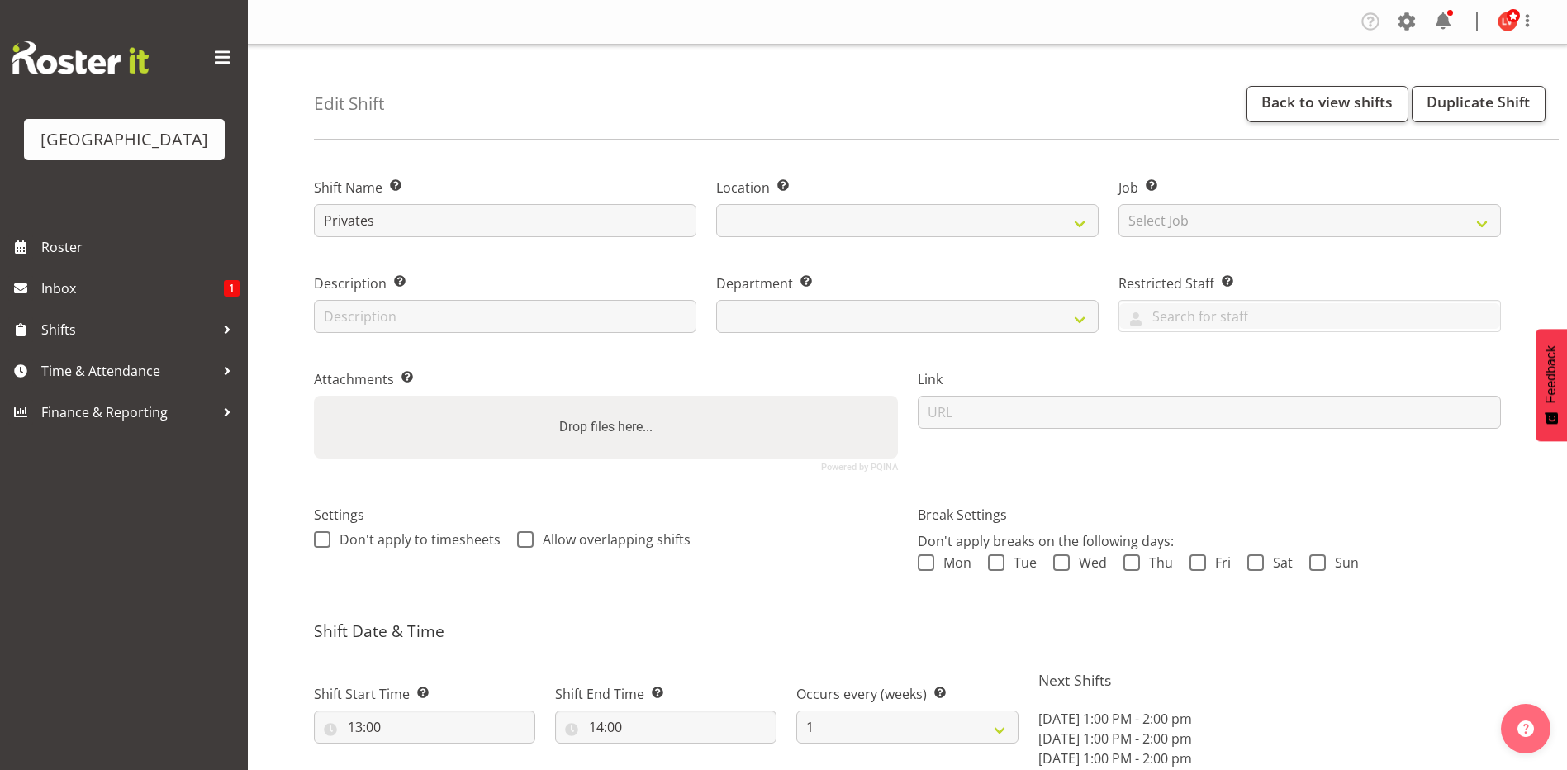
select select
select select "113"
select select
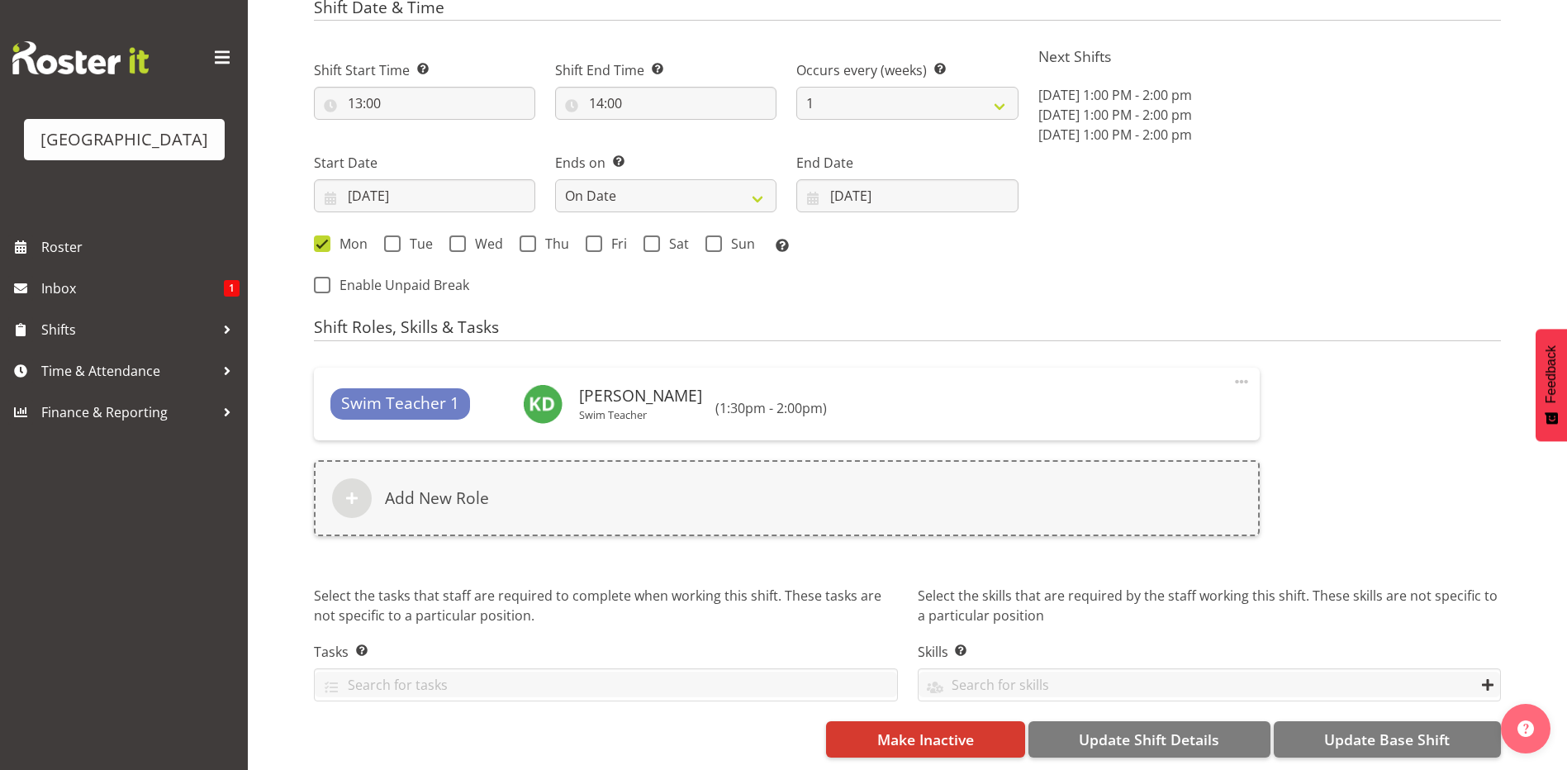
scroll to position [636, 0]
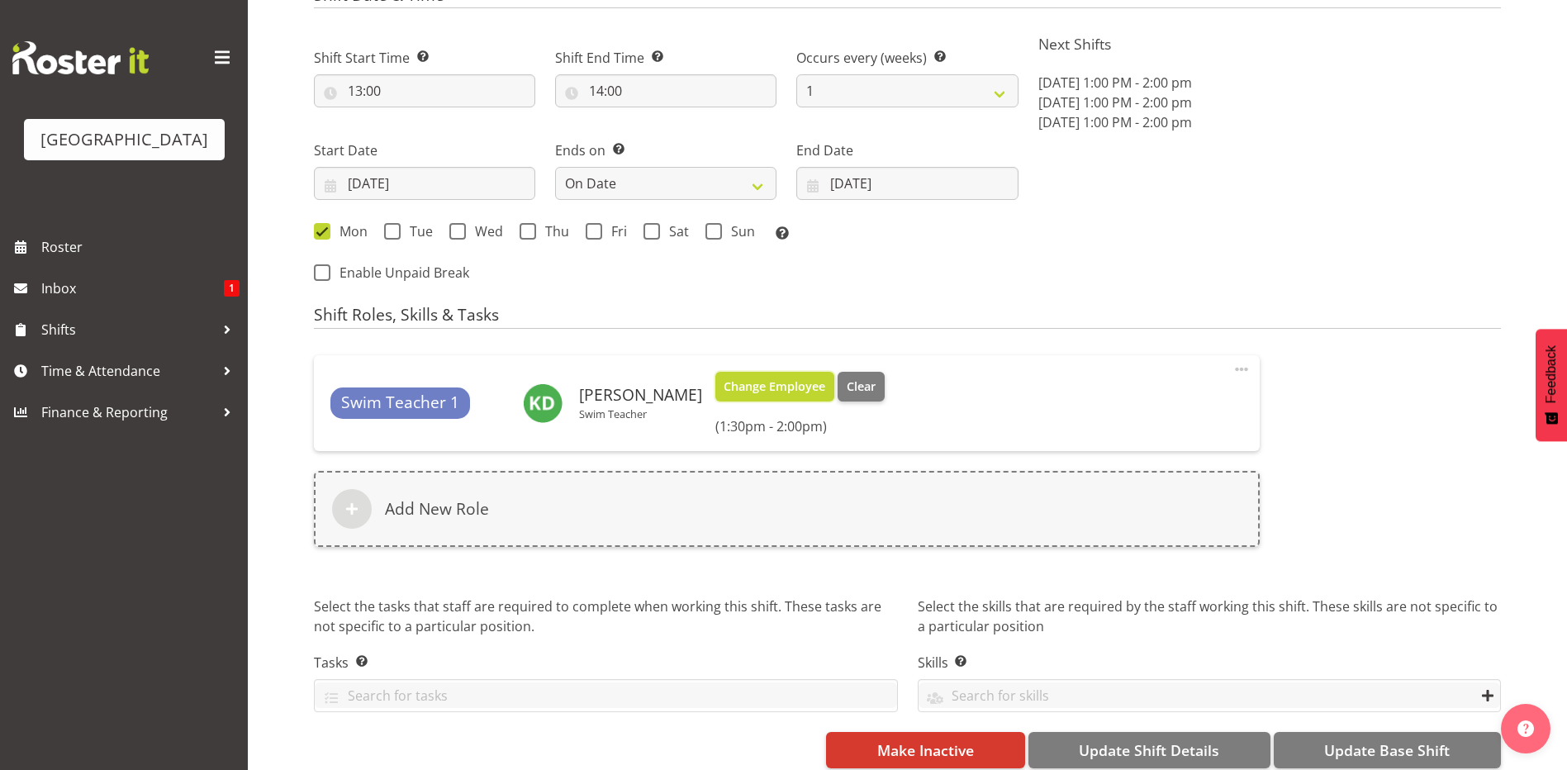
click at [790, 395] on span "Change Employee" at bounding box center [775, 387] width 102 height 18
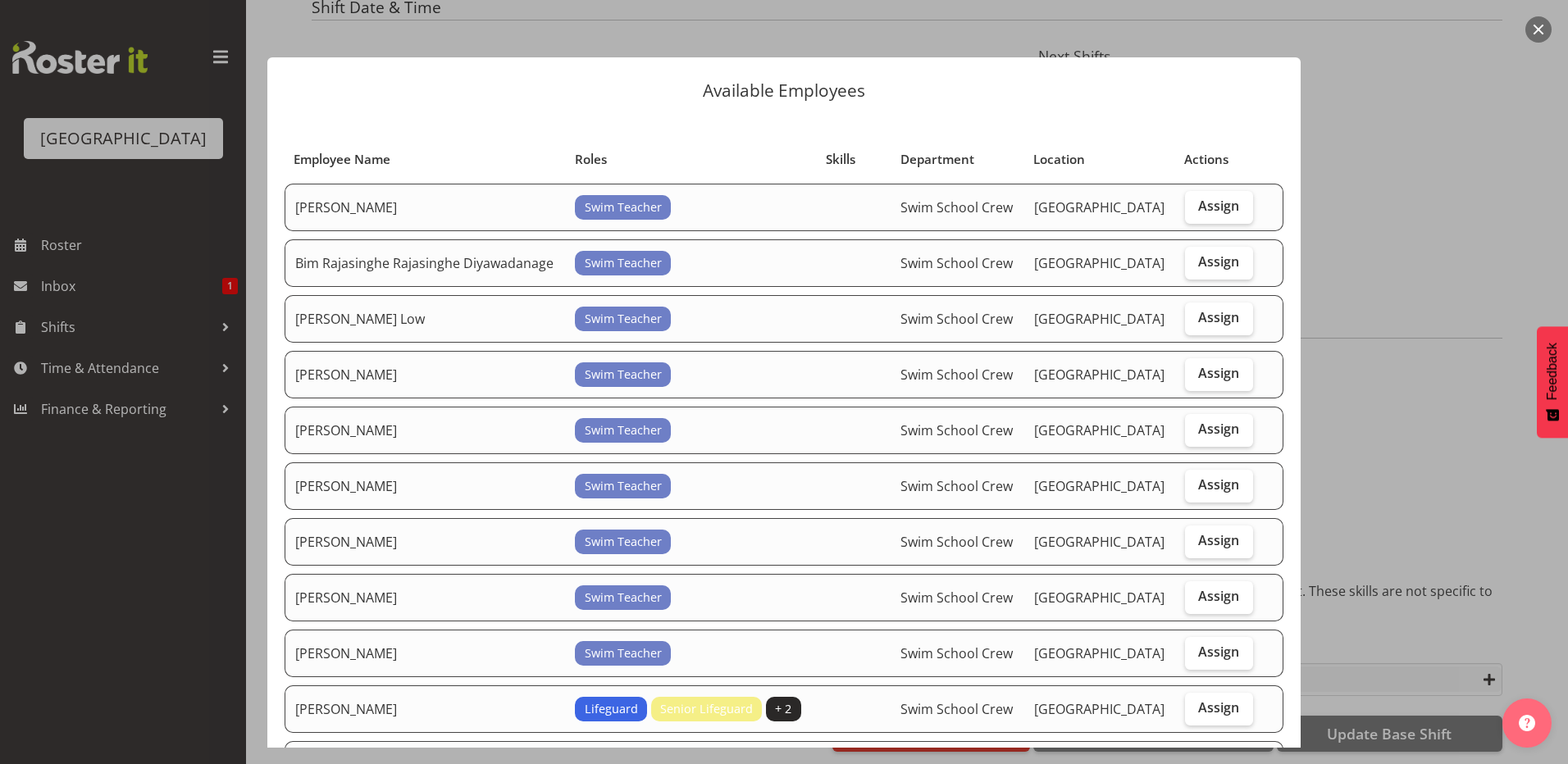
click at [1363, 397] on div at bounding box center [784, 382] width 1568 height 764
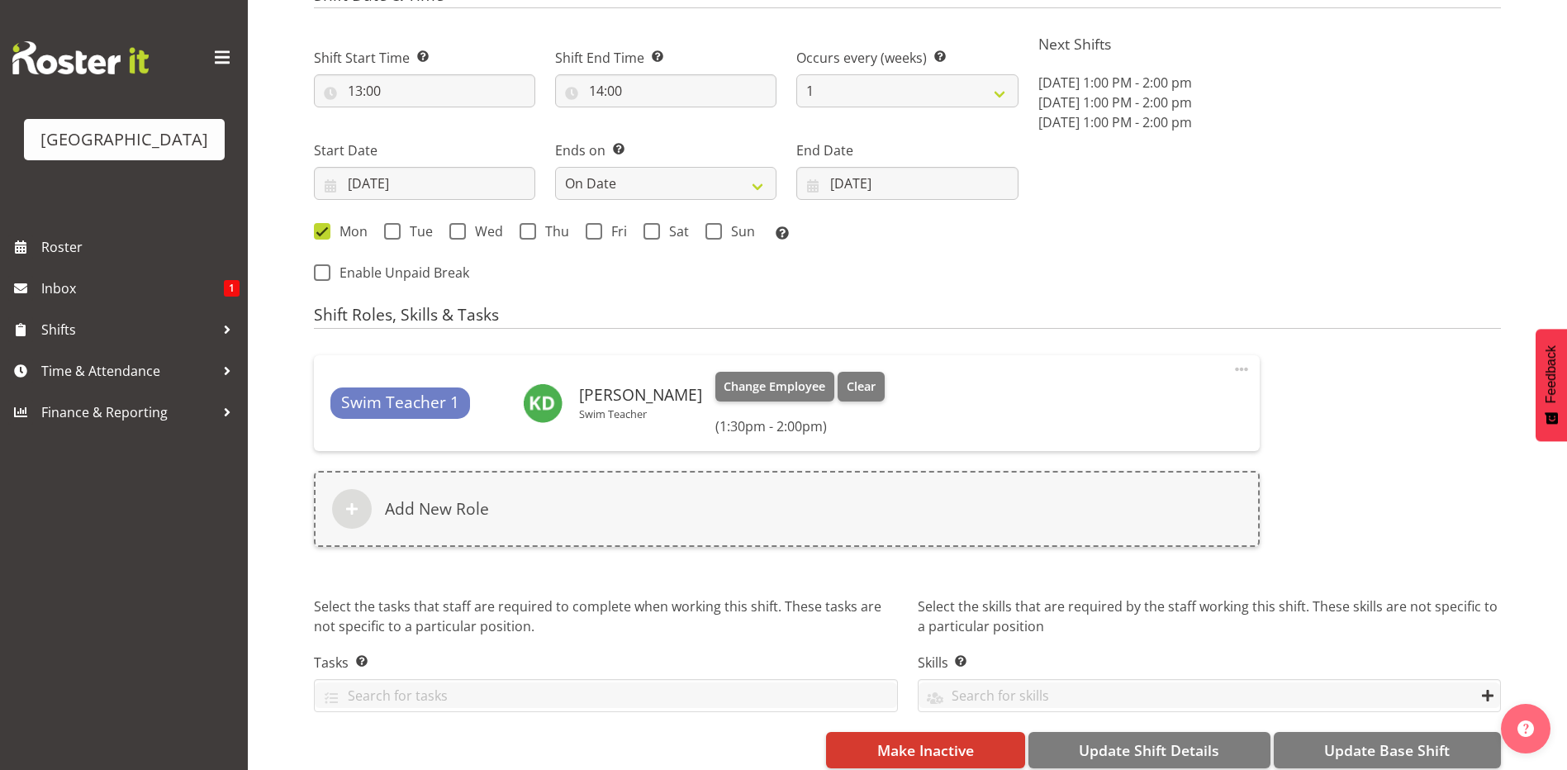
click at [923, 423] on div "Swim Teacher 1 Kaelah Dondero Swim Teacher Change Employee Clear (1:30pm - 2:00…" at bounding box center [787, 403] width 913 height 63
click at [1071, 389] on div "Swim Teacher 1 Kaelah Dondero Swim Teacher Change Employee Clear (1:30pm - 2:00…" at bounding box center [787, 403] width 913 height 63
click at [823, 423] on h6 "(1:30pm - 2:00pm)" at bounding box center [800, 426] width 169 height 17
click at [1244, 370] on span at bounding box center [1242, 369] width 20 height 20
click at [1187, 402] on link "Edit" at bounding box center [1172, 406] width 159 height 30
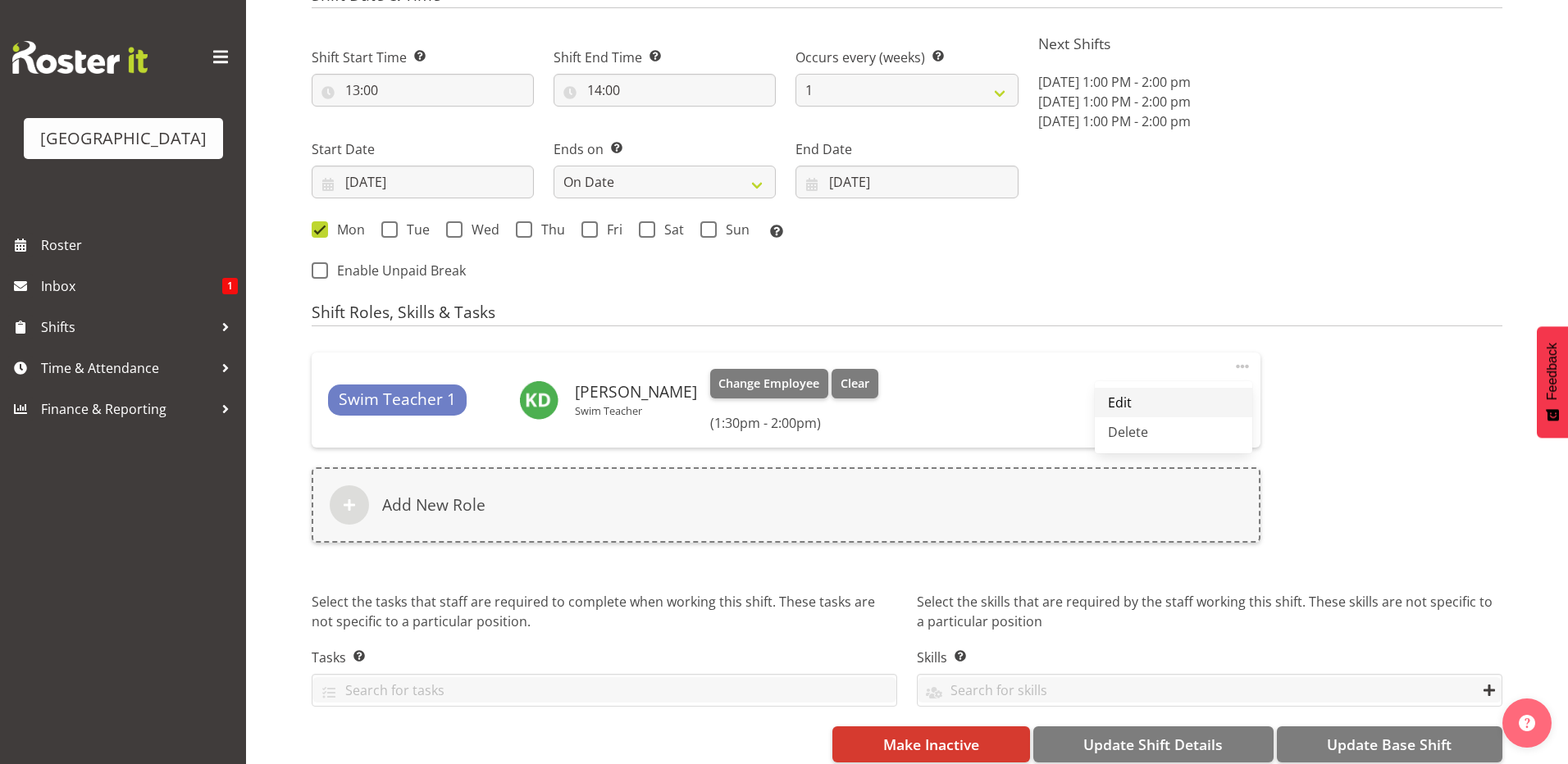
select select "13"
select select "30"
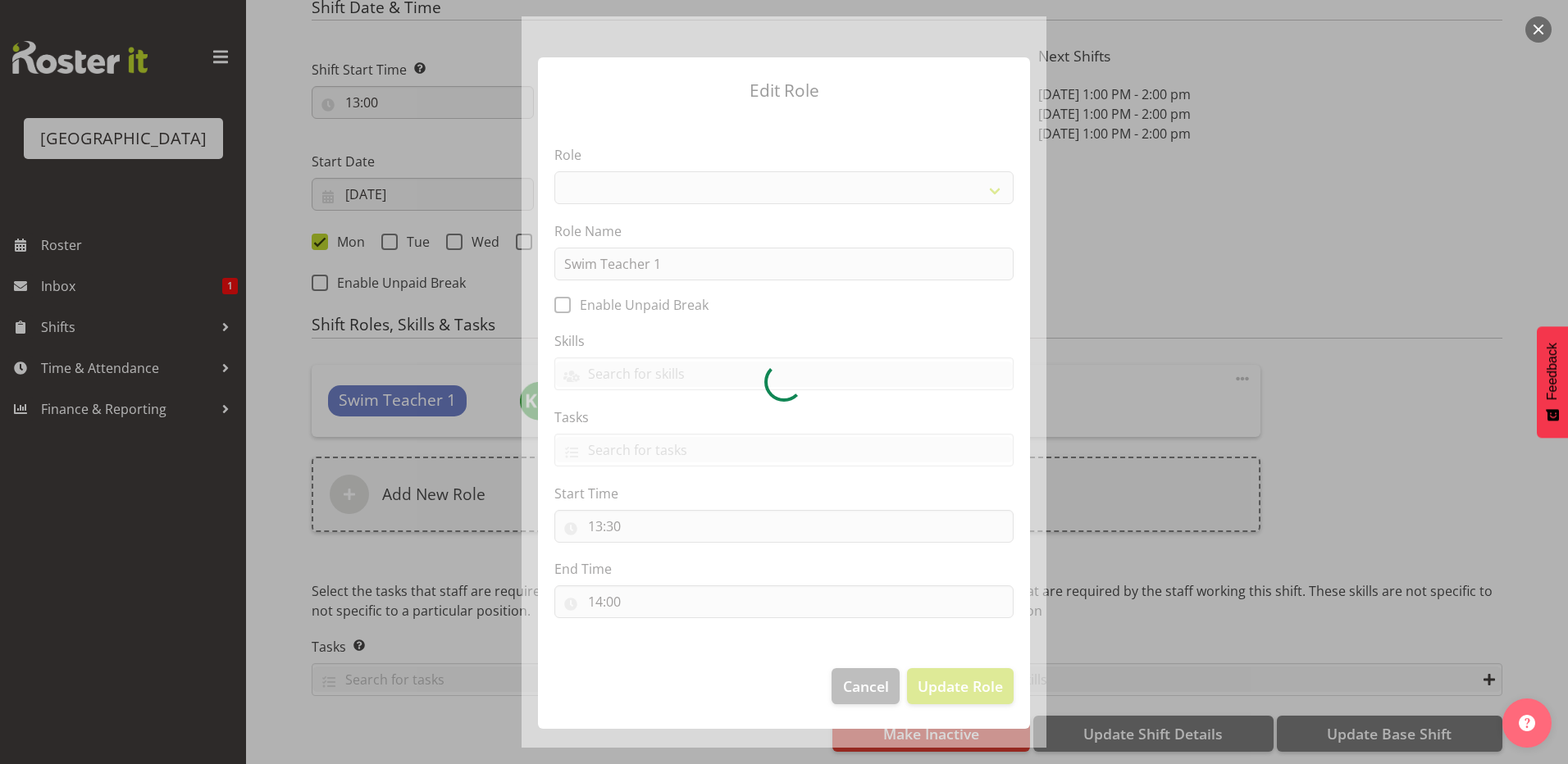
select select "98"
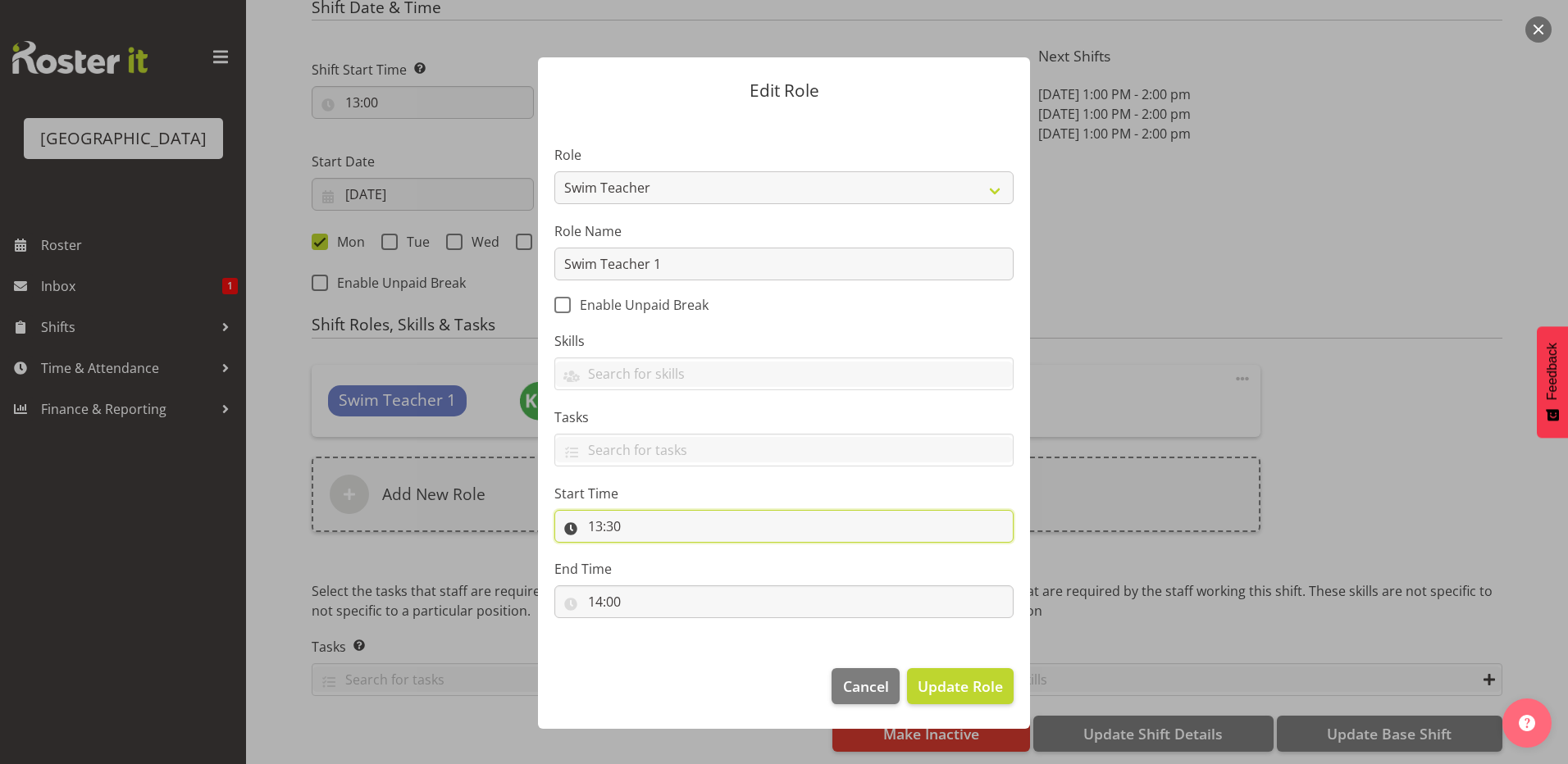
click at [600, 529] on input "13:30" at bounding box center [784, 526] width 459 height 33
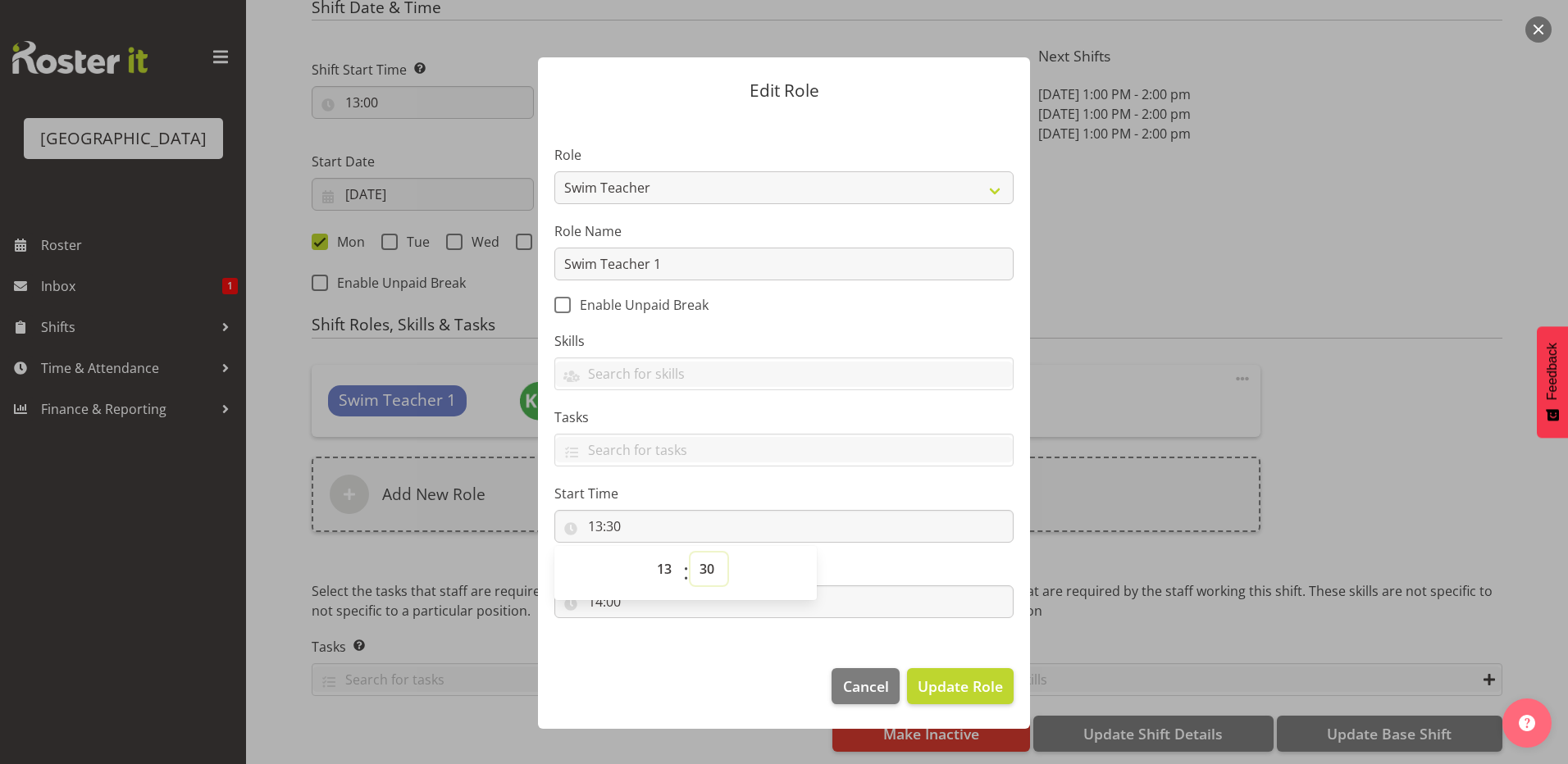
click at [696, 565] on select "00 01 02 03 04 05 06 07 08 09 10 11 12 13 14 15 16 17 18 19 20 21 22 23 24 25 2…" at bounding box center [709, 569] width 37 height 33
select select "0"
click at [691, 553] on select "00 01 02 03 04 05 06 07 08 09 10 11 12 13 14 15 16 17 18 19 20 21 22 23 24 25 2…" at bounding box center [709, 569] width 37 height 33
type input "13:00"
click at [961, 677] on span "Update Role" at bounding box center [961, 686] width 85 height 21
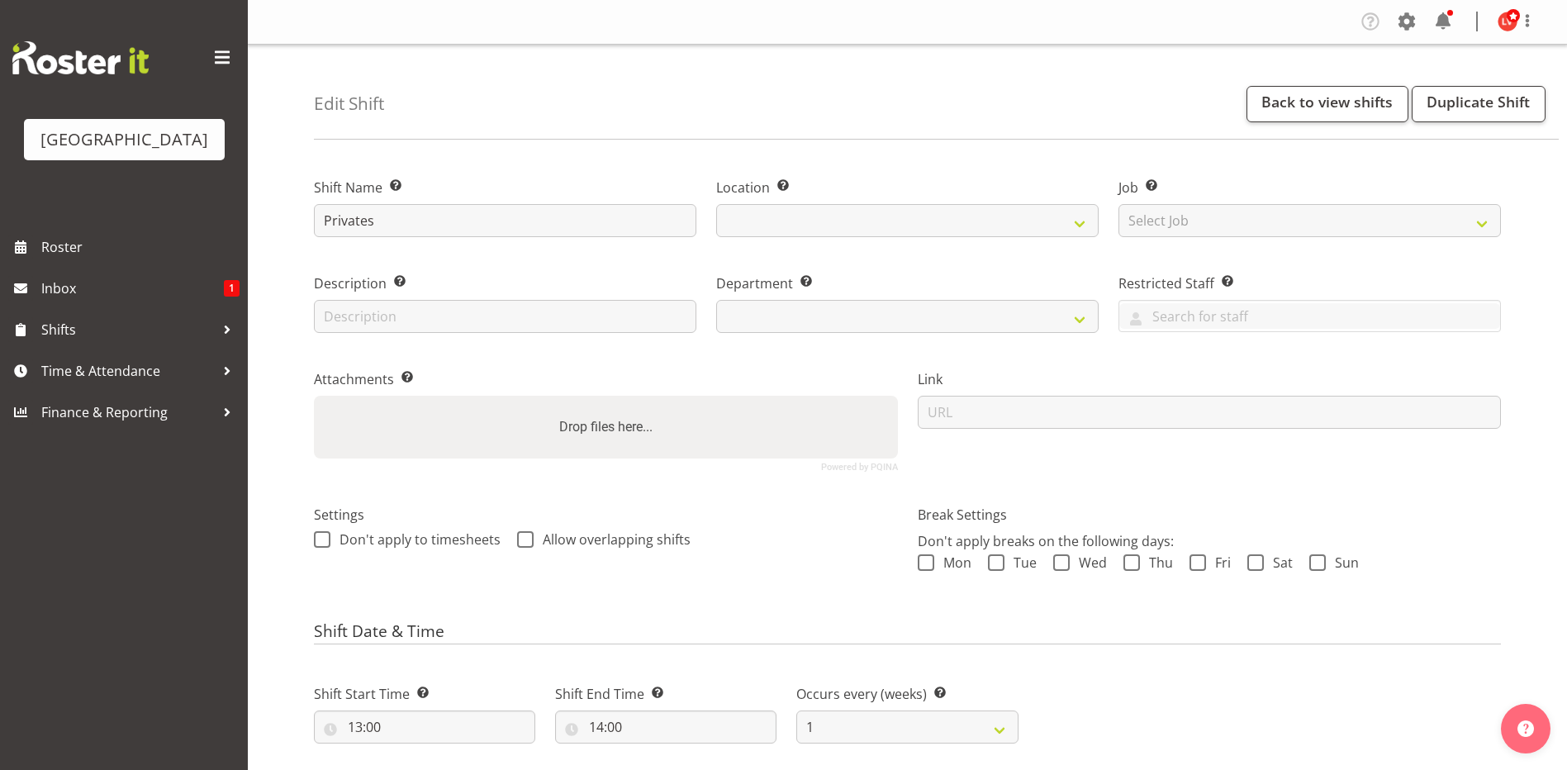
select select "date"
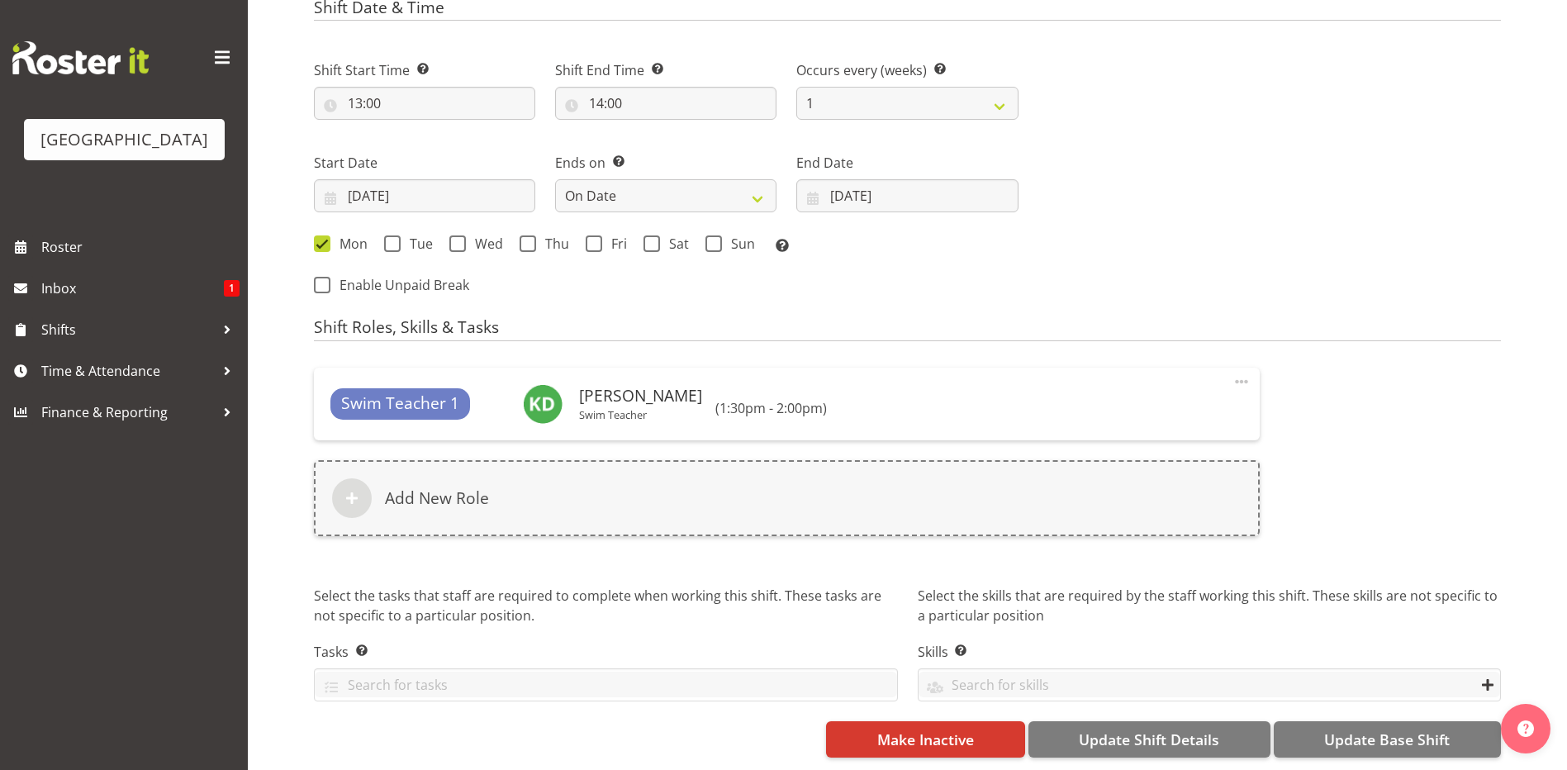
select select
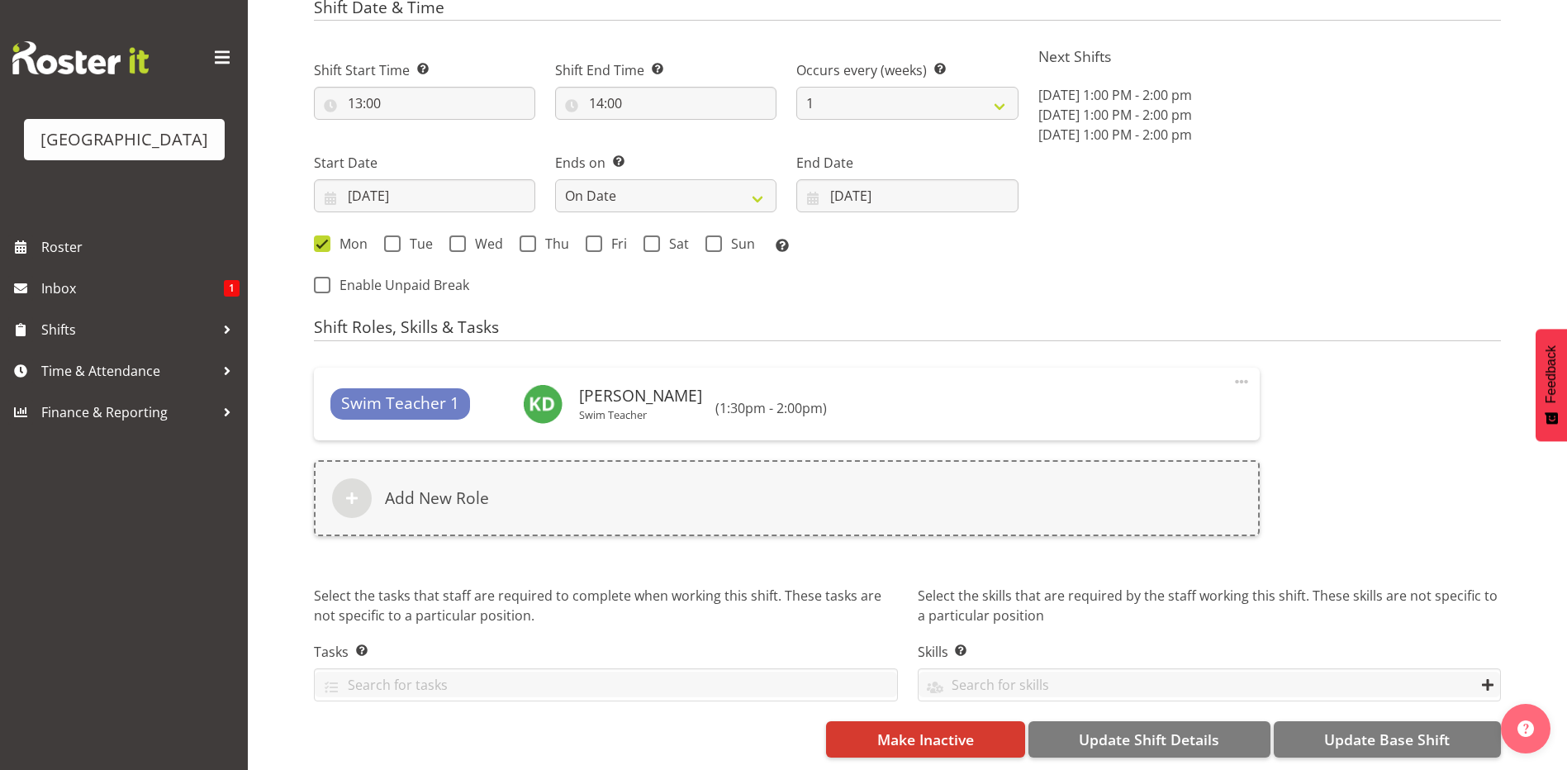
select select
select select "83"
select select "113"
click at [57, 253] on span "Roster" at bounding box center [140, 247] width 198 height 25
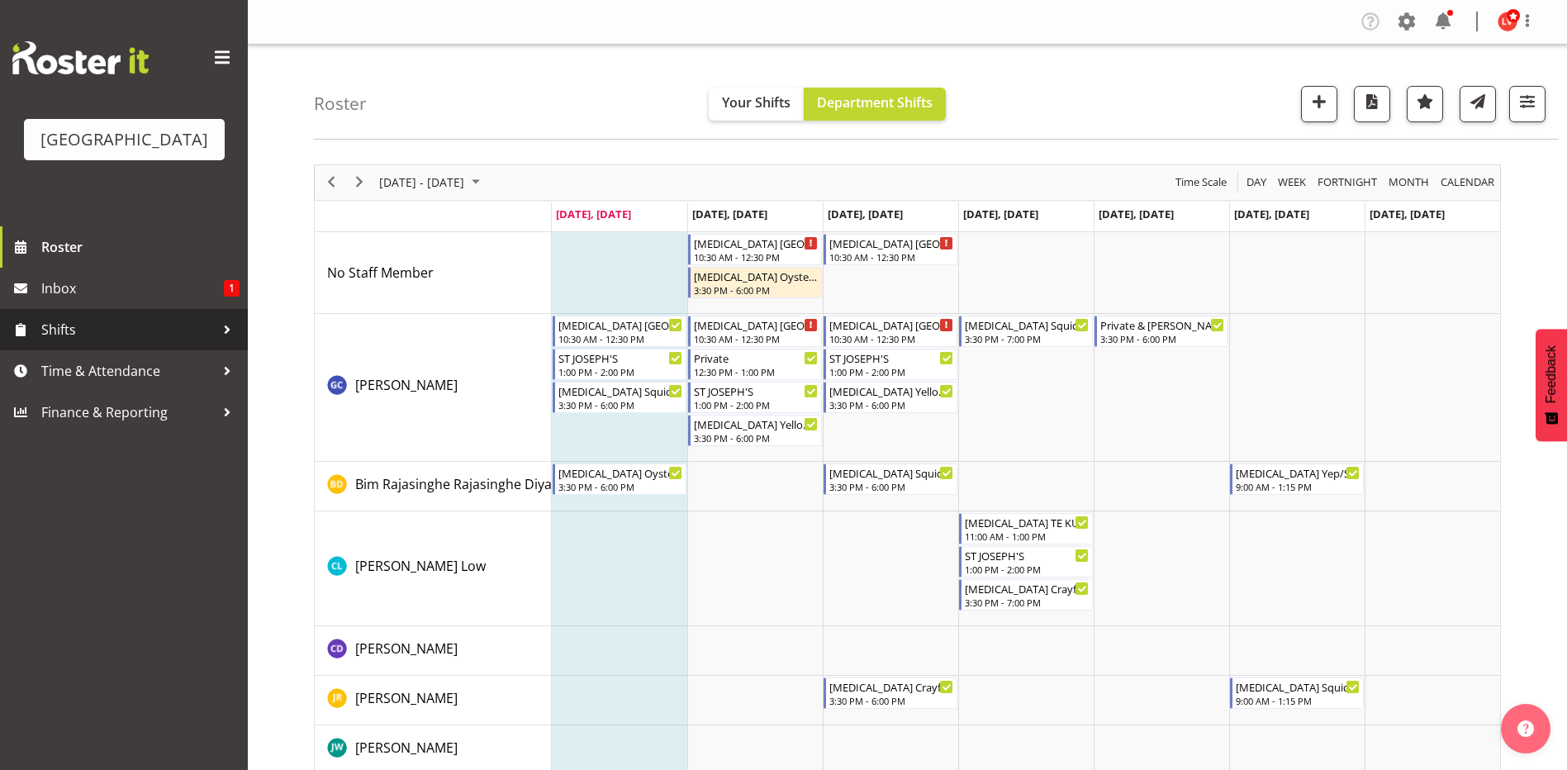
click at [122, 320] on span "Shifts" at bounding box center [128, 329] width 174 height 25
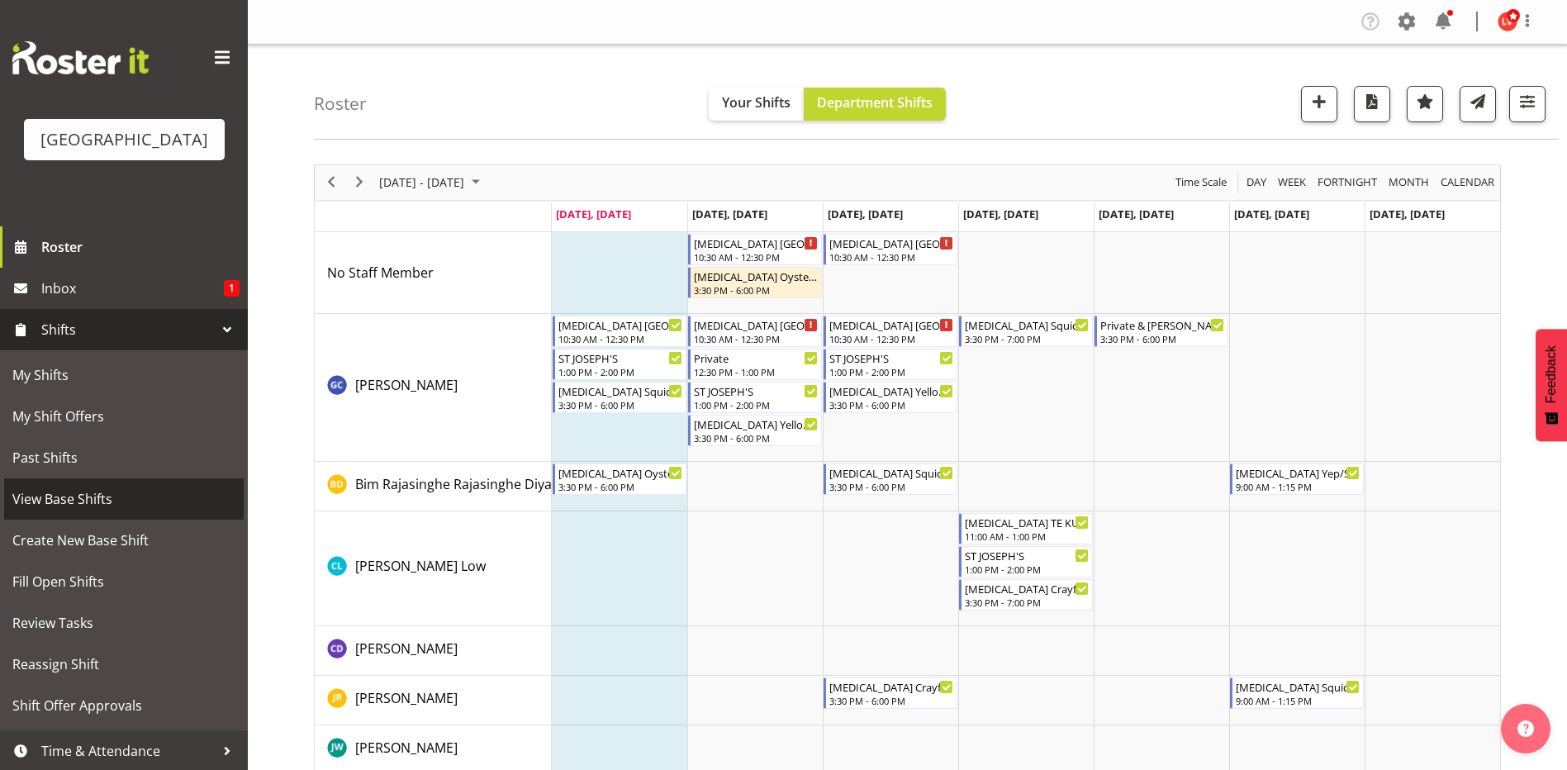
click at [77, 503] on span "View Base Shifts" at bounding box center [123, 499] width 223 height 25
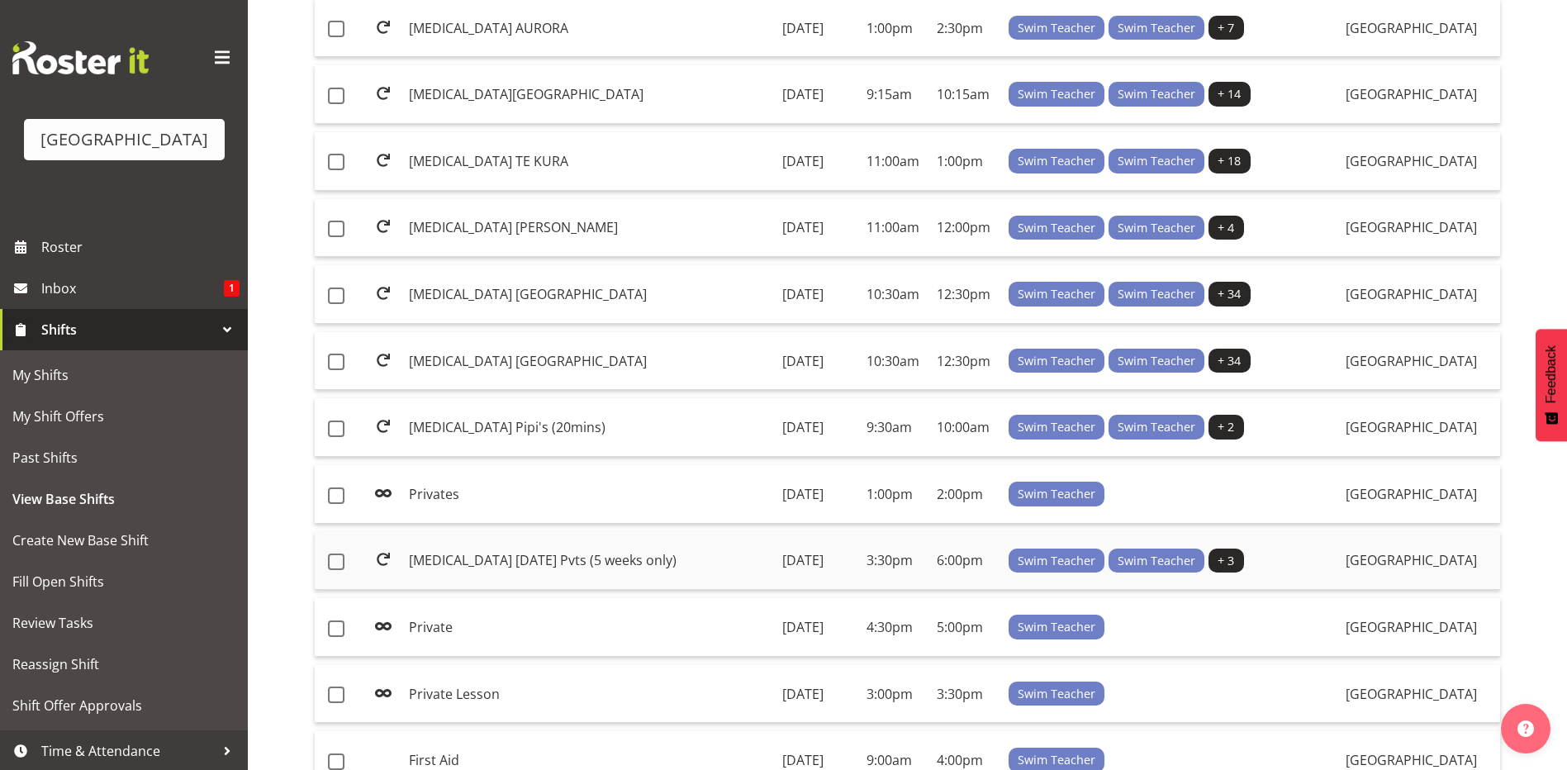
scroll to position [992, 0]
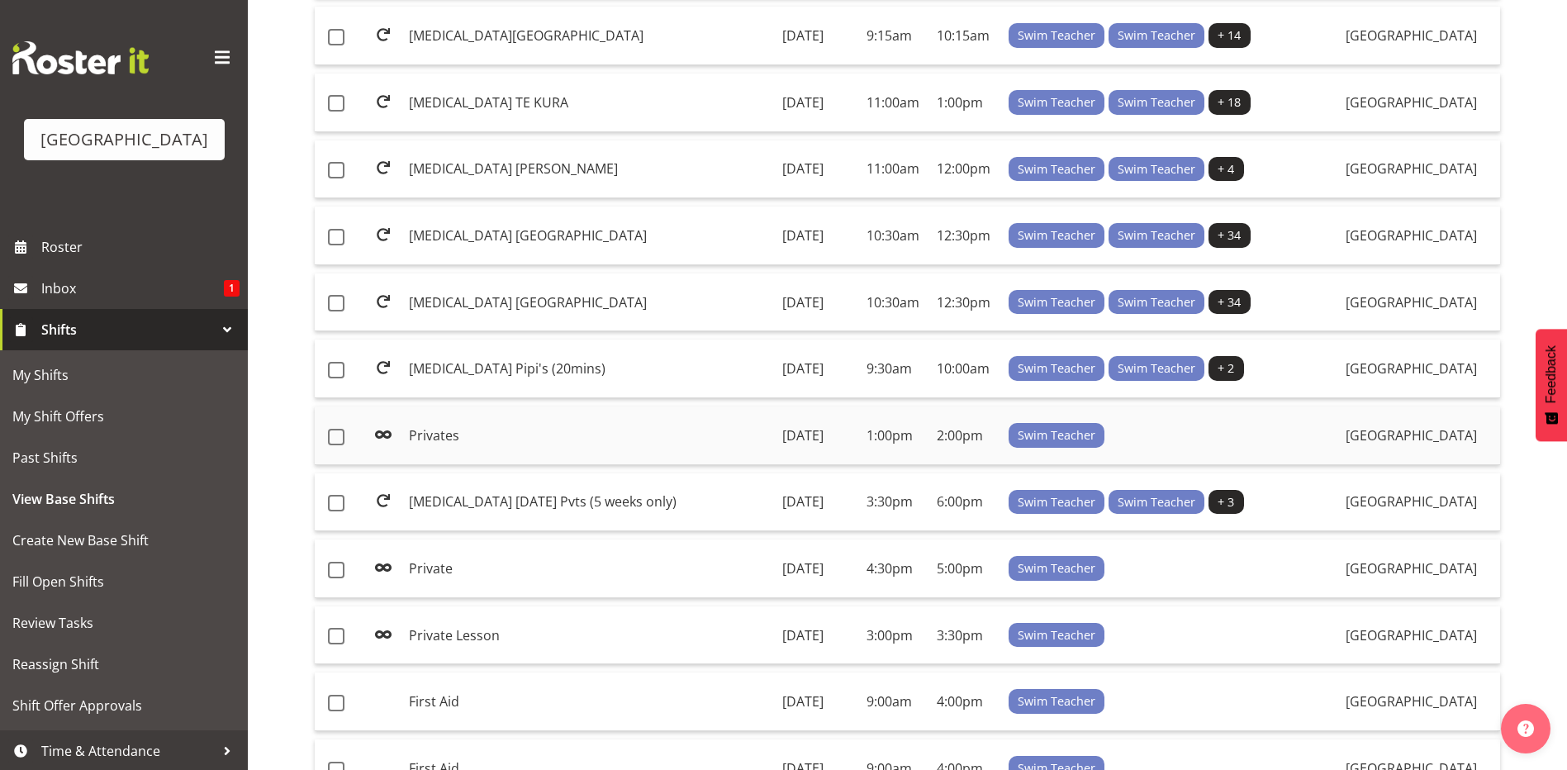
click at [882, 429] on td "1:00pm" at bounding box center [895, 436] width 70 height 59
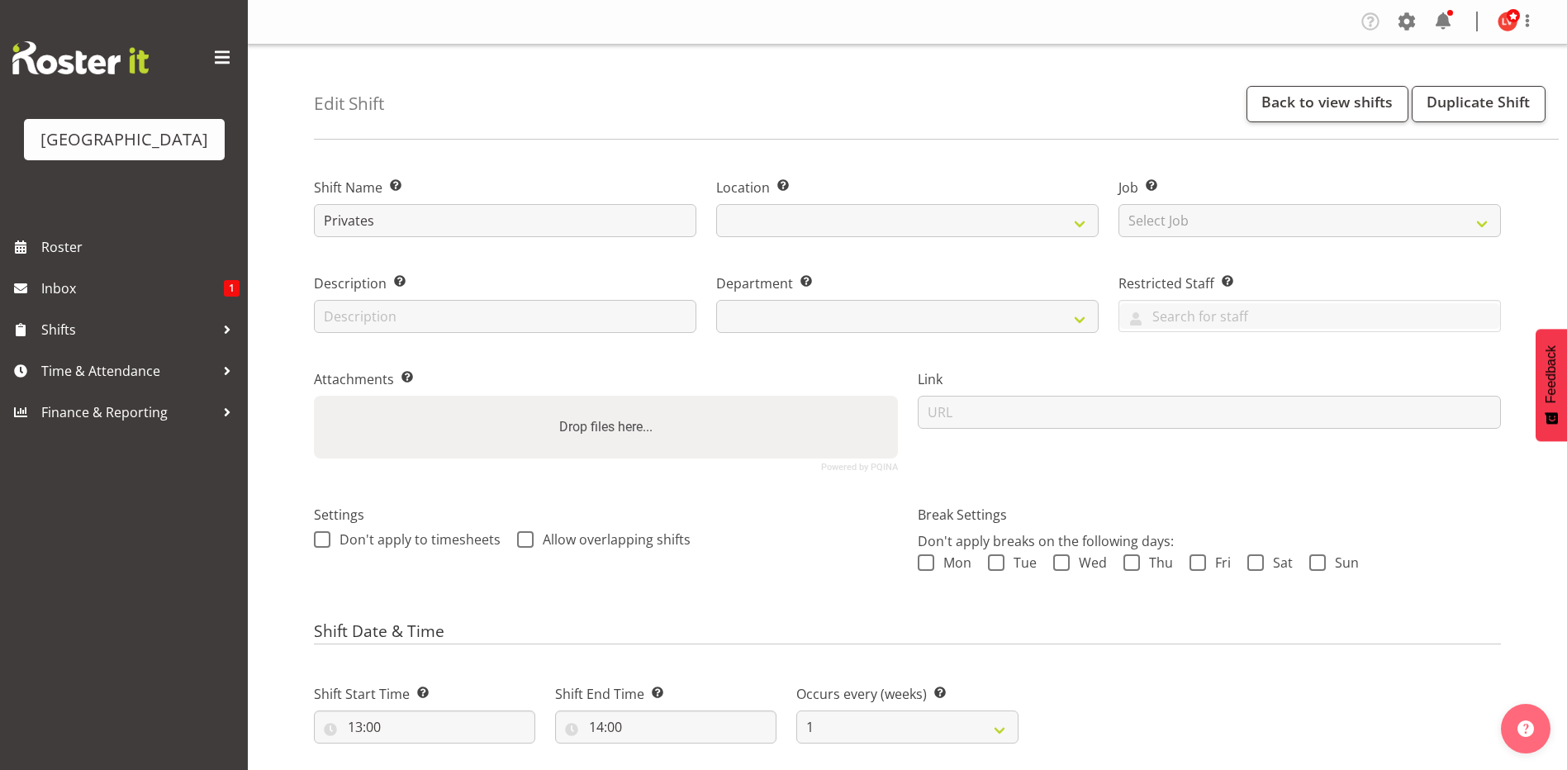
select select "date"
select select
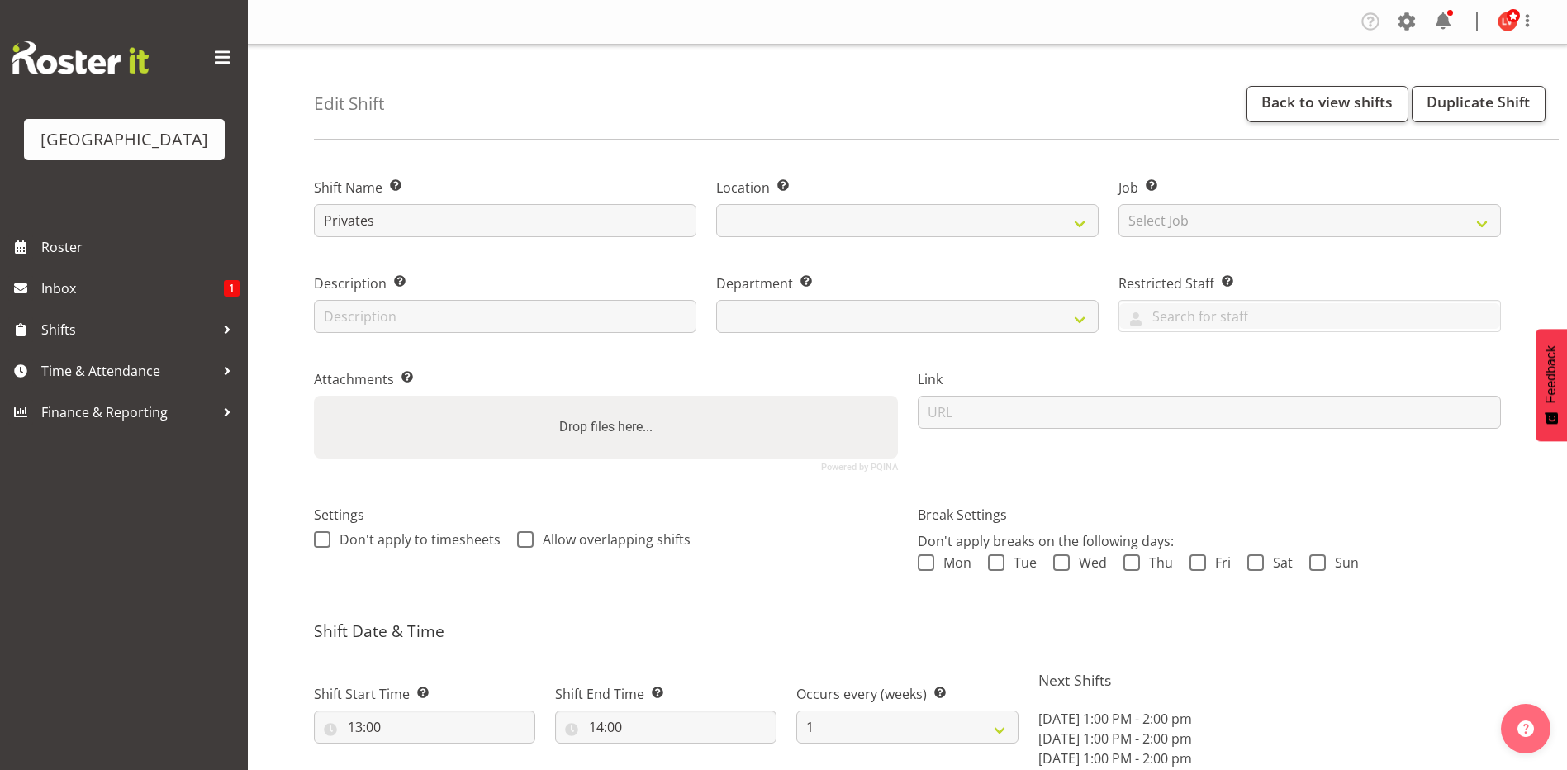
select select
select select "113"
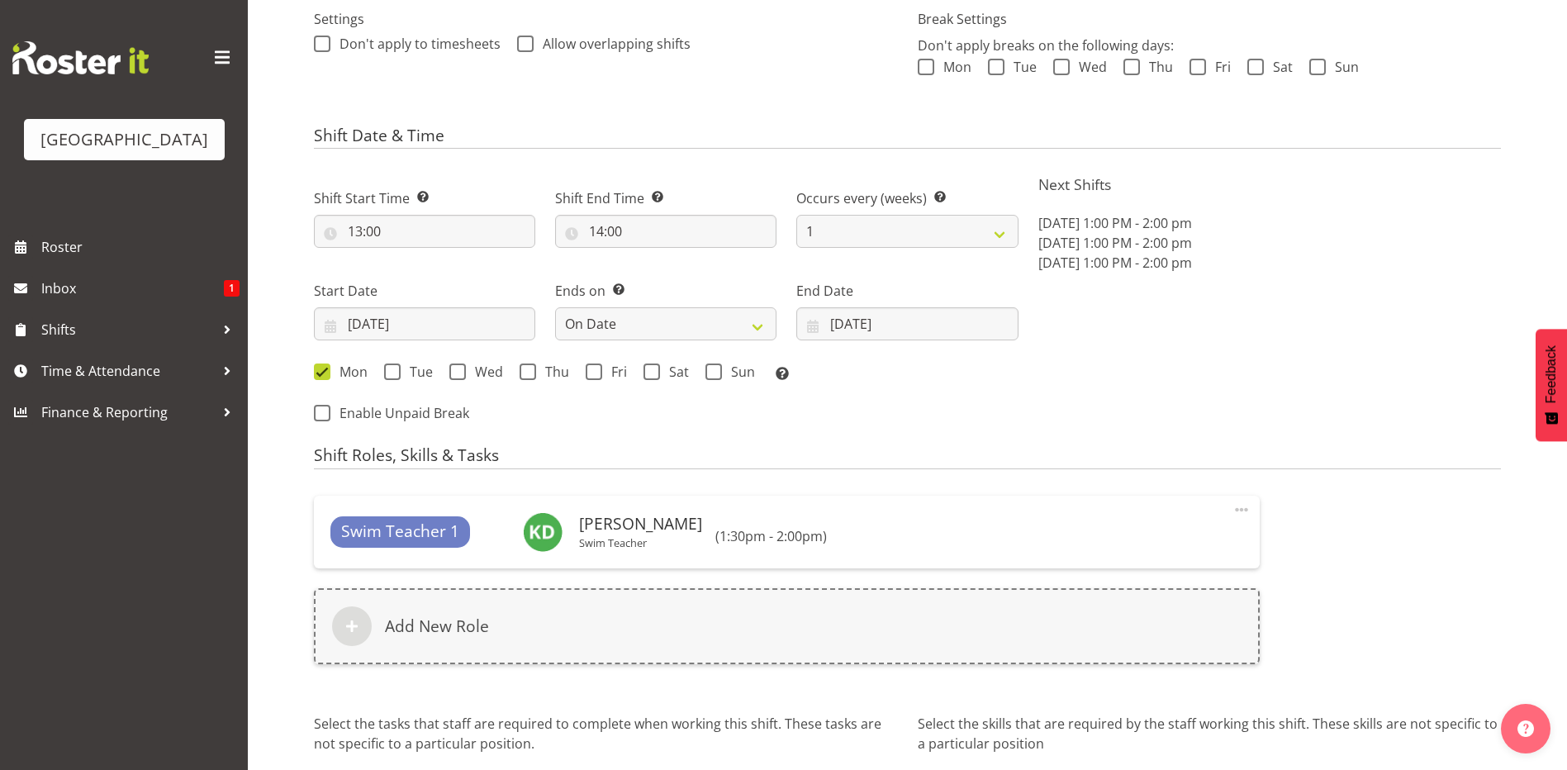
scroll to position [636, 0]
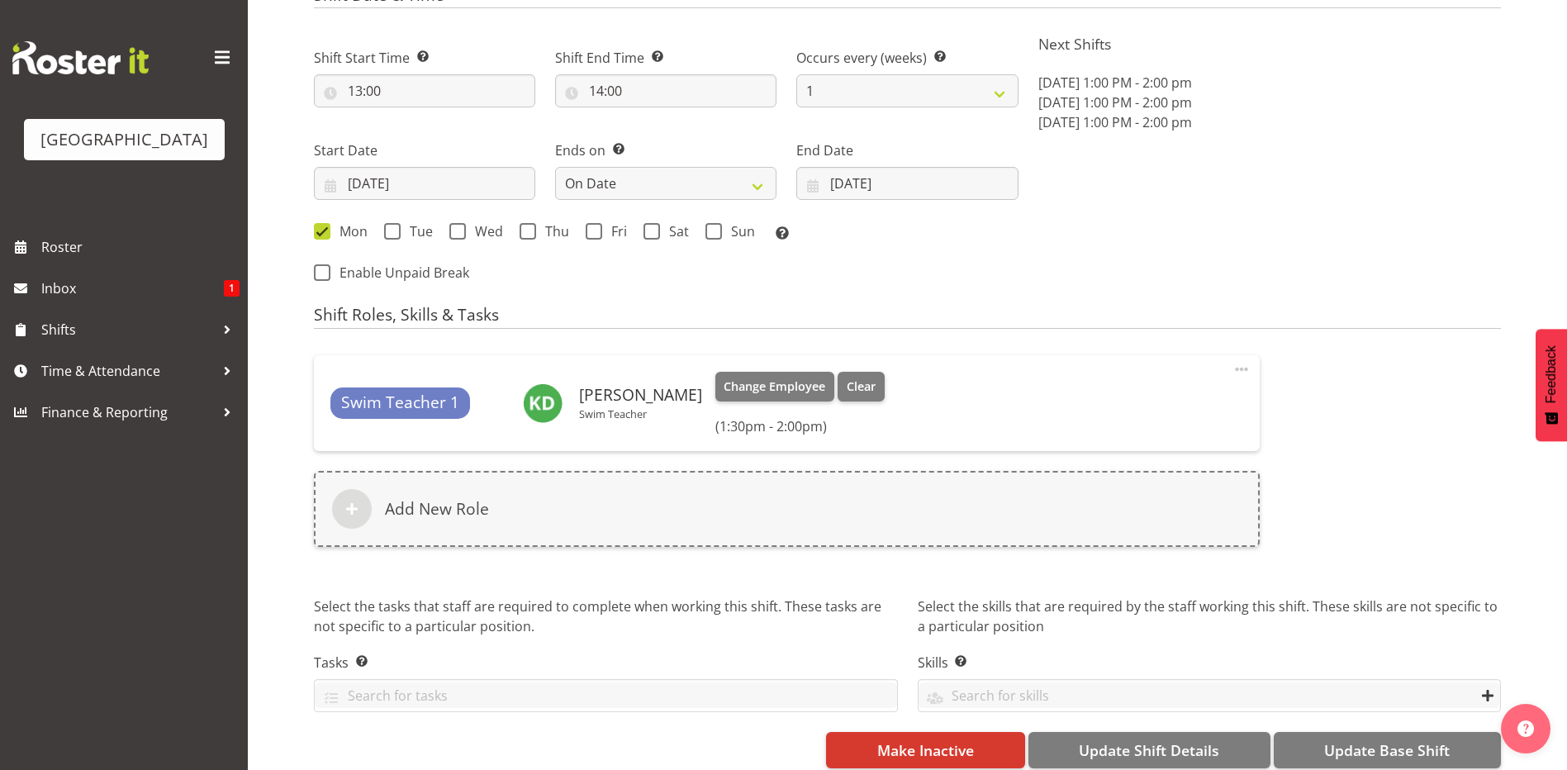
click at [1241, 368] on span at bounding box center [1242, 369] width 20 height 20
click at [1164, 400] on link "Edit" at bounding box center [1172, 406] width 159 height 30
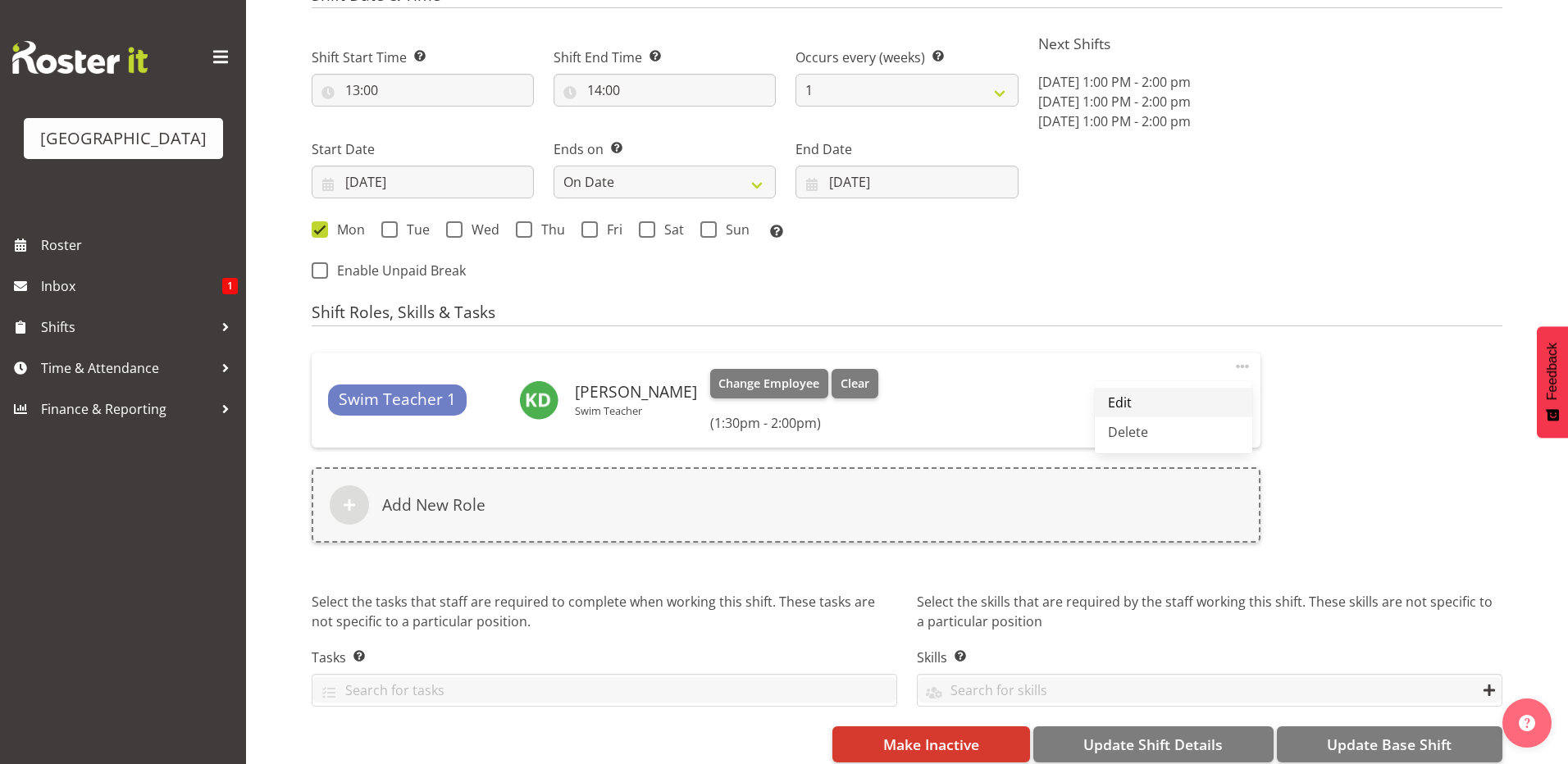
select select "13"
select select "30"
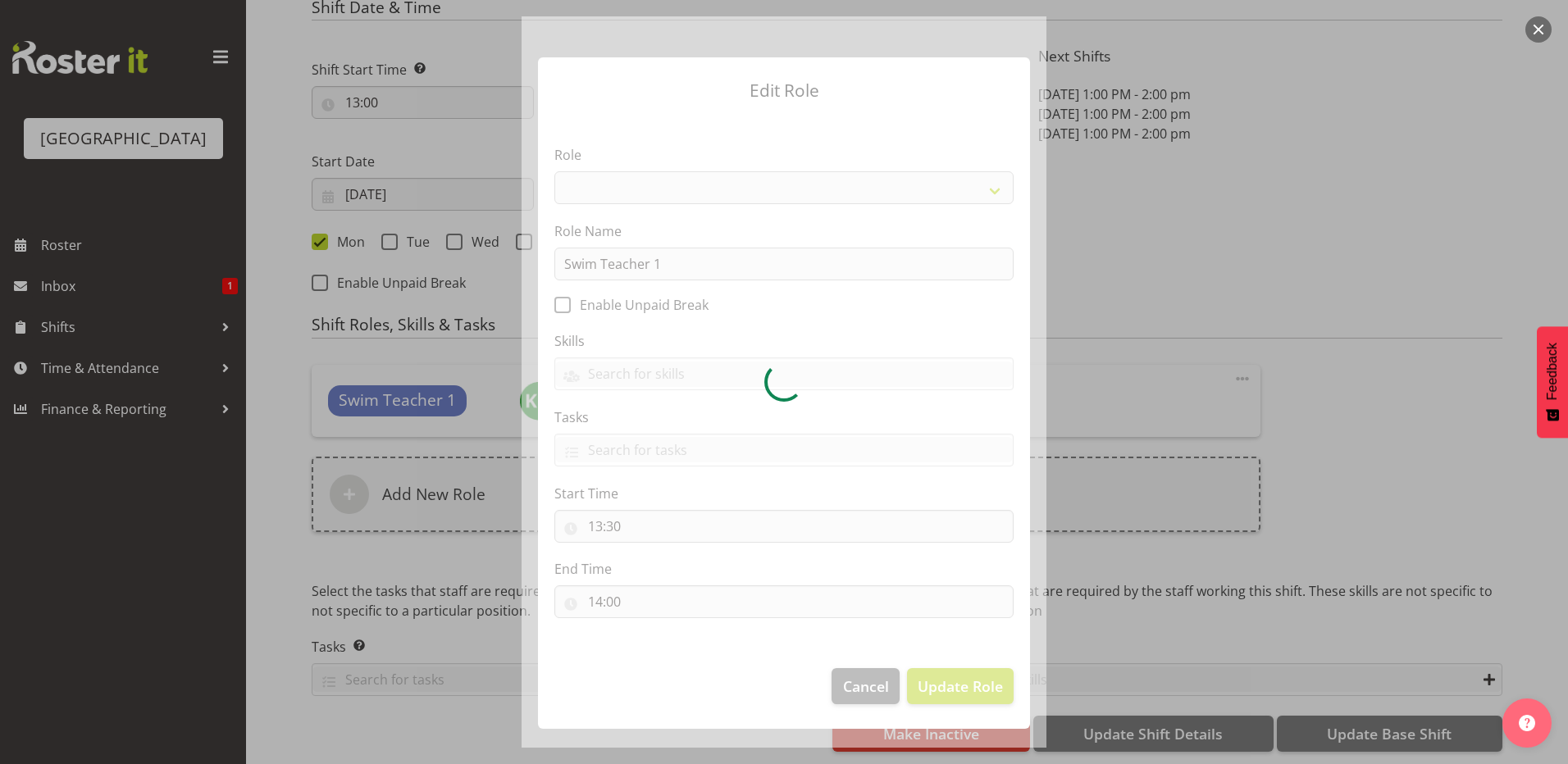
select select "98"
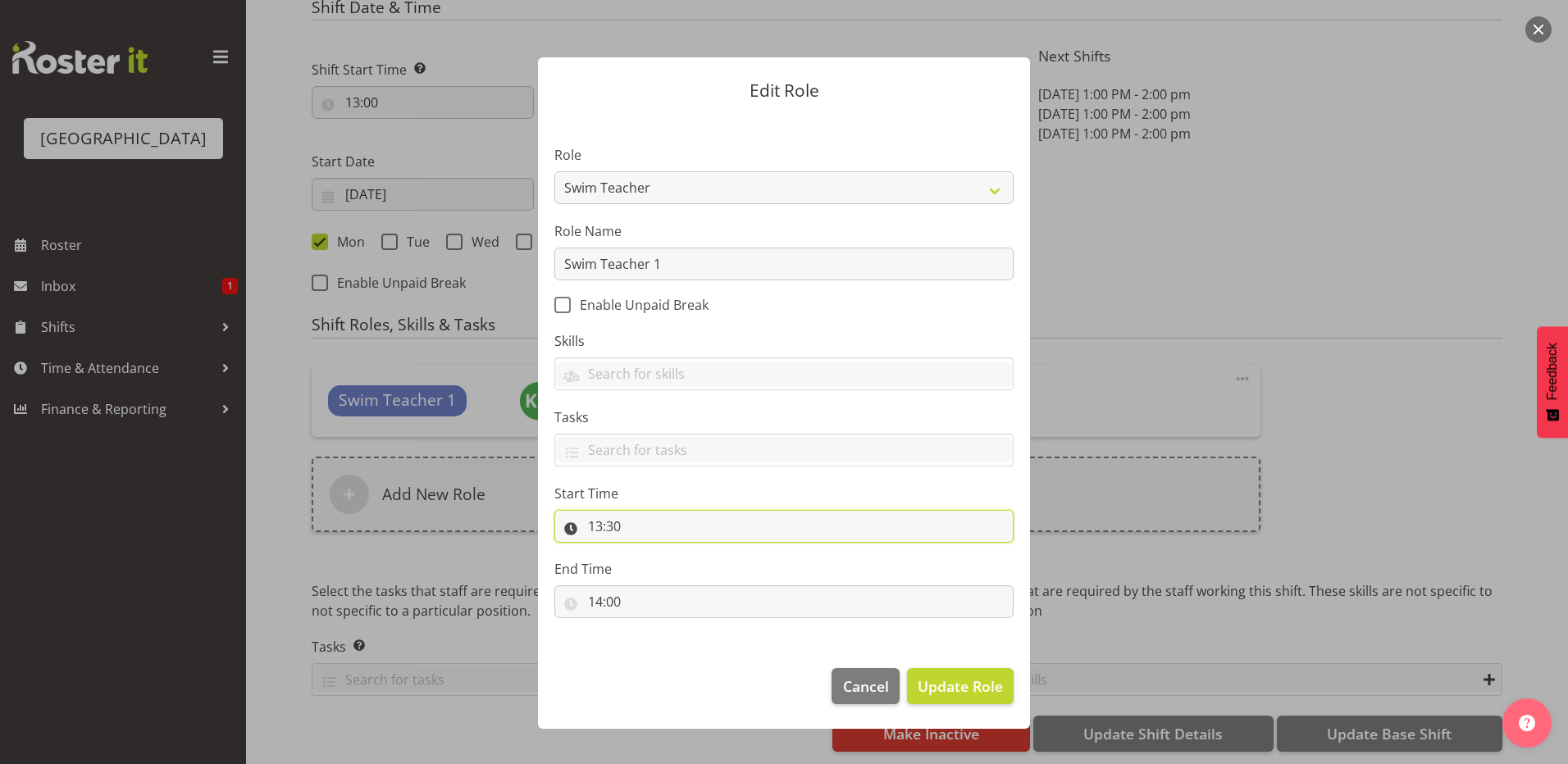
click at [623, 532] on input "13:30" at bounding box center [784, 526] width 459 height 33
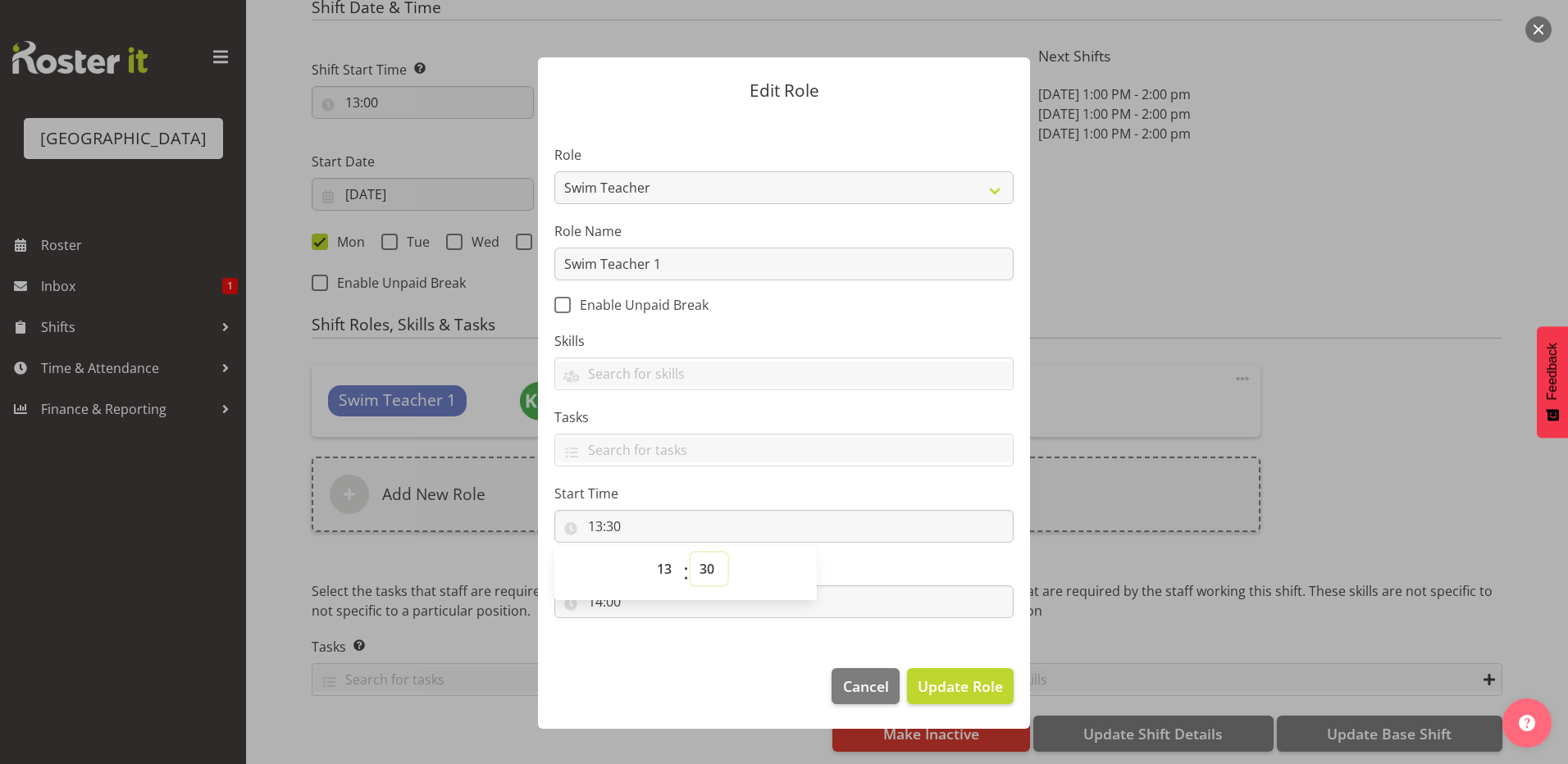
click at [714, 569] on select "00 01 02 03 04 05 06 07 08 09 10 11 12 13 14 15 16 17 18 19 20 21 22 23 24 25 2…" at bounding box center [709, 569] width 37 height 33
select select "0"
click at [691, 553] on select "00 01 02 03 04 05 06 07 08 09 10 11 12 13 14 15 16 17 18 19 20 21 22 23 24 25 2…" at bounding box center [709, 569] width 37 height 33
type input "13:00"
click at [942, 690] on span "Update Role" at bounding box center [961, 686] width 85 height 21
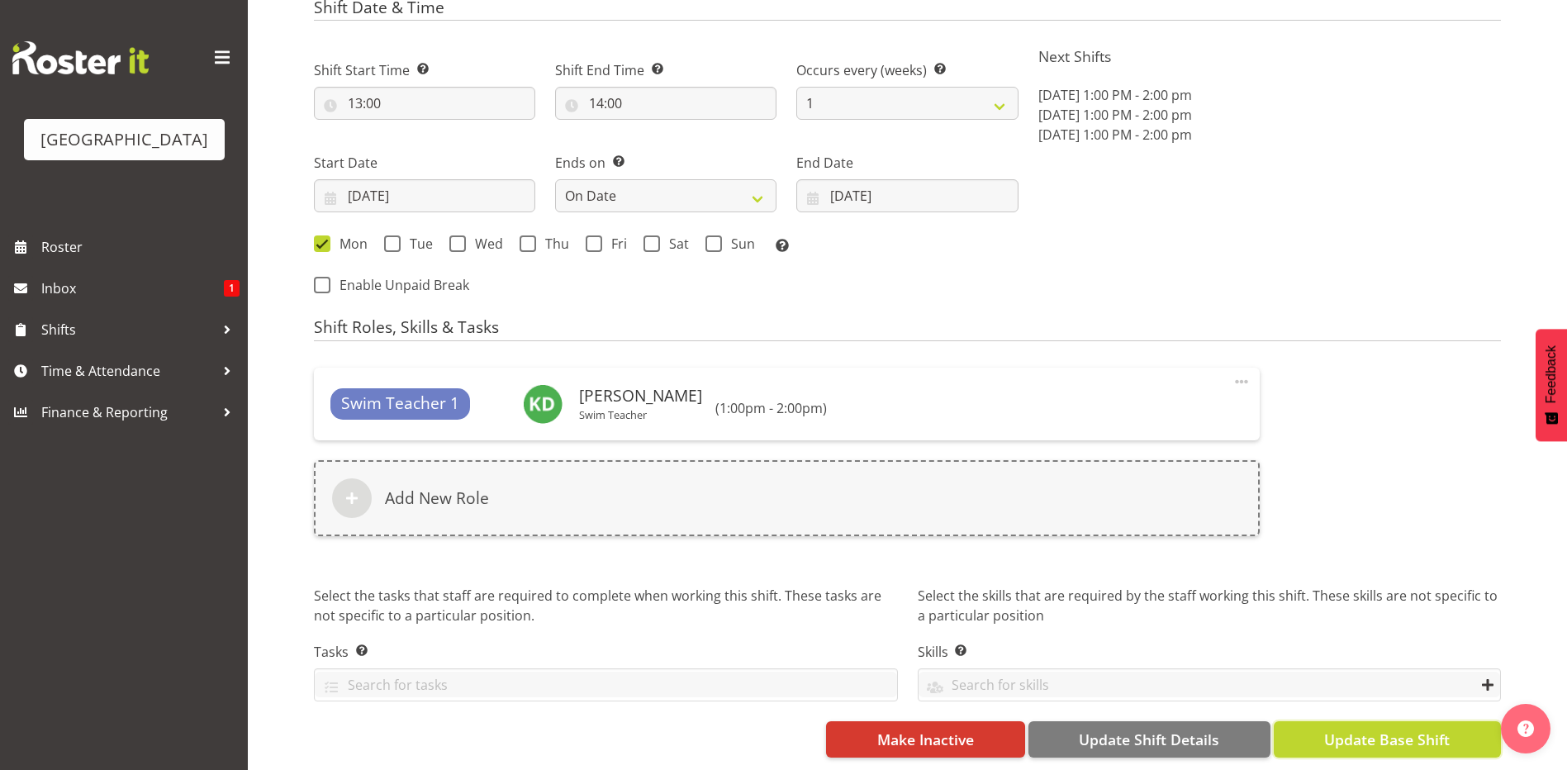
click at [1318, 729] on button "Update Base Shift" at bounding box center [1387, 739] width 227 height 36
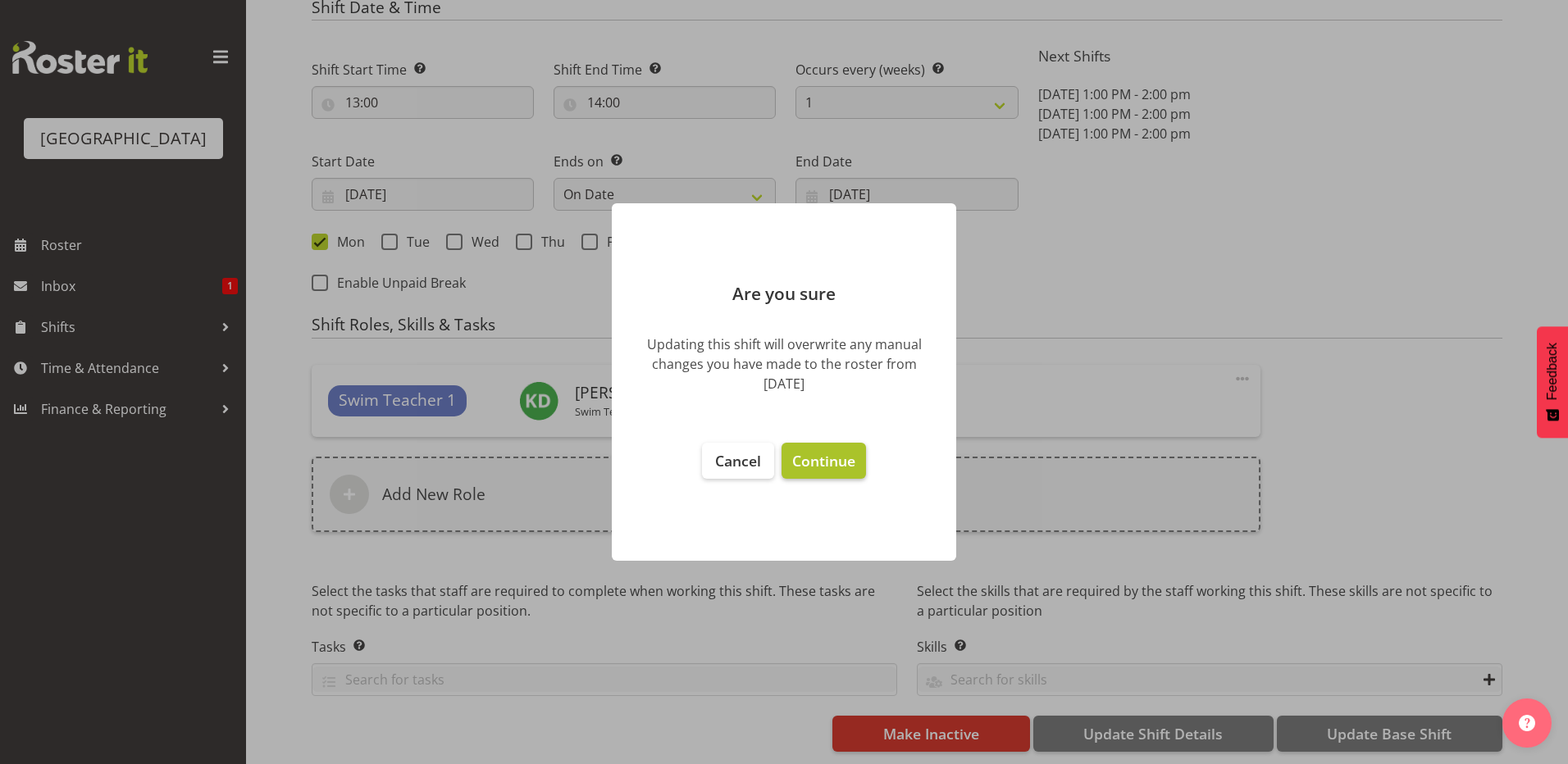
click at [809, 473] on button "Continue" at bounding box center [823, 460] width 84 height 36
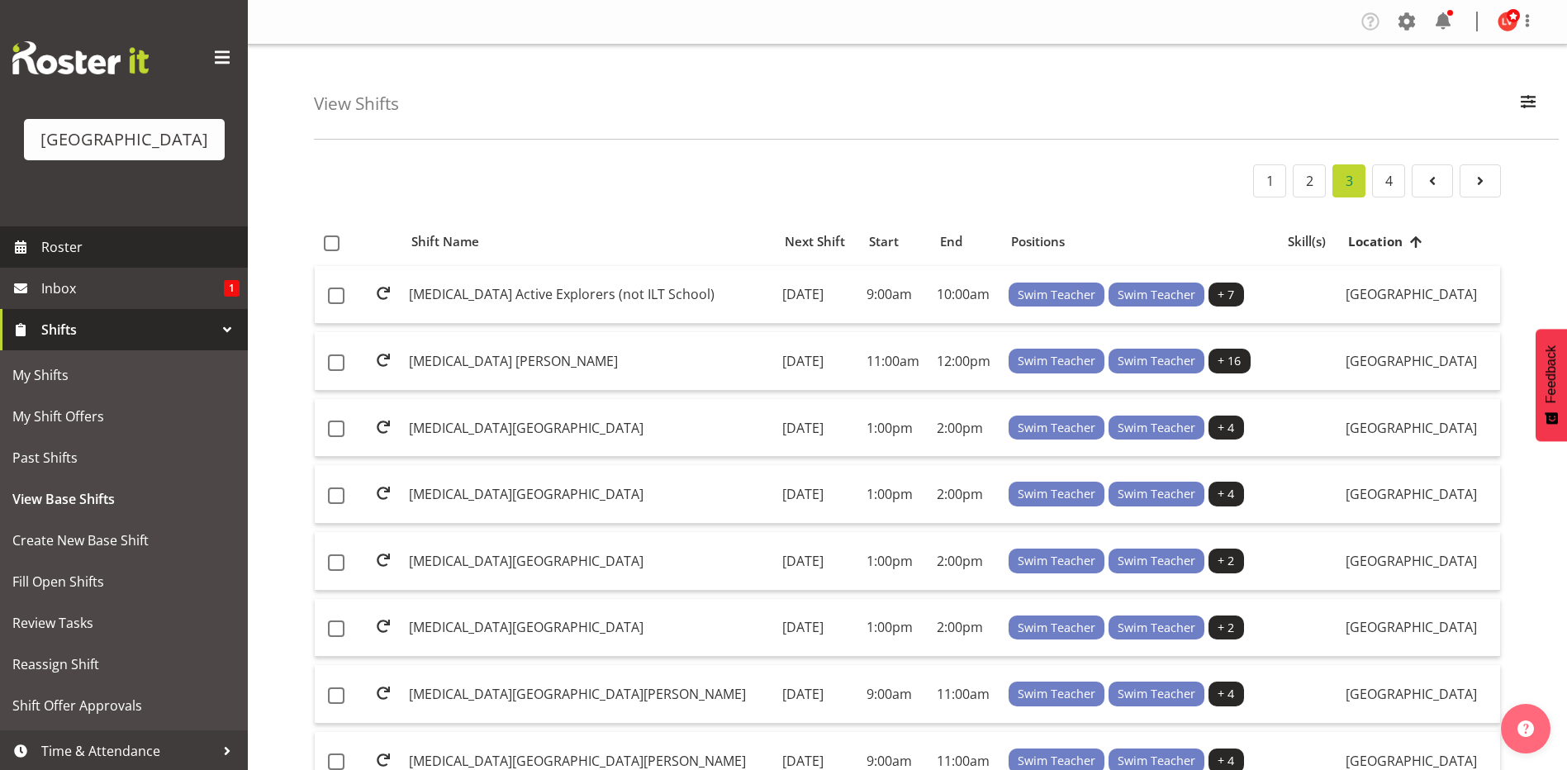
click at [63, 260] on link "Roster" at bounding box center [124, 246] width 248 height 41
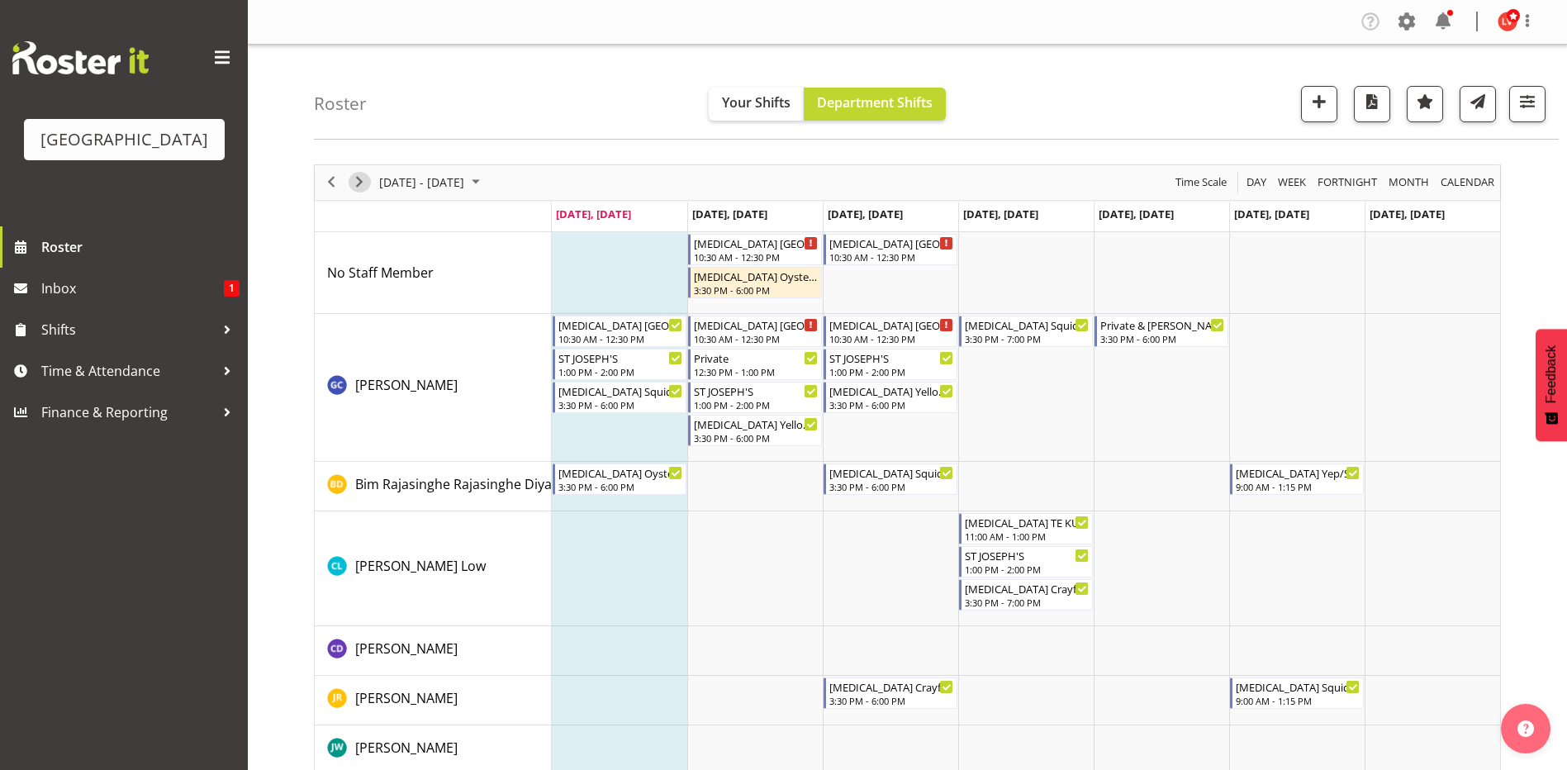
click at [364, 184] on span "Next" at bounding box center [360, 182] width 20 height 21
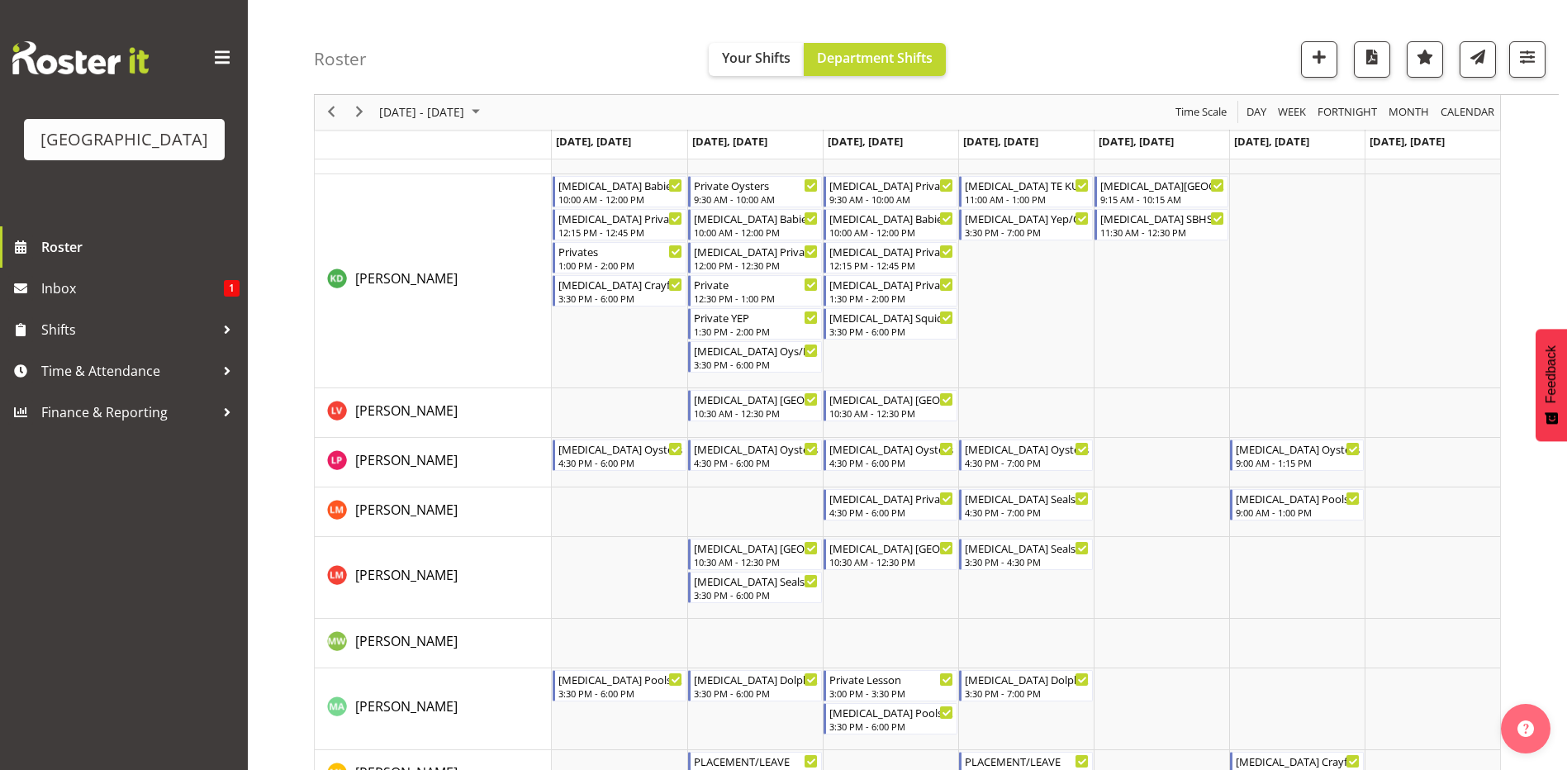
scroll to position [496, 0]
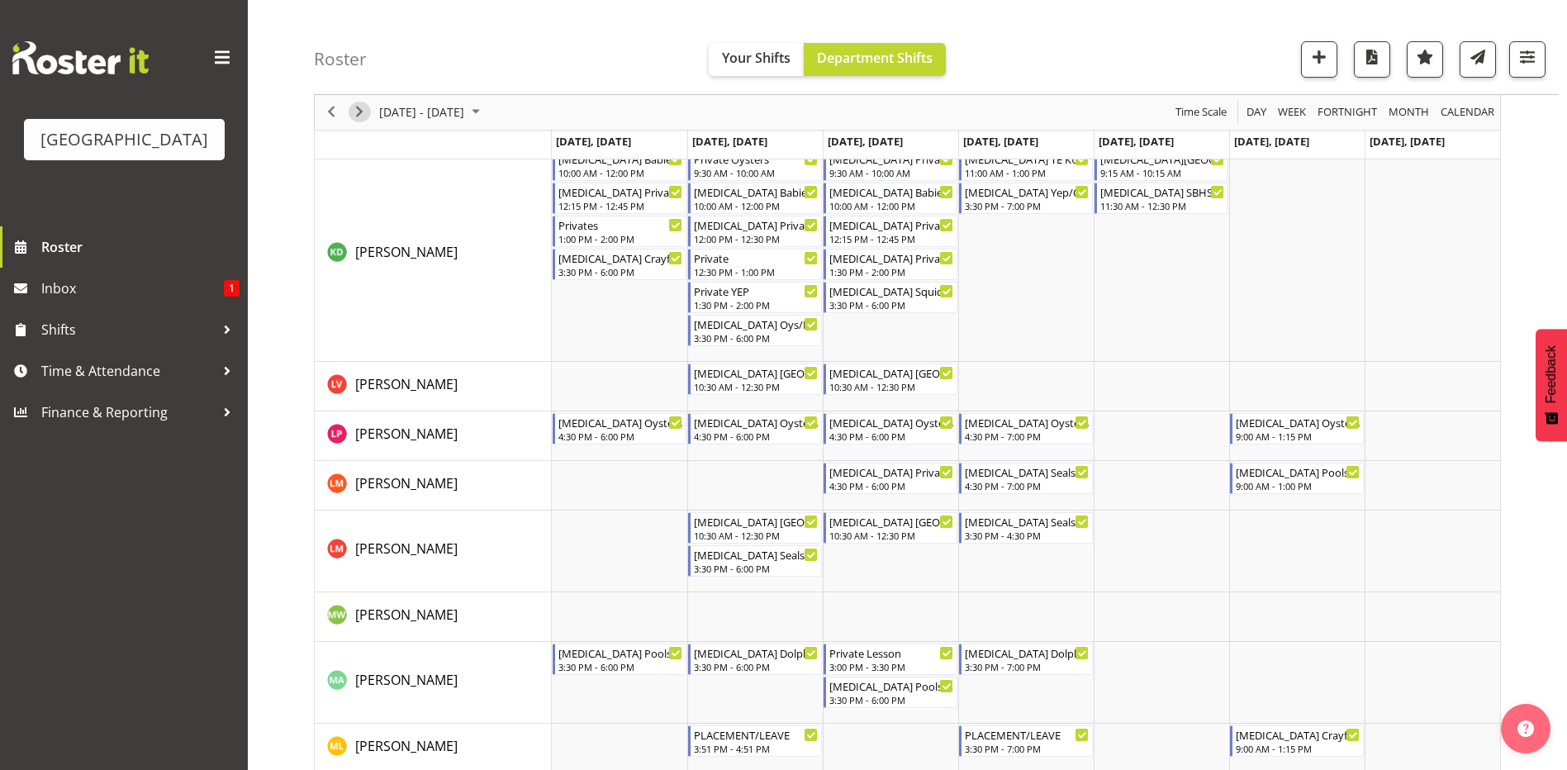
click at [360, 113] on span "Next" at bounding box center [360, 112] width 20 height 21
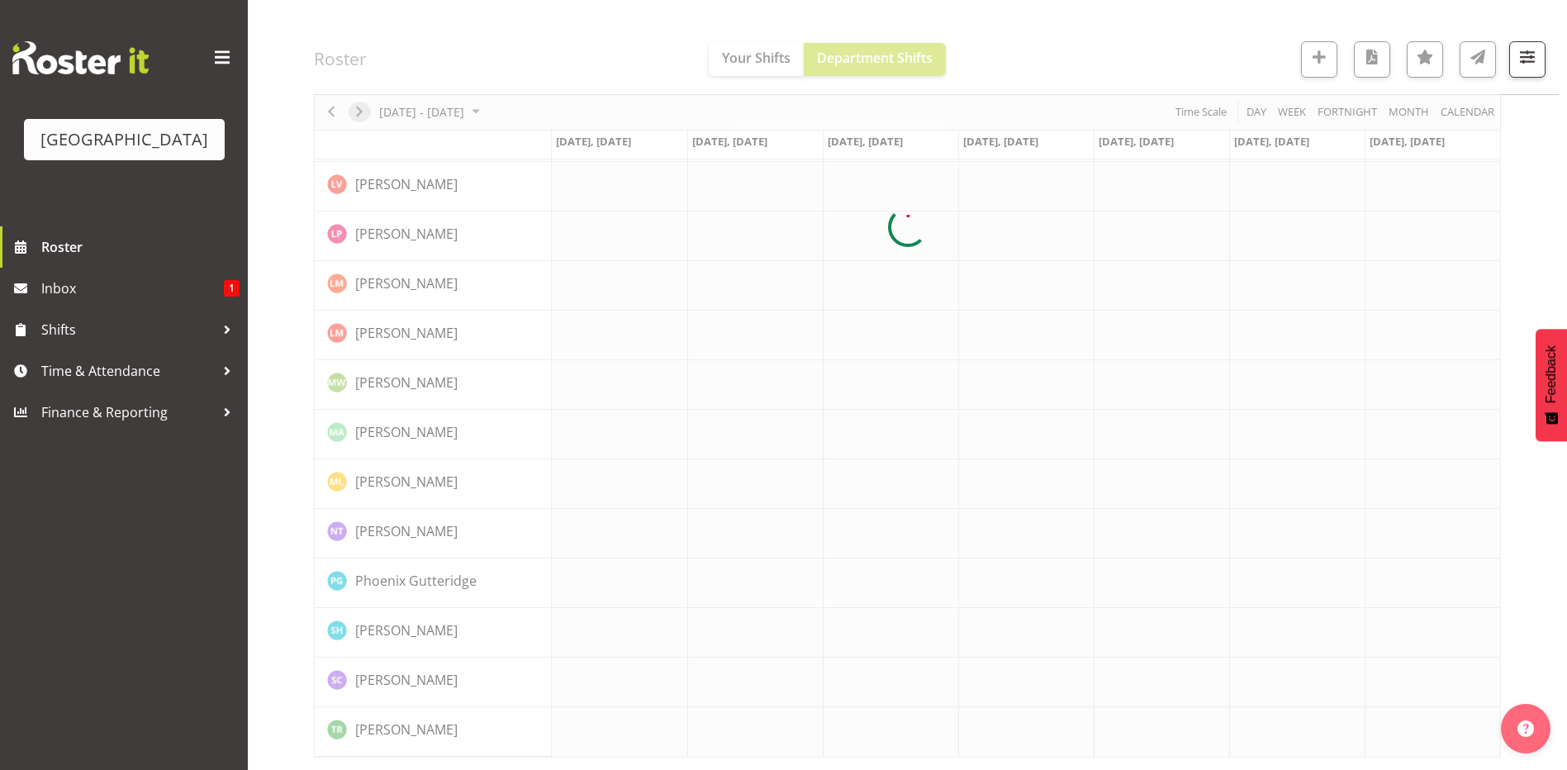
scroll to position [467, 0]
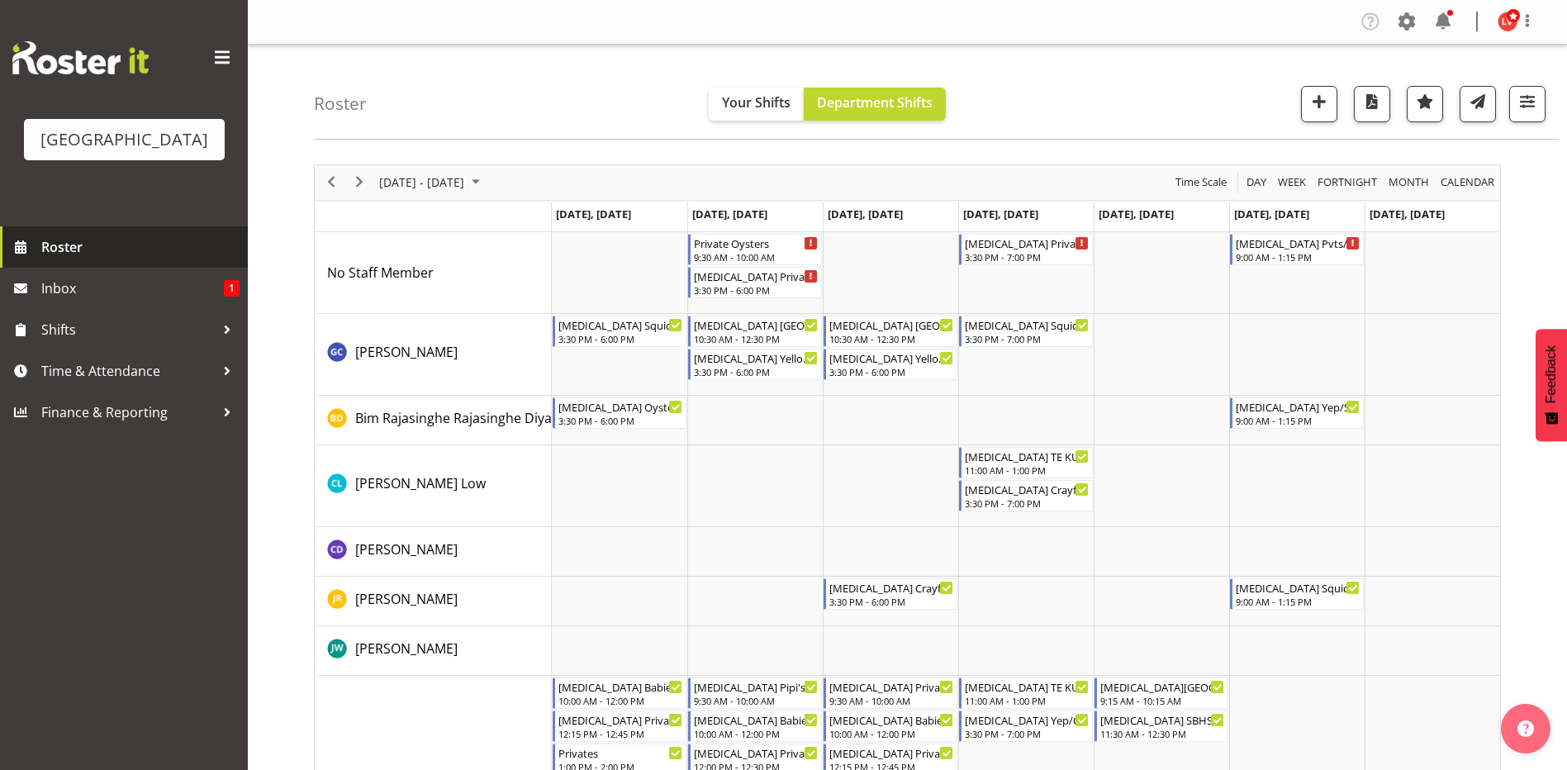
click at [72, 243] on span "Roster" at bounding box center [140, 247] width 198 height 25
